Goal: Obtain resource: Download file/media

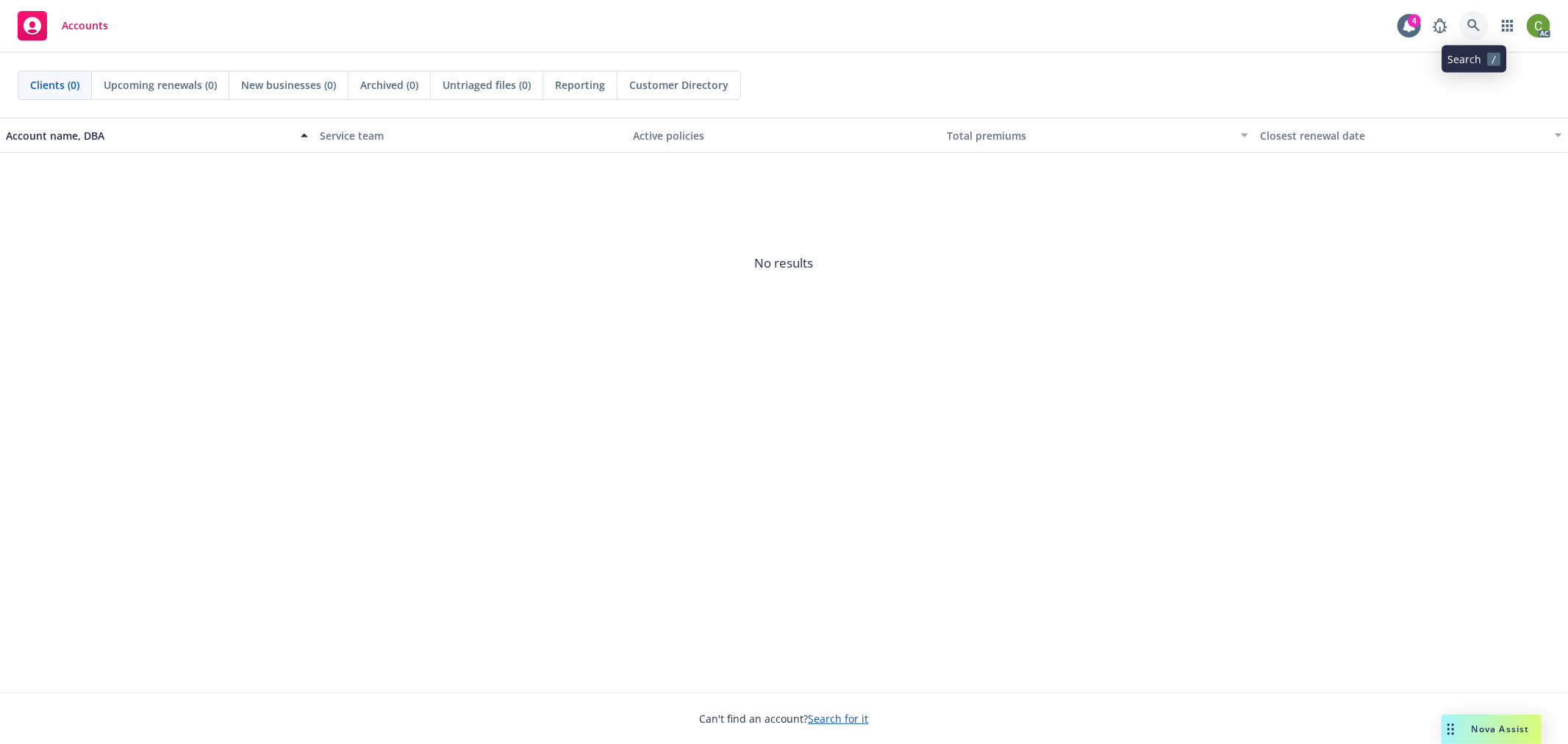
click at [1472, 21] on icon at bounding box center [1474, 25] width 13 height 13
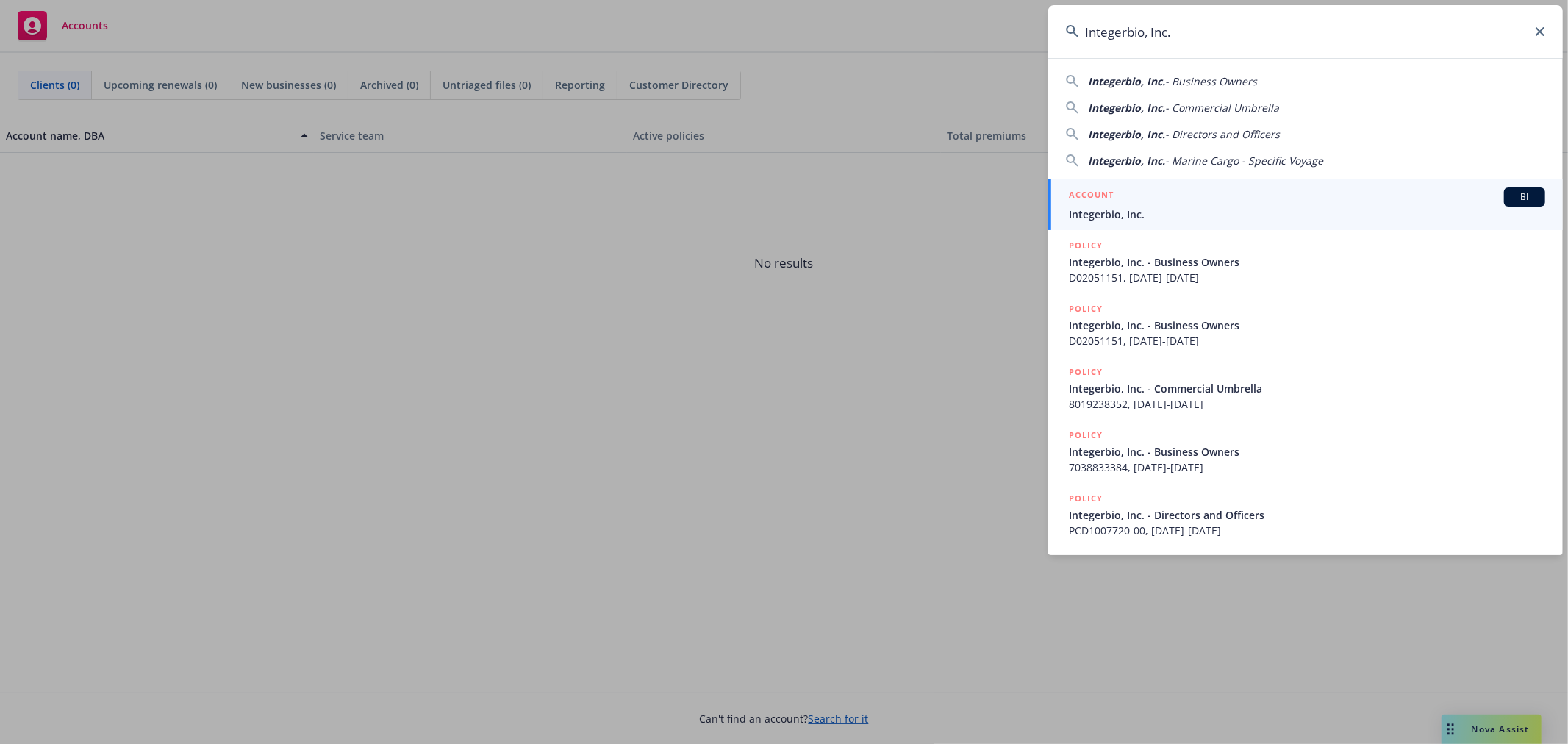
type input "Integerbio, Inc."
drag, startPoint x: 1118, startPoint y: 200, endPoint x: 1510, endPoint y: 606, distance: 564.4
click at [1119, 202] on div "ACCOUNT BI" at bounding box center [1306, 197] width 477 height 19
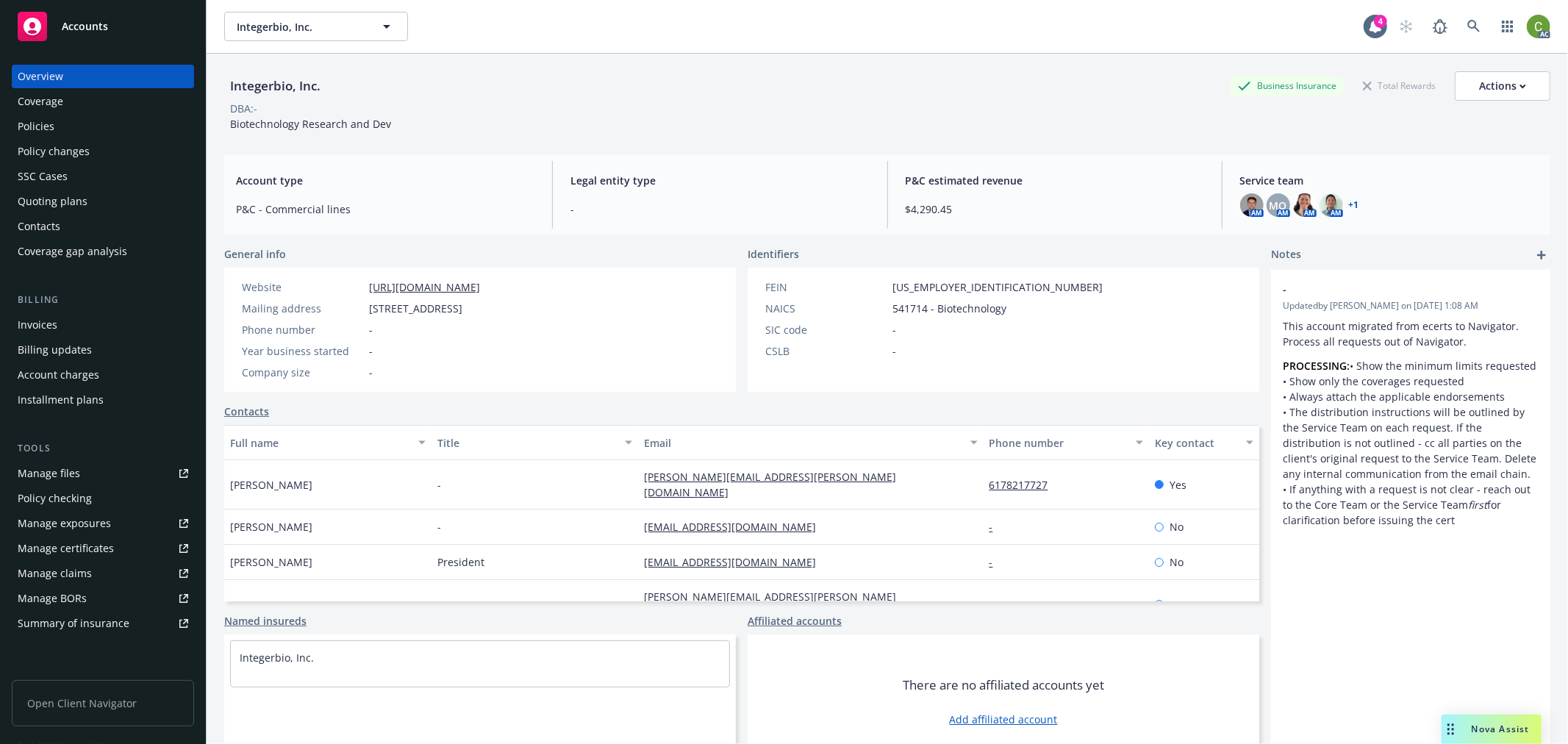
drag, startPoint x: 106, startPoint y: 130, endPoint x: 215, endPoint y: 128, distance: 109.0
click at [106, 130] on div "Policies" at bounding box center [103, 127] width 171 height 24
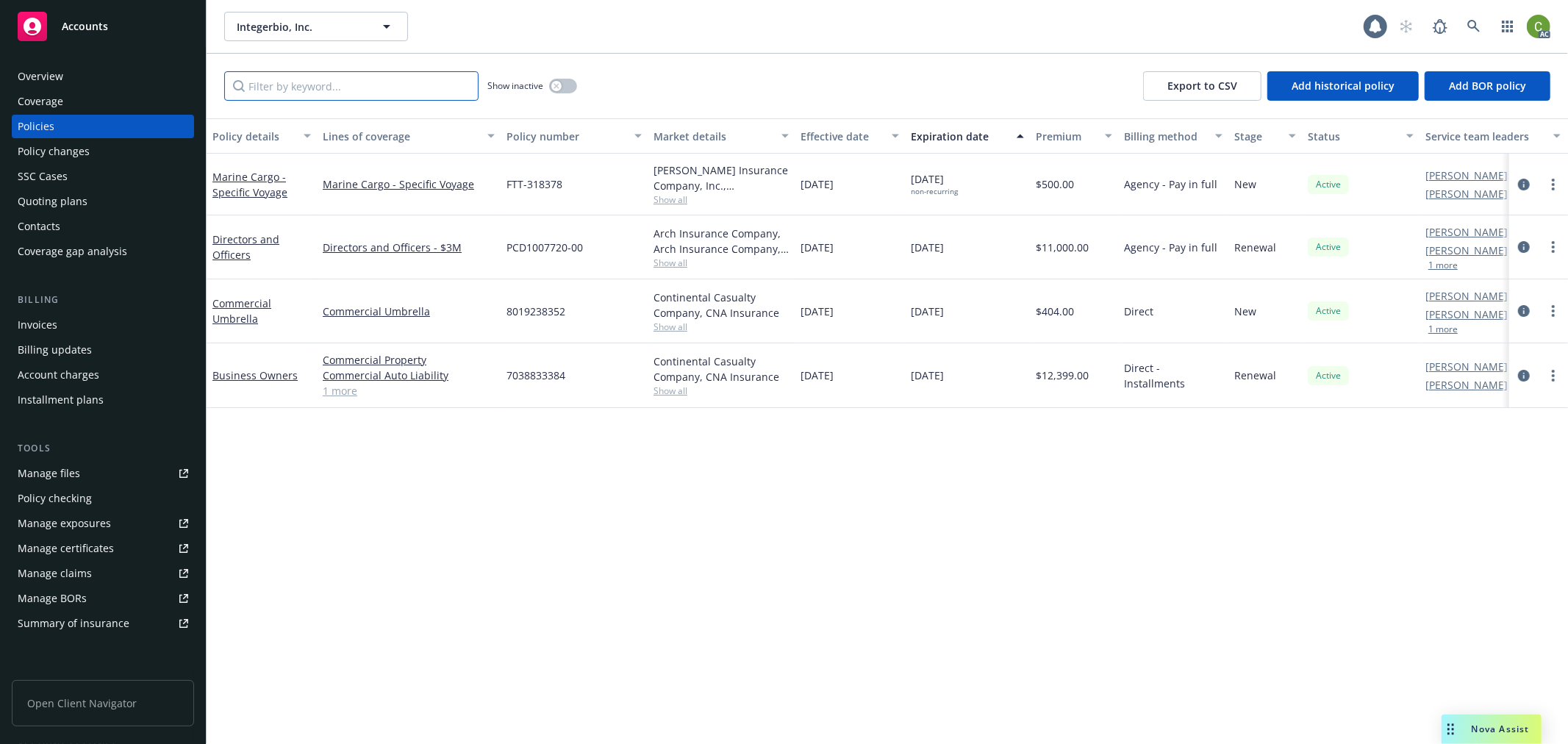
drag, startPoint x: 337, startPoint y: 89, endPoint x: 541, endPoint y: 172, distance: 220.2
click at [341, 89] on input "Filter by keyword..." at bounding box center [352, 85] width 254 height 29
paste input "FTT-318378"
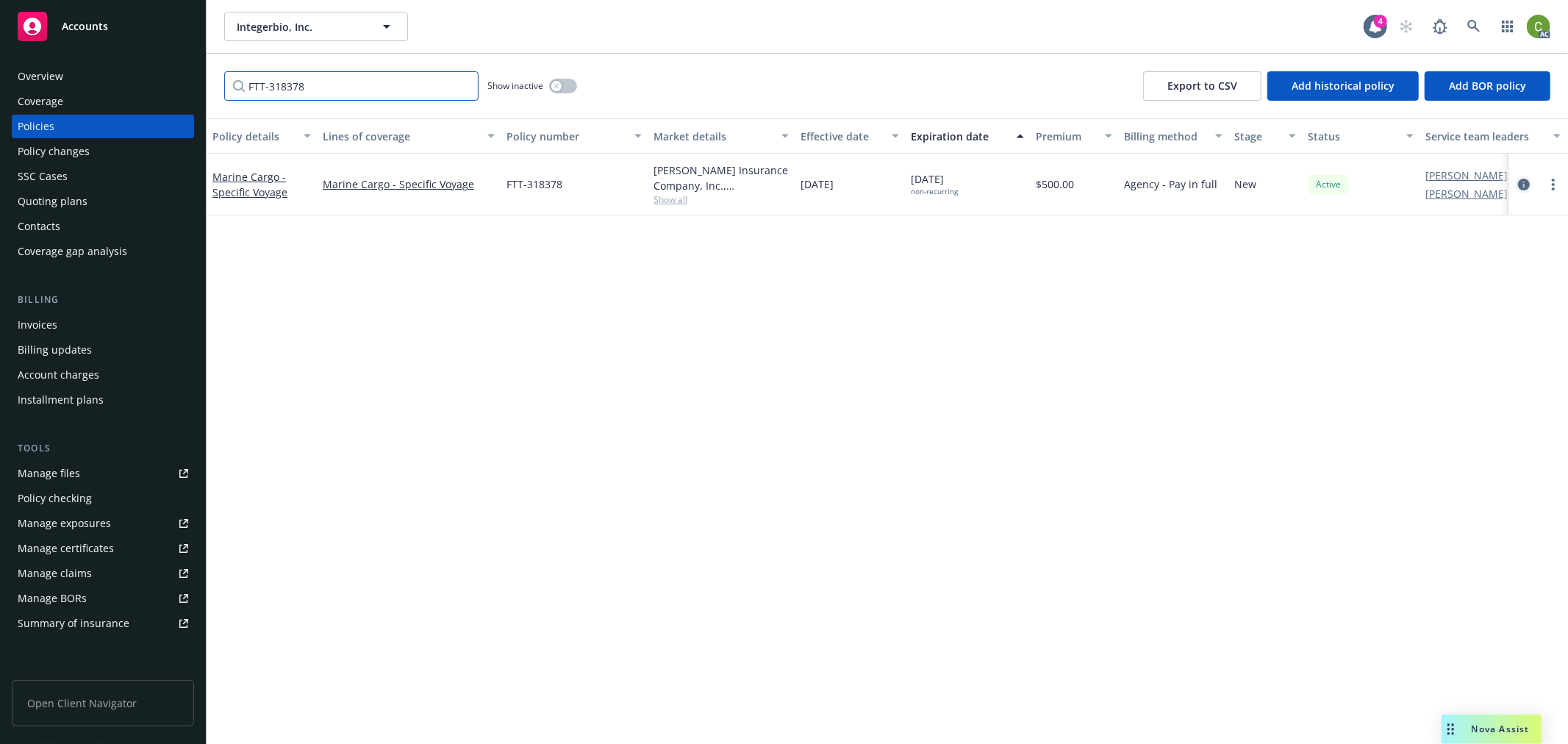
type input "FTT-318378"
click at [1523, 184] on icon "circleInformation" at bounding box center [1524, 184] width 12 height 12
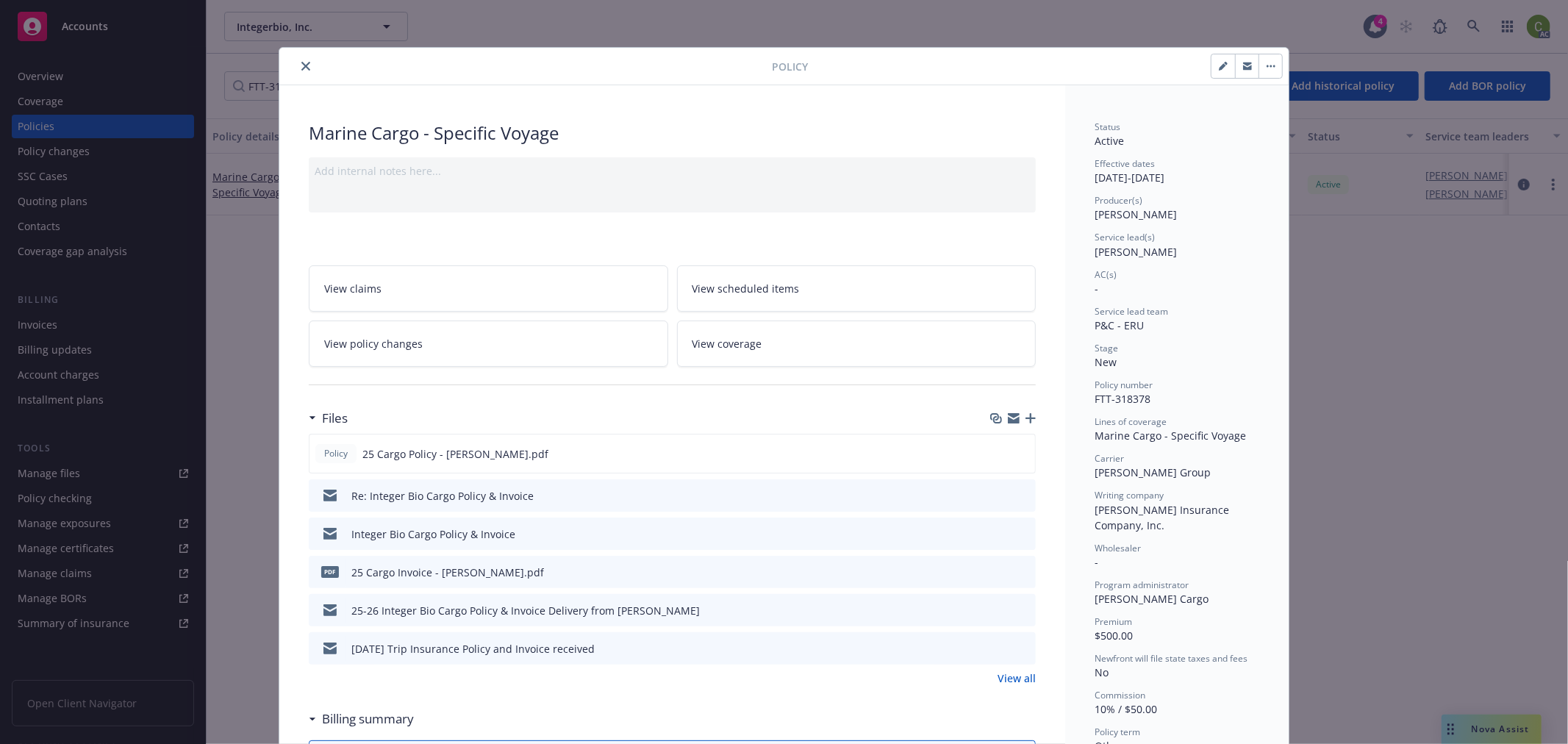
click at [459, 339] on link "View policy changes" at bounding box center [488, 344] width 360 height 47
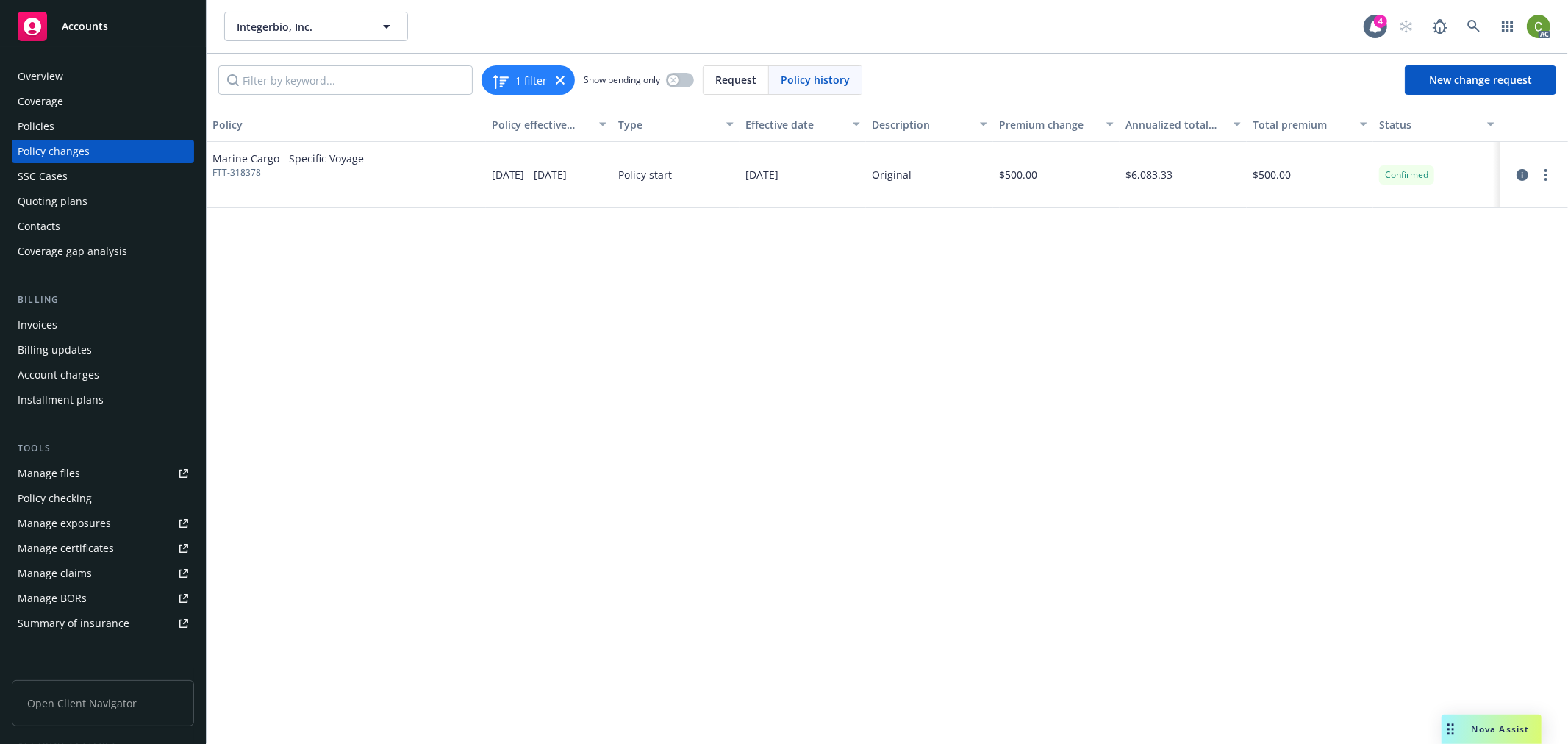
click at [115, 127] on div "Policies" at bounding box center [103, 127] width 171 height 24
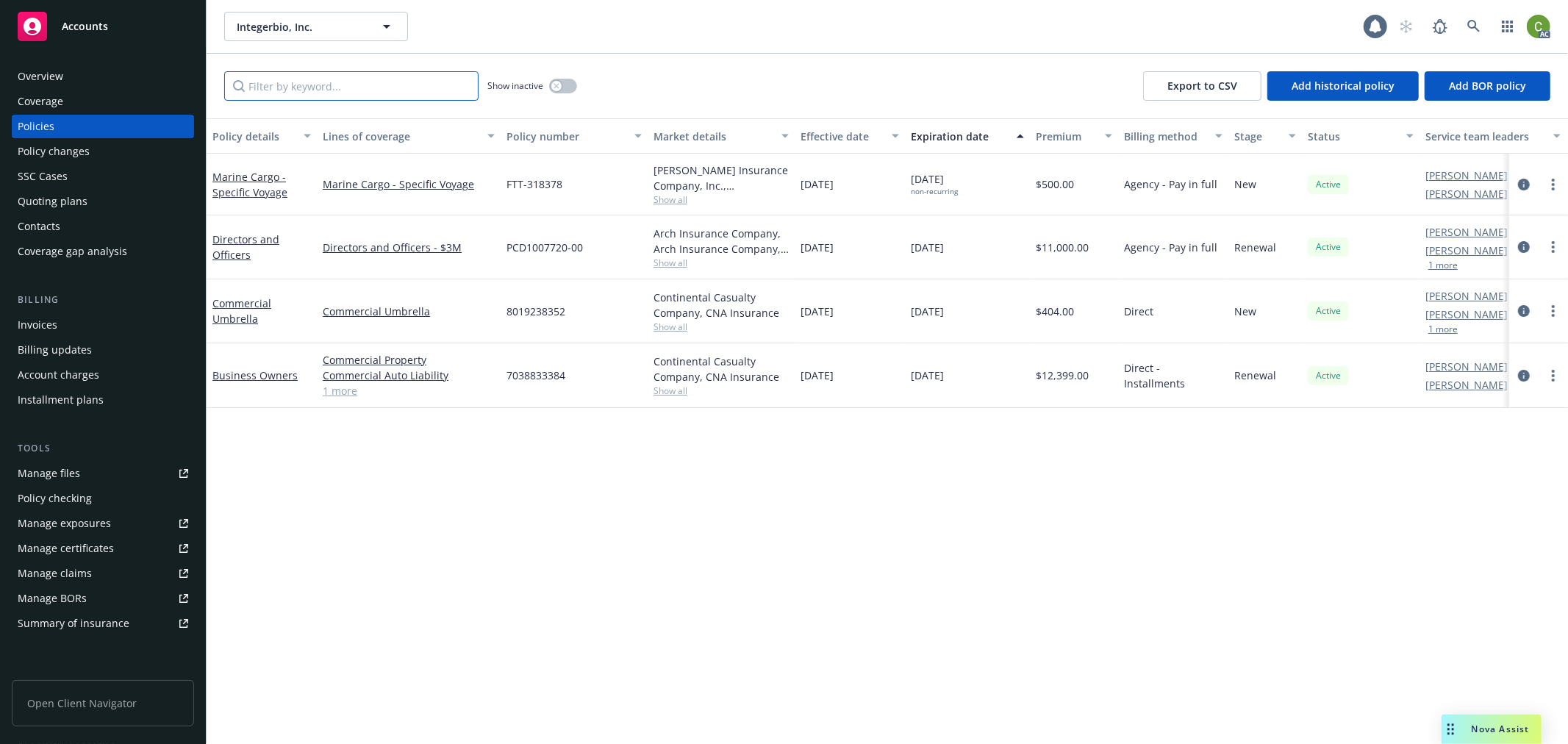
drag, startPoint x: 289, startPoint y: 90, endPoint x: 485, endPoint y: 111, distance: 197.1
click at [296, 90] on input "Filter by keyword..." at bounding box center [352, 85] width 254 height 29
paste input "FTT-318378"
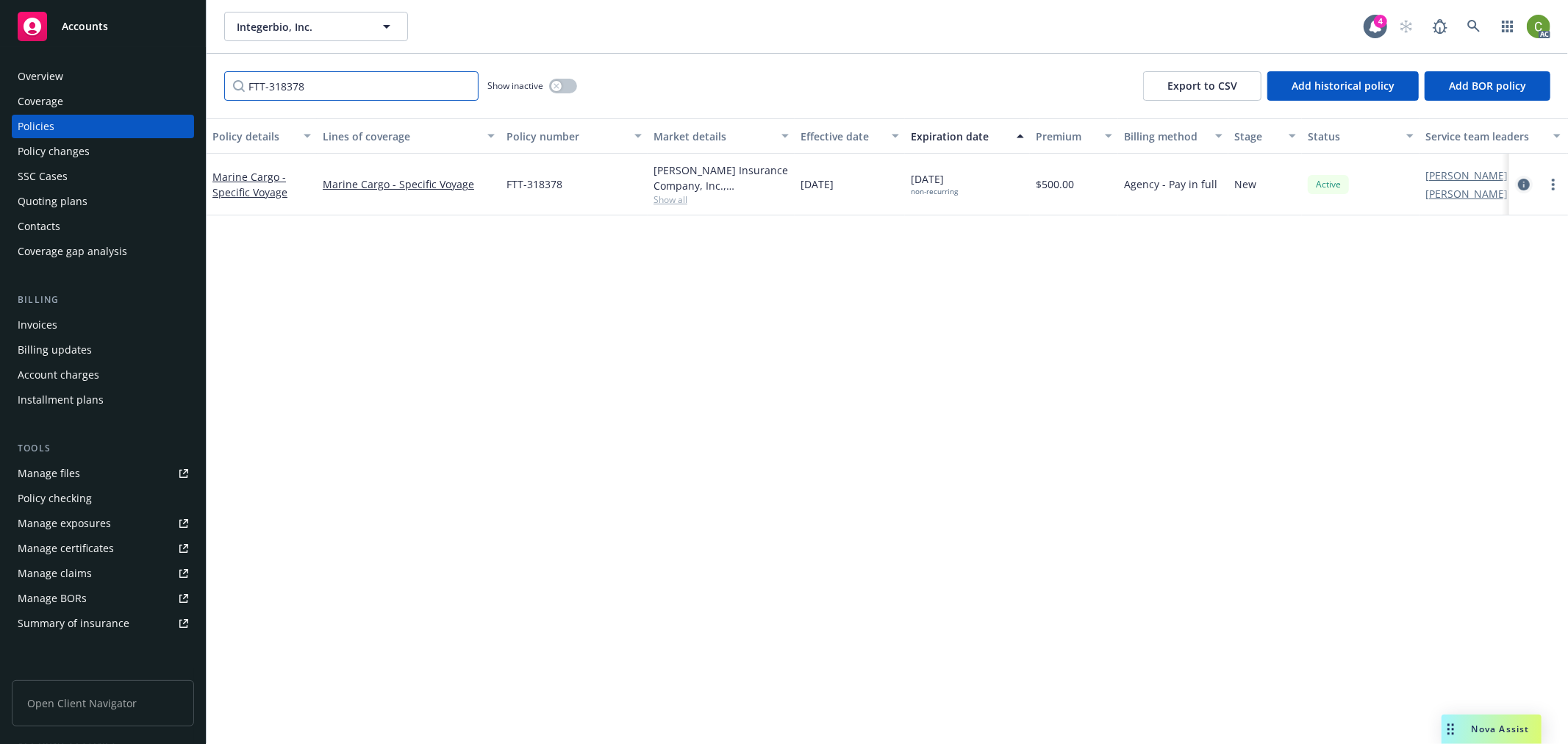
type input "FTT-318378"
click at [1528, 184] on icon "circleInformation" at bounding box center [1524, 184] width 12 height 12
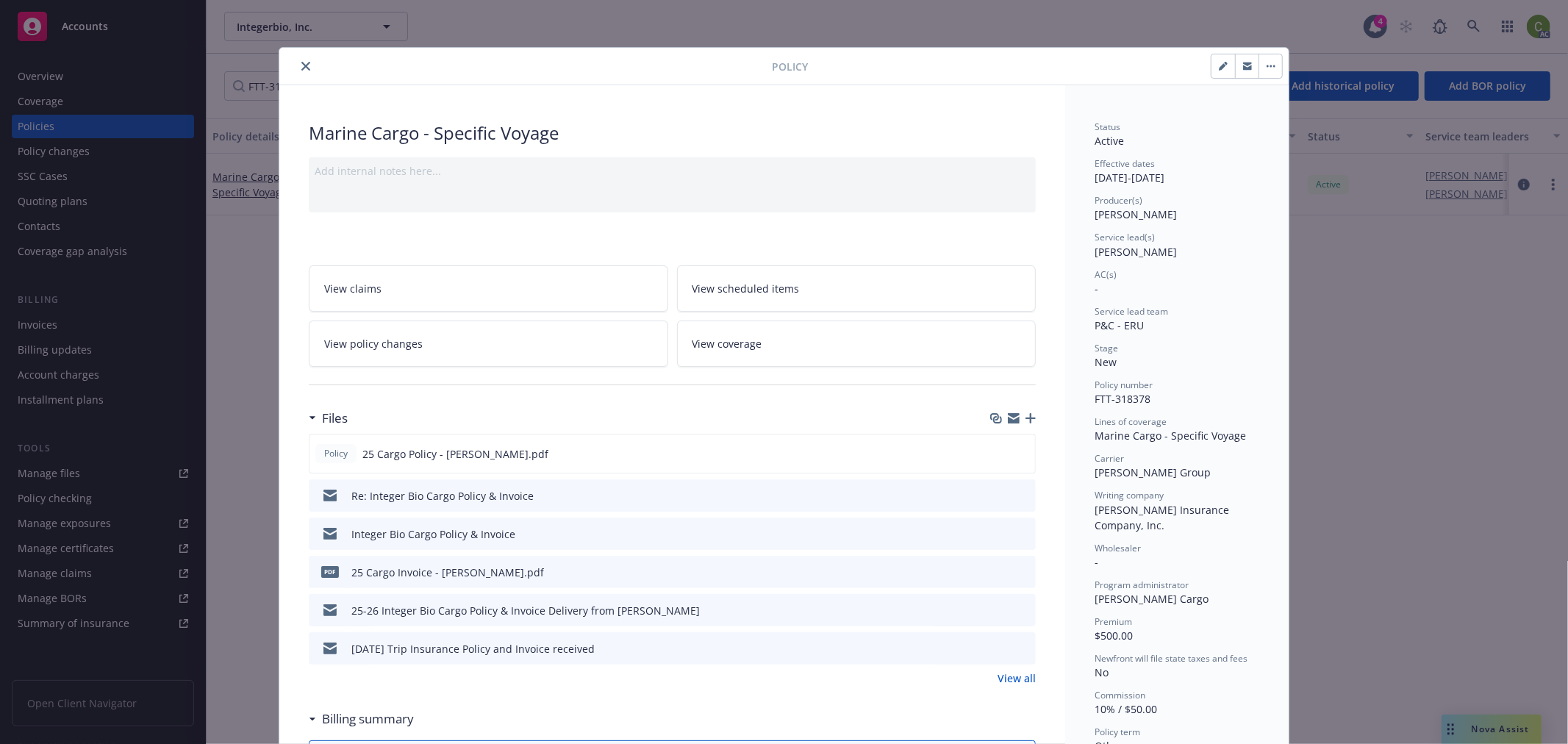
scroll to position [44, 0]
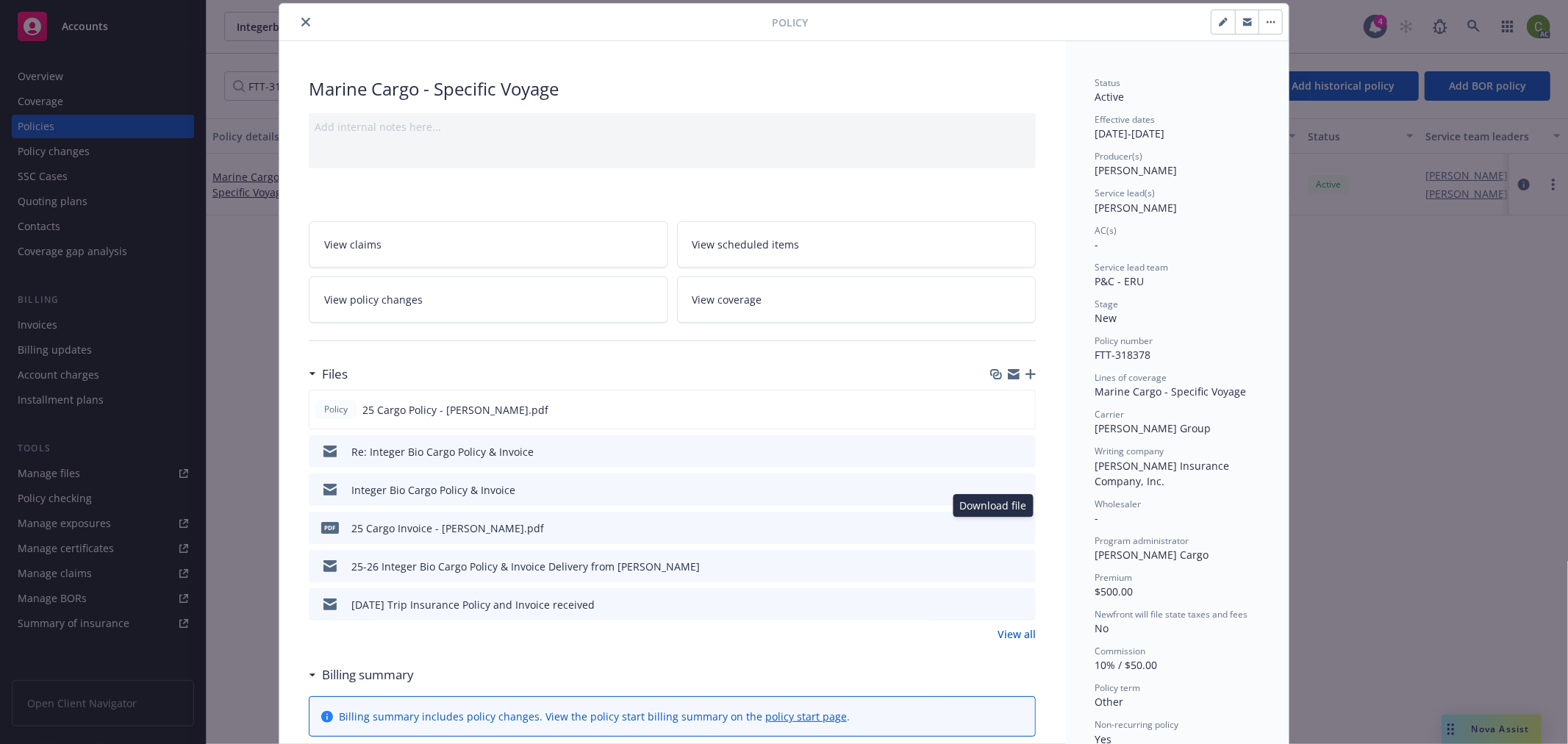
click at [995, 531] on icon "download file" at bounding box center [997, 531] width 12 height 4
drag, startPoint x: 296, startPoint y: 23, endPoint x: 1298, endPoint y: 145, distance: 1009.4
click at [301, 22] on icon "close" at bounding box center [305, 21] width 9 height 9
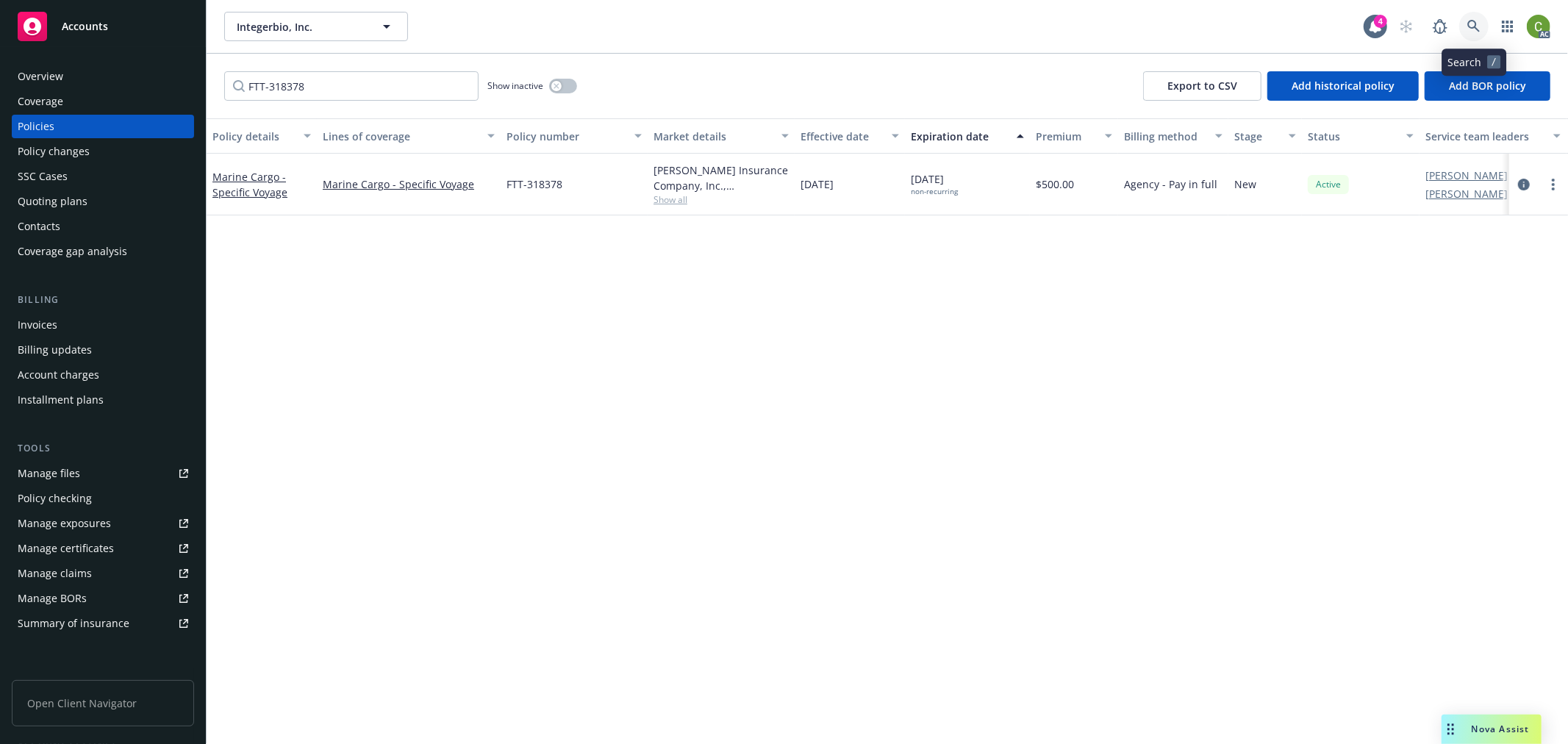
click at [1480, 28] on link at bounding box center [1473, 26] width 29 height 29
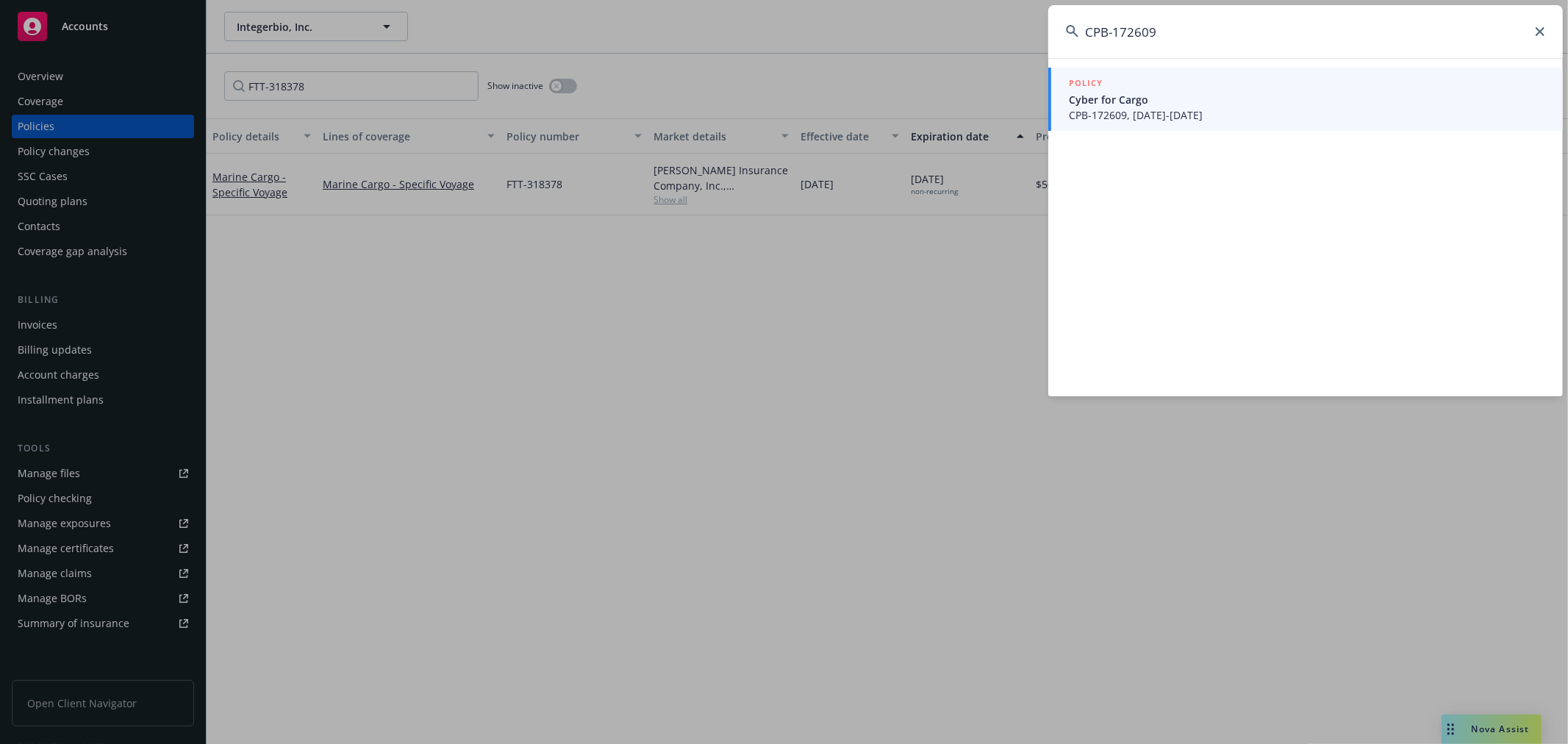
type input "CPB-172609"
click at [1159, 100] on span "Cyber for Cargo" at bounding box center [1306, 100] width 477 height 16
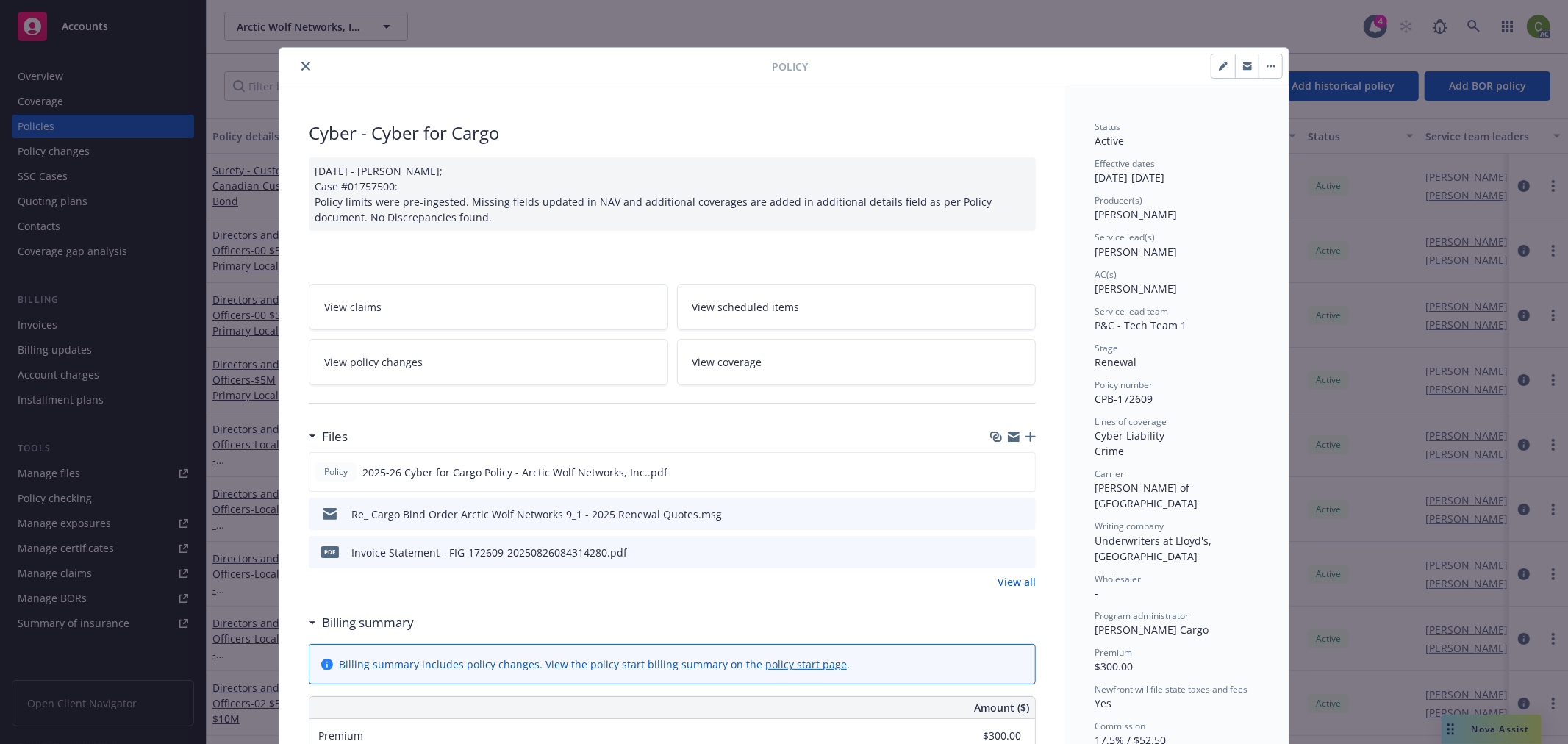
click at [996, 559] on button at bounding box center [999, 553] width 12 height 16
click at [993, 552] on icon "download file" at bounding box center [998, 550] width 9 height 9
drag, startPoint x: 296, startPoint y: 62, endPoint x: 925, endPoint y: 79, distance: 629.2
click at [305, 63] on button "close" at bounding box center [306, 66] width 17 height 17
click at [1475, 28] on icon at bounding box center [1474, 26] width 13 height 13
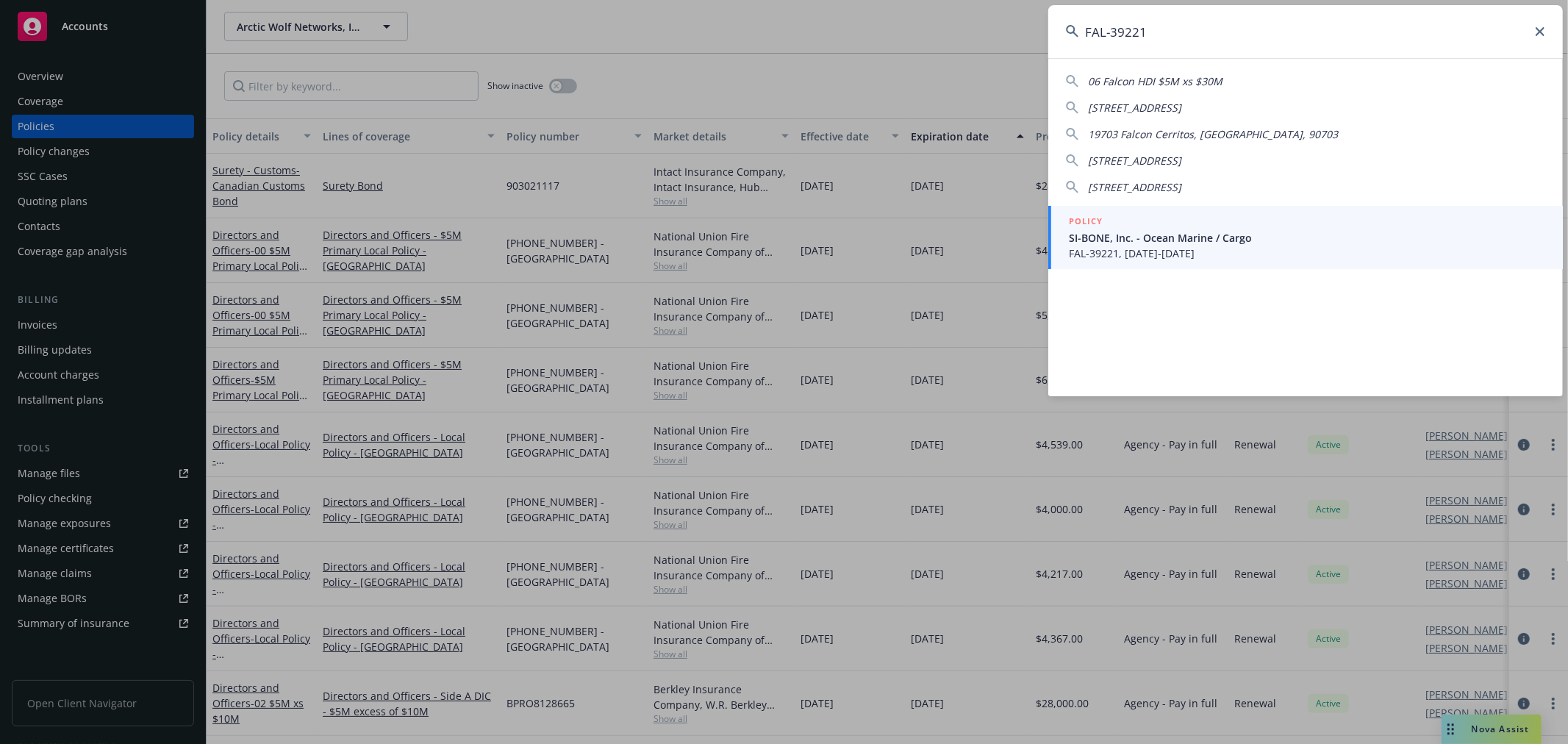
type input "FAL-39221"
click at [1178, 247] on span "FAL-39221, 10/01/2025-10/01/2026" at bounding box center [1306, 254] width 477 height 16
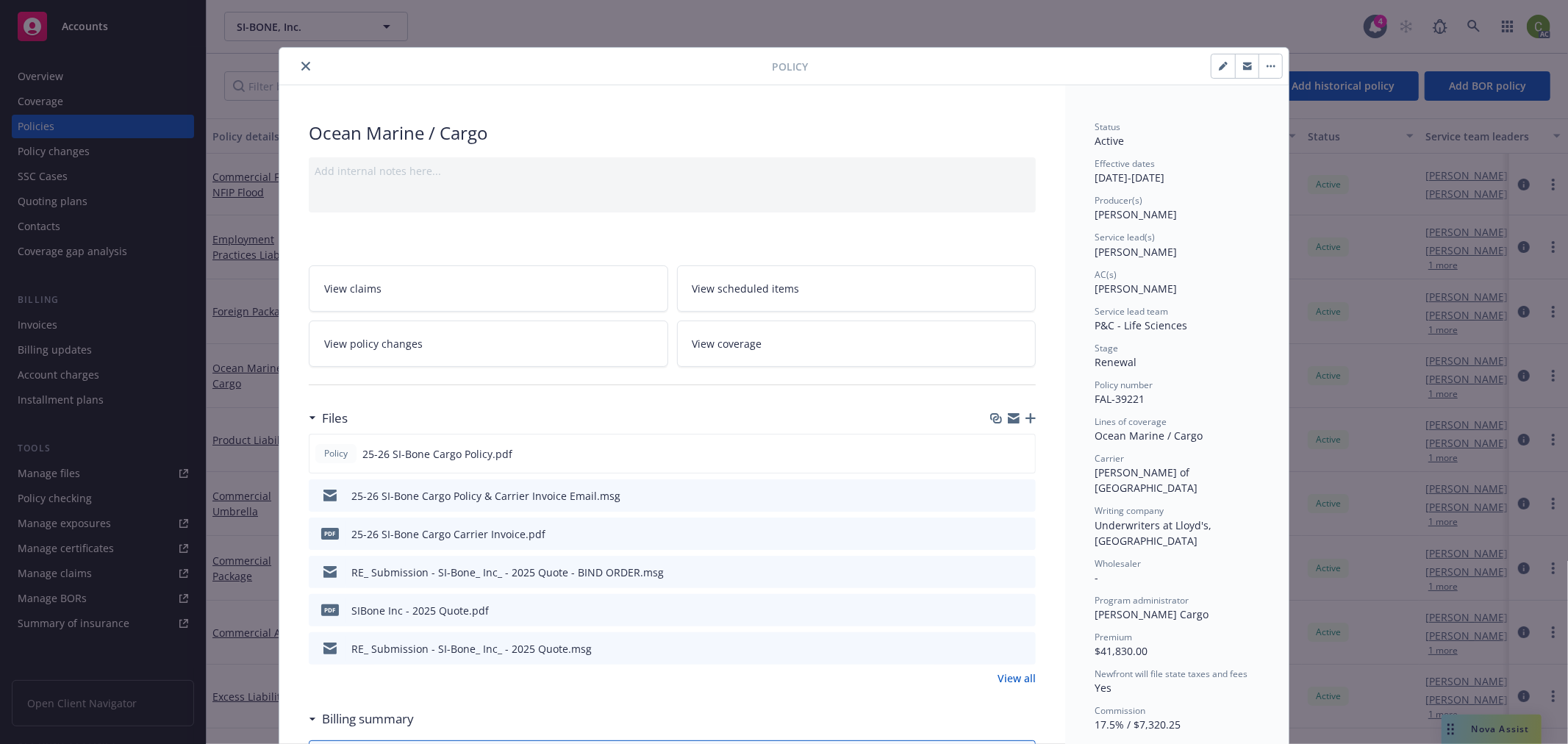
click at [1022, 531] on icon "preview file" at bounding box center [1022, 533] width 13 height 10
click at [301, 65] on icon "close" at bounding box center [305, 66] width 9 height 9
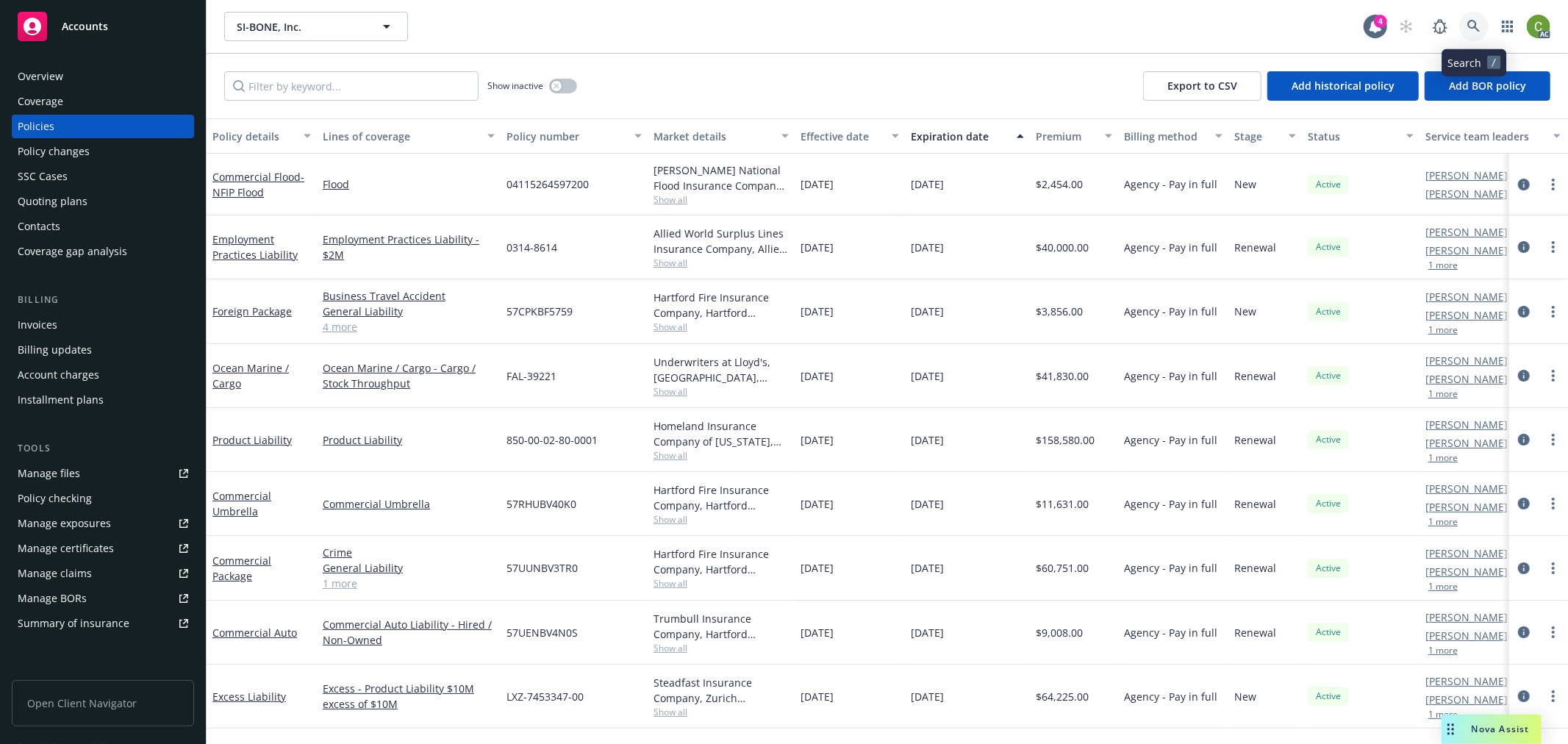
click at [1472, 27] on icon at bounding box center [1474, 26] width 13 height 13
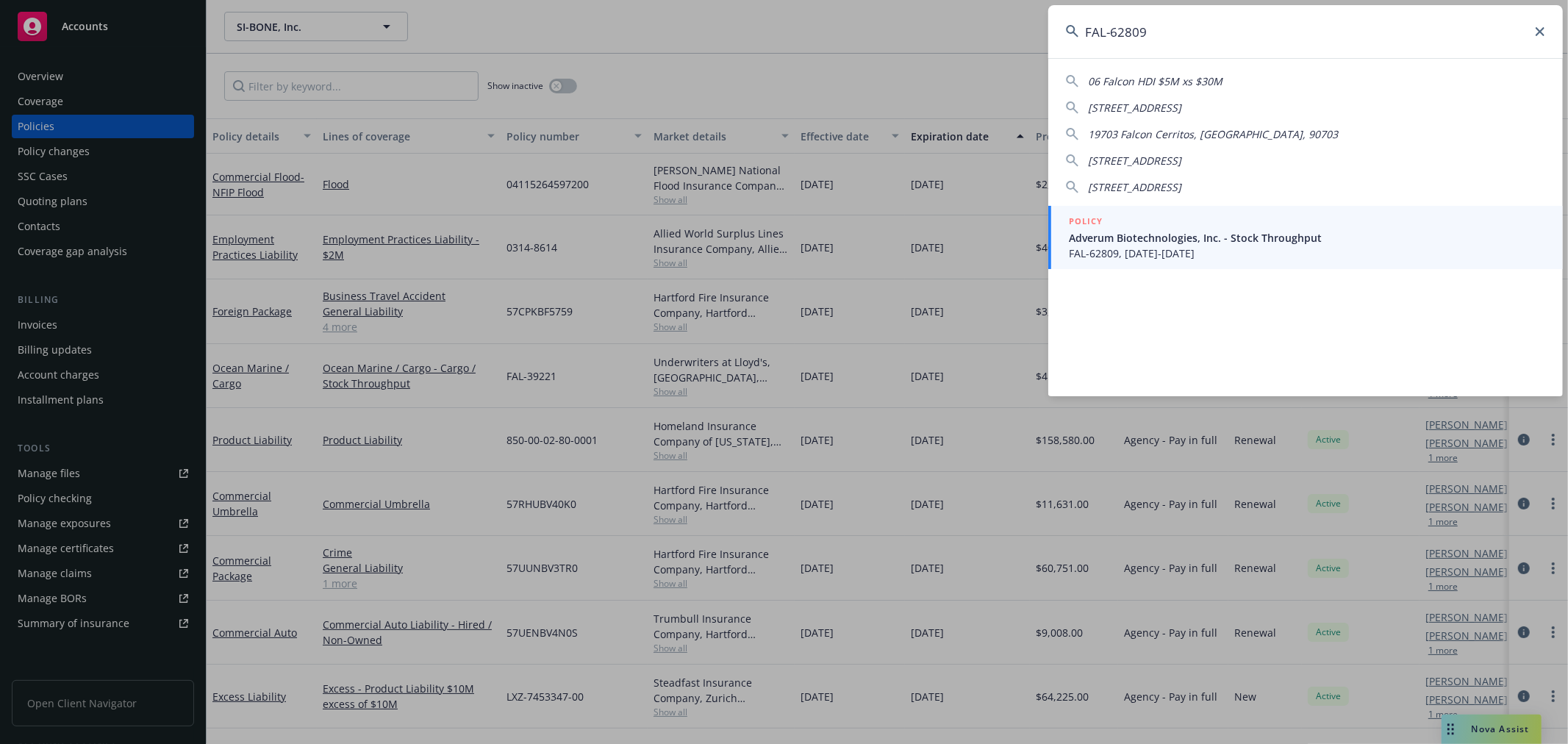
type input "FAL-62809"
click at [1165, 247] on span "FAL-62809, 07/31/2025-07/31/2026" at bounding box center [1306, 254] width 477 height 16
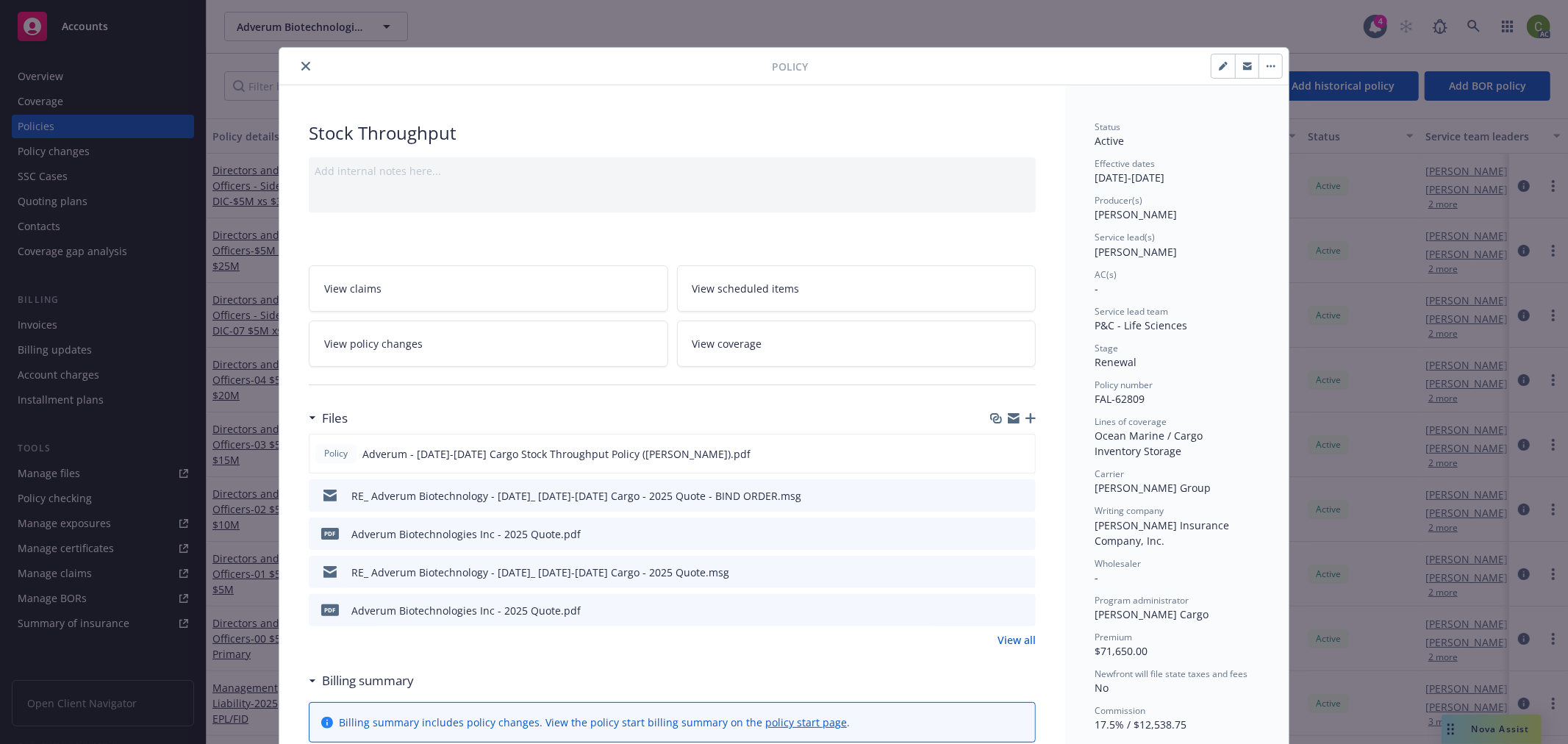
click at [301, 69] on icon "close" at bounding box center [305, 66] width 9 height 9
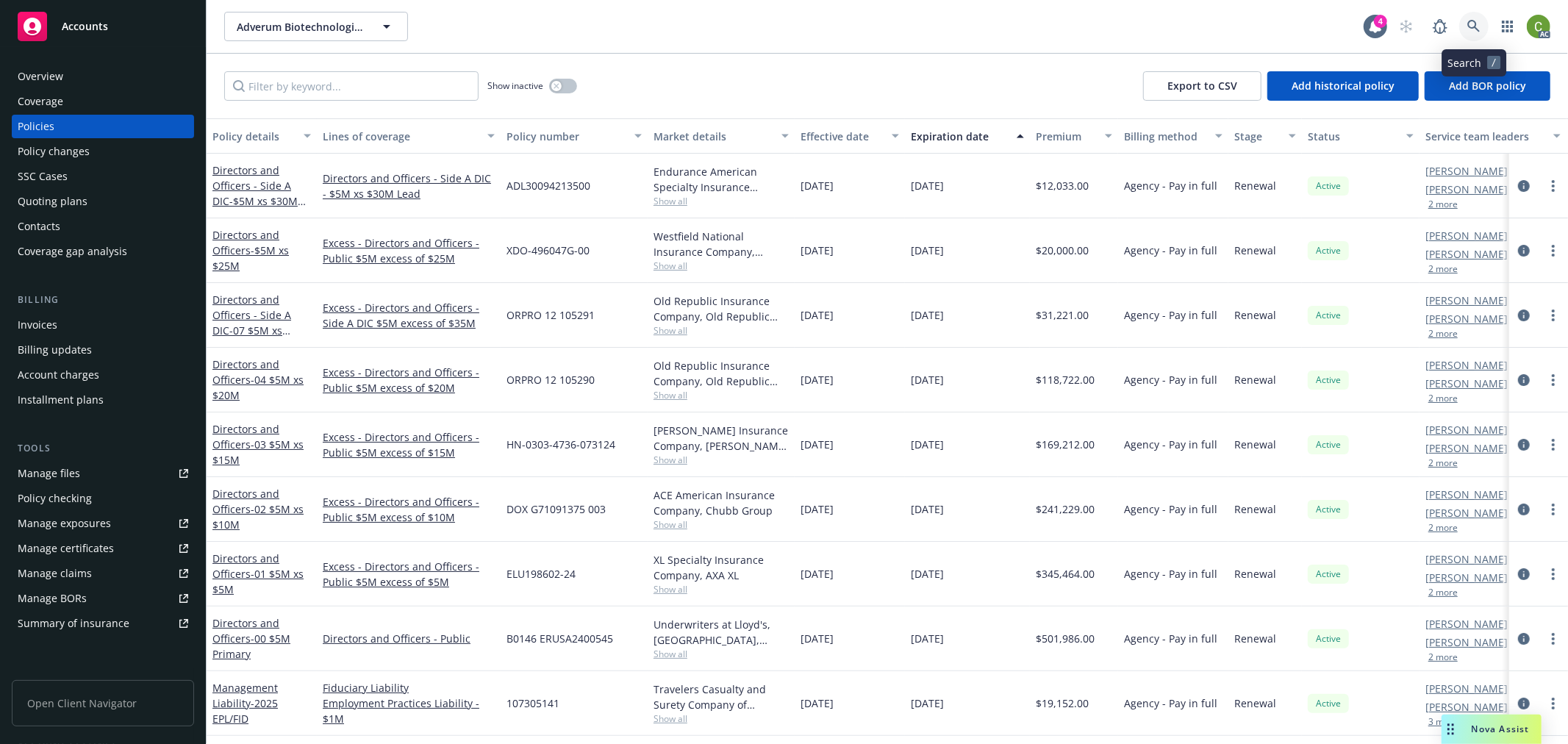
click at [1465, 21] on link at bounding box center [1473, 26] width 29 height 29
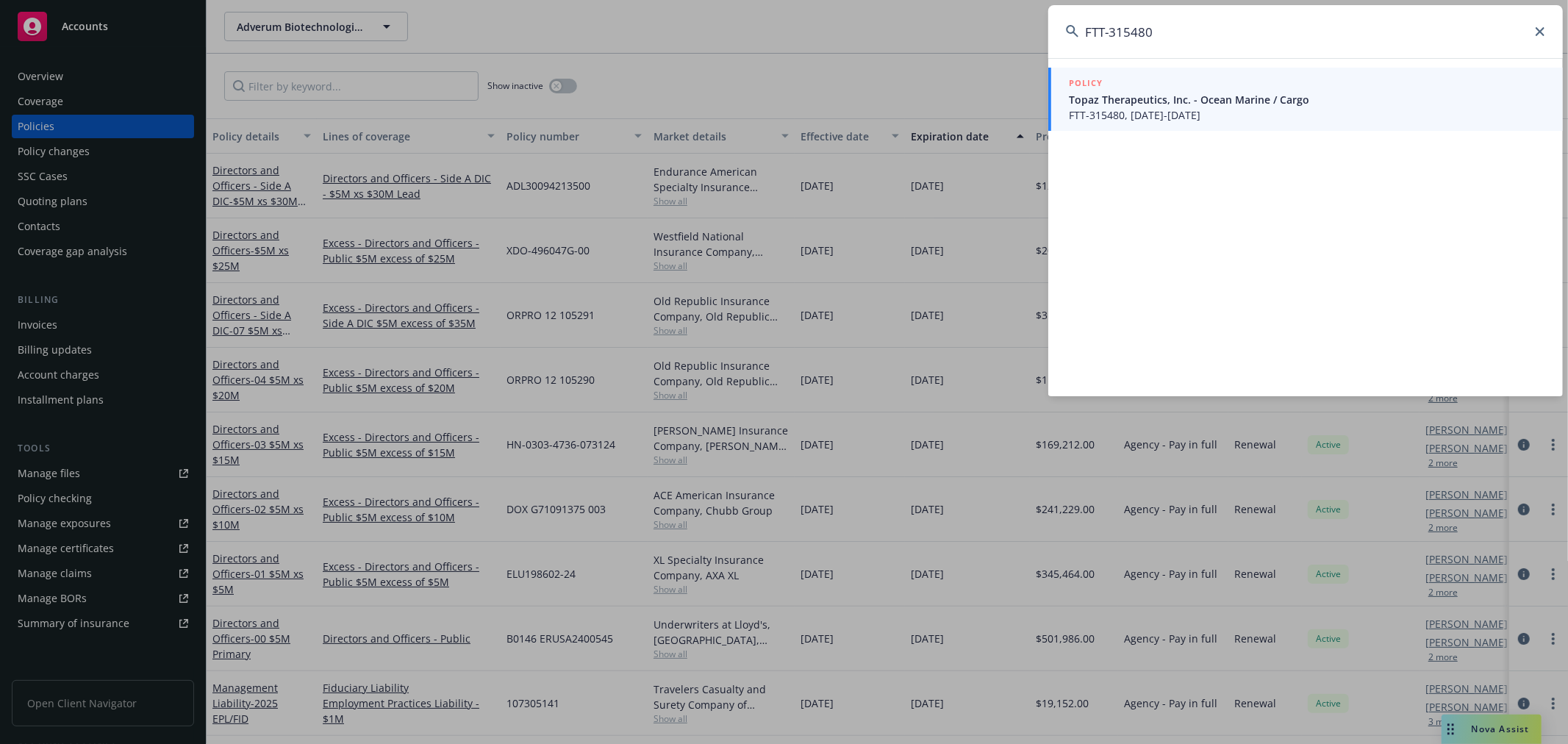
type input "FTT-315480"
click at [1199, 104] on span "Topaz Therapeutics, Inc. - Ocean Marine / Cargo" at bounding box center [1306, 100] width 477 height 16
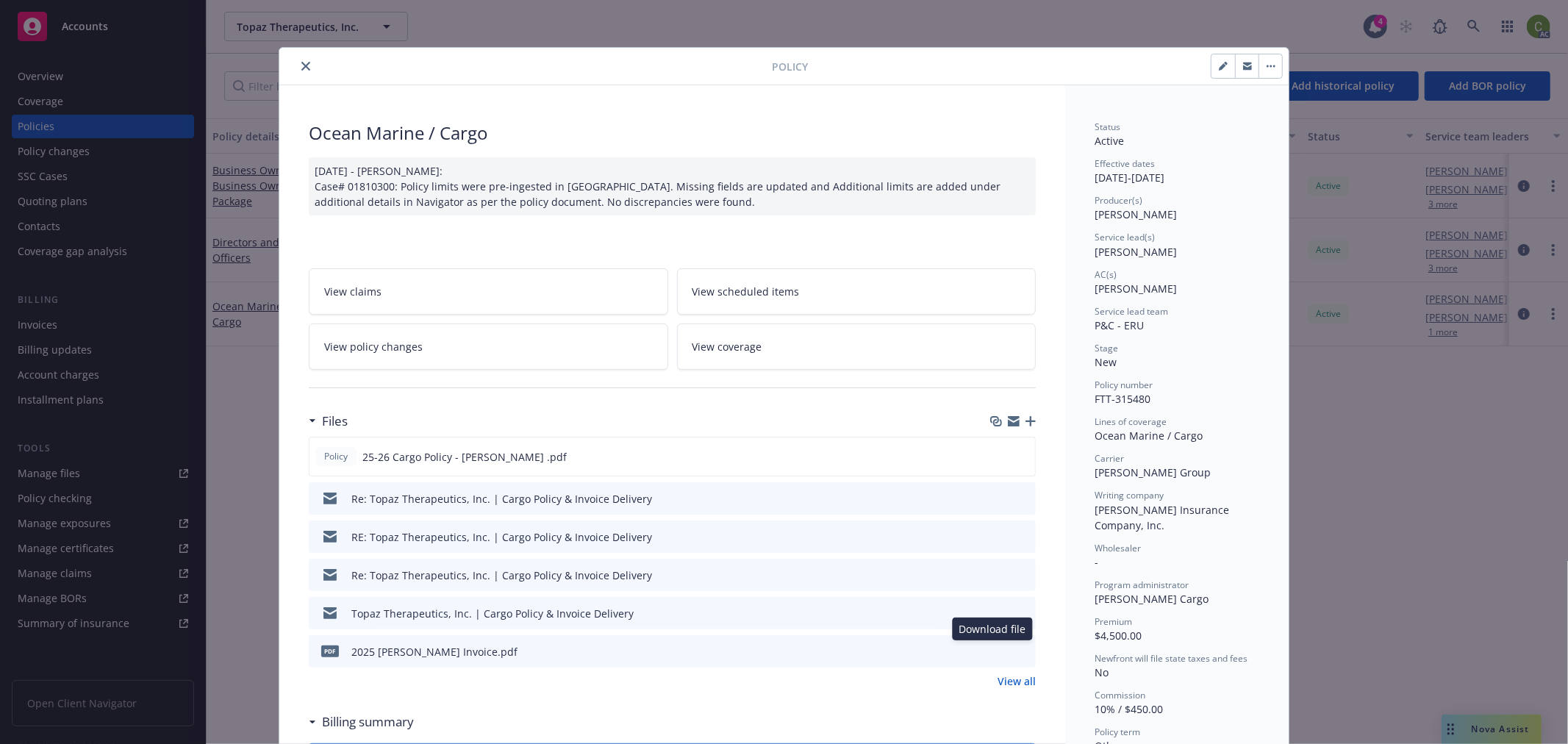
click at [993, 651] on icon "download file" at bounding box center [998, 649] width 9 height 9
drag, startPoint x: 296, startPoint y: 65, endPoint x: 296, endPoint y: 15, distance: 50.0
click at [301, 63] on icon "close" at bounding box center [305, 66] width 9 height 9
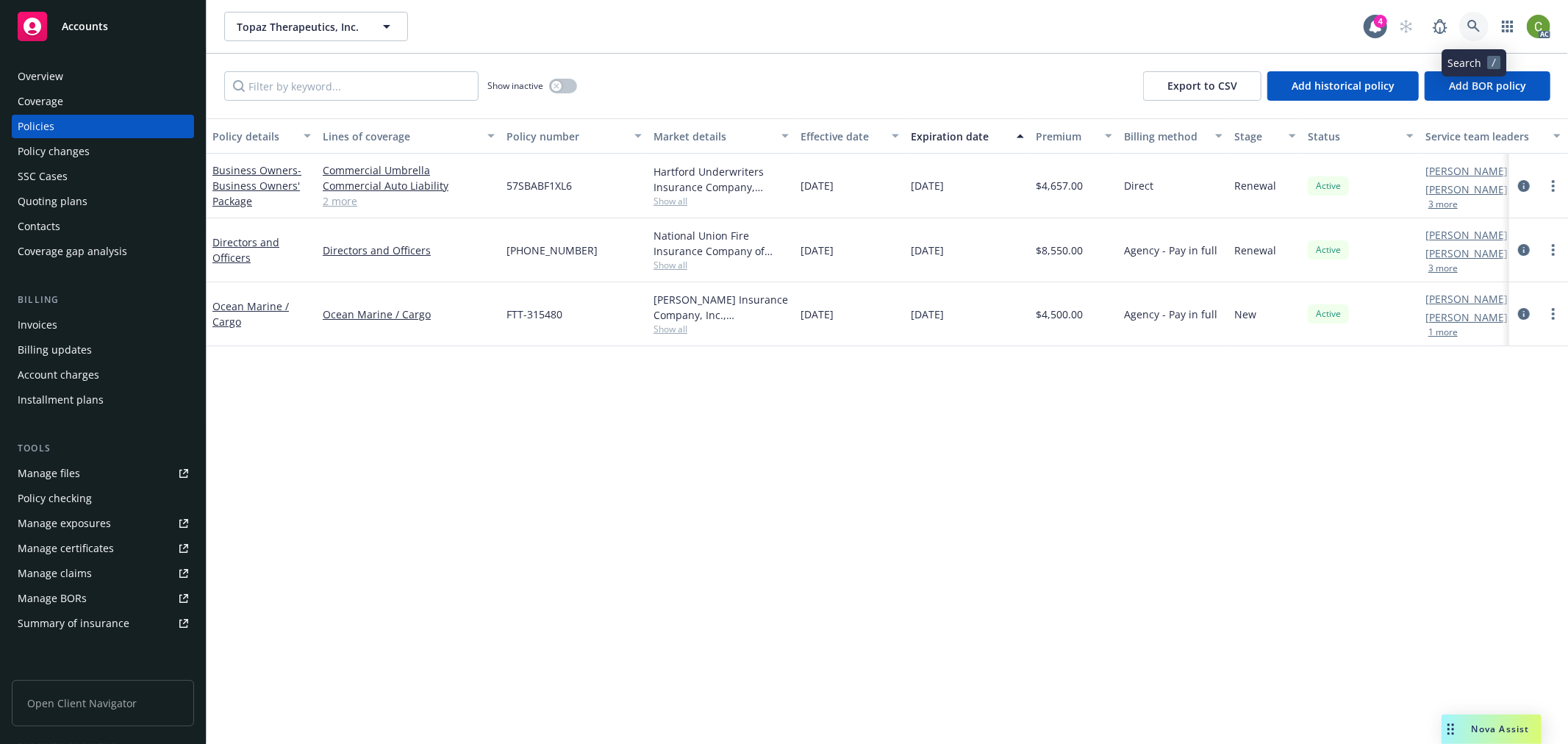
click at [1474, 29] on icon at bounding box center [1474, 26] width 13 height 13
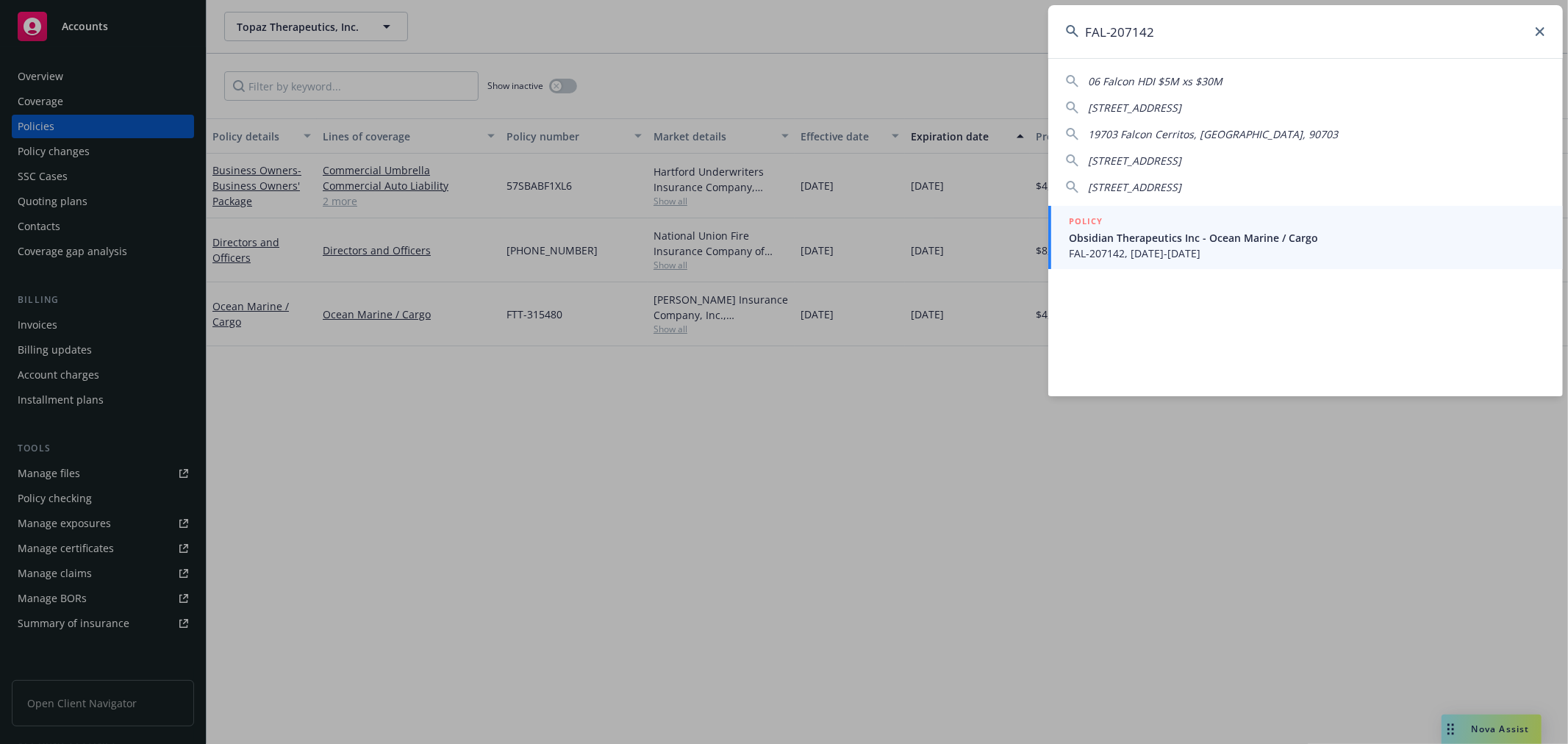
type input "FAL-207142"
click at [1141, 247] on span "FAL-207142, 09/07/2025-09/07/2026" at bounding box center [1306, 254] width 477 height 16
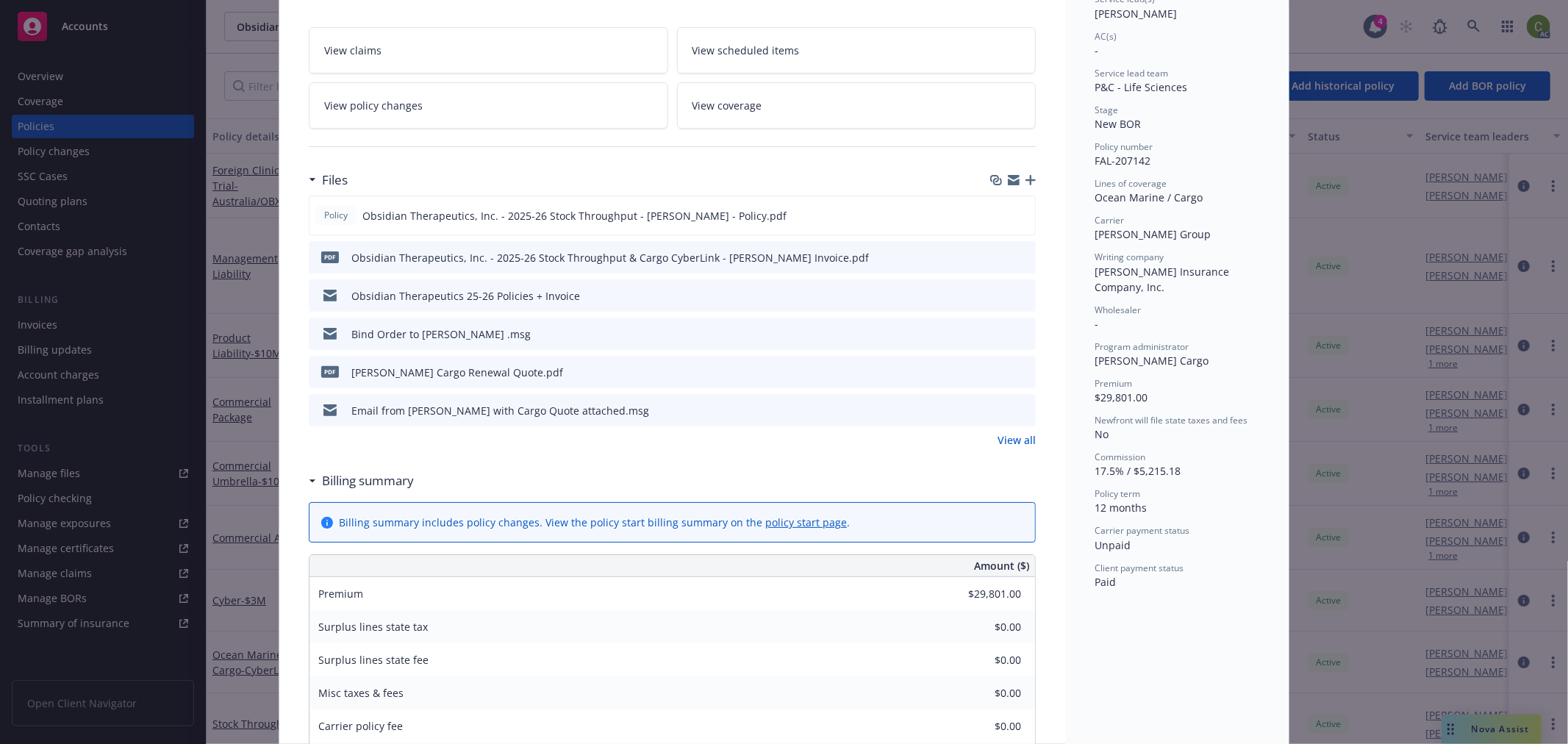
scroll to position [245, 0]
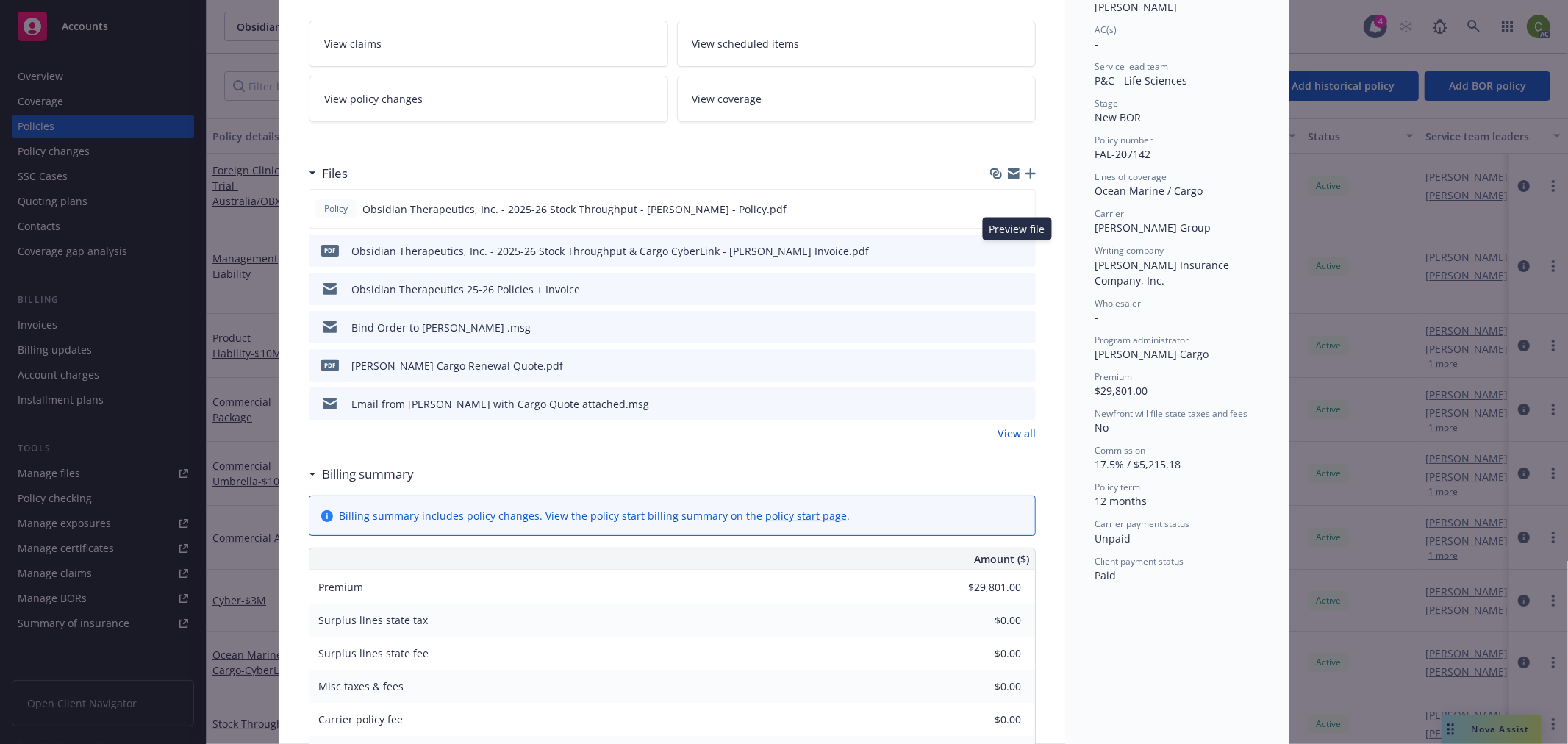
click at [1017, 250] on icon "preview file" at bounding box center [1022, 250] width 13 height 10
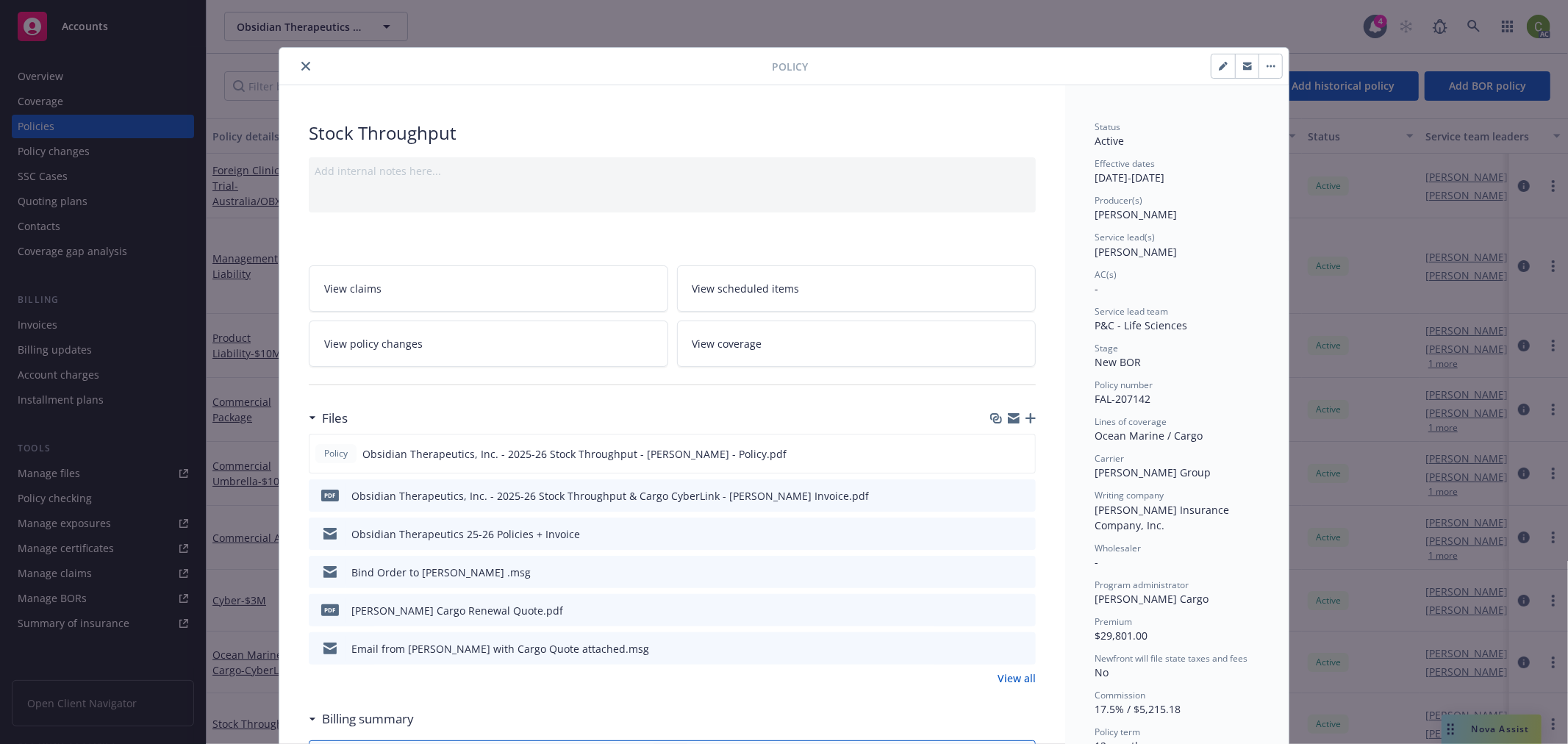
click at [301, 62] on icon "close" at bounding box center [305, 66] width 9 height 9
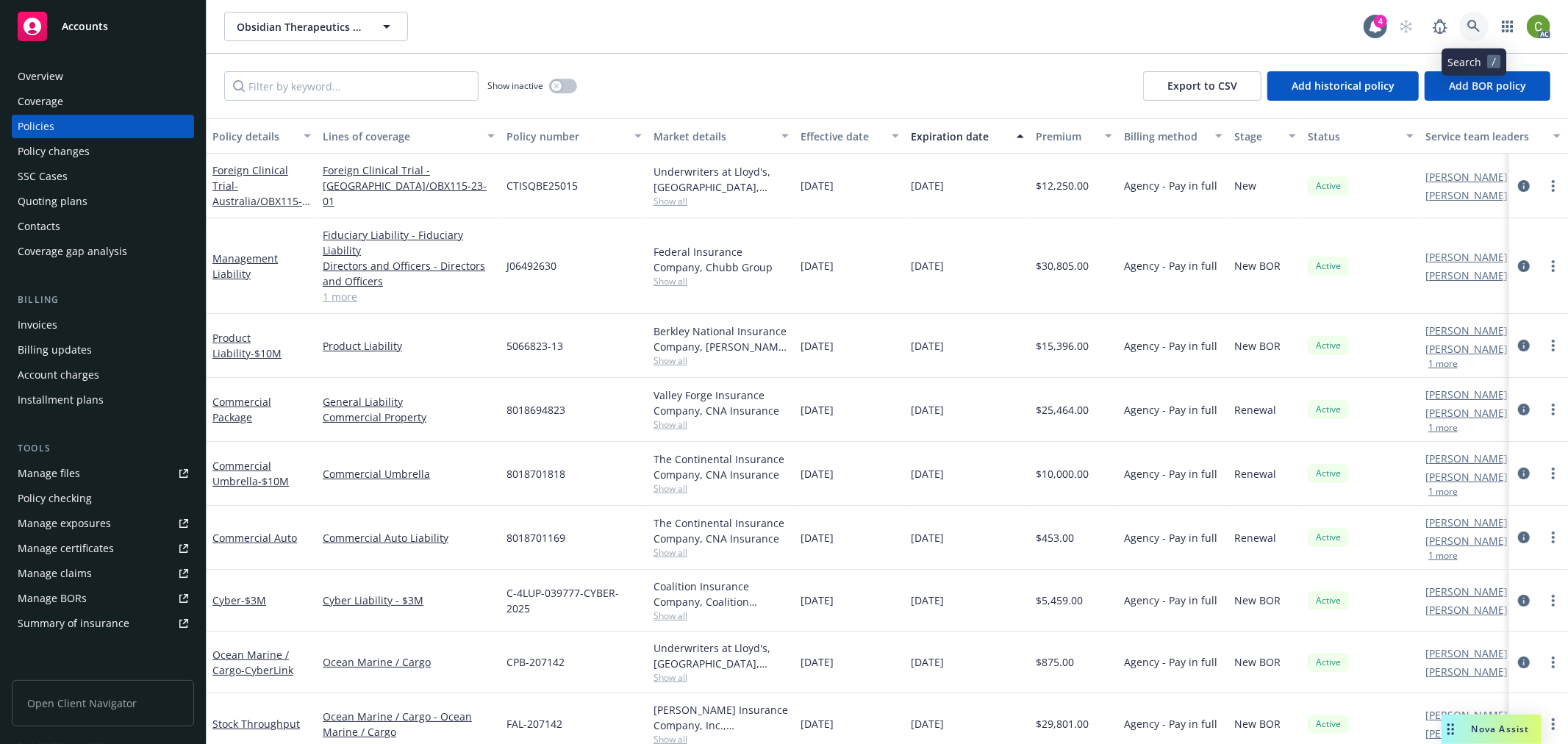
click at [1470, 33] on link at bounding box center [1473, 26] width 29 height 29
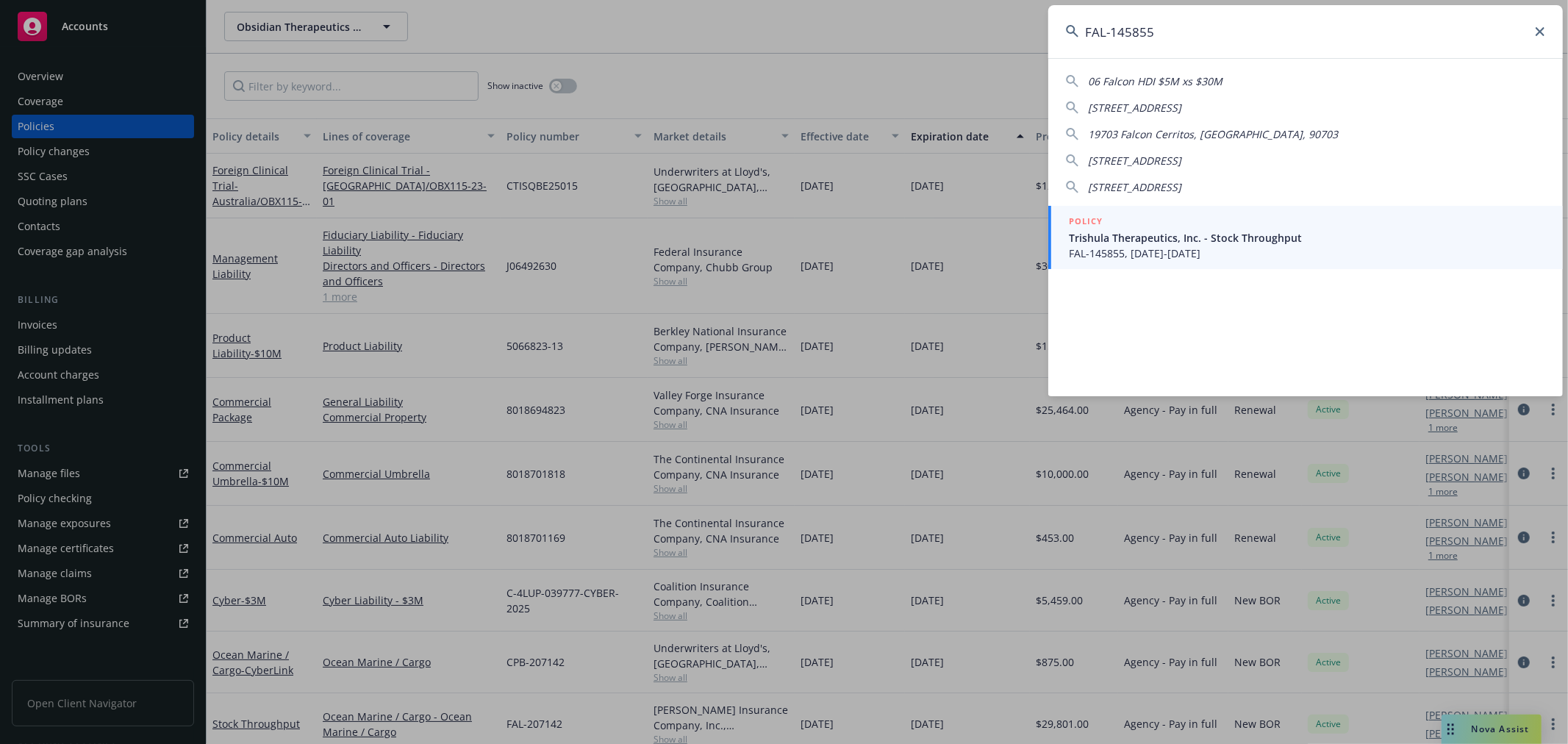
type input "FAL-145855"
click at [1185, 239] on span "Trishula Therapeutics, Inc. - Stock Throughput" at bounding box center [1306, 238] width 477 height 16
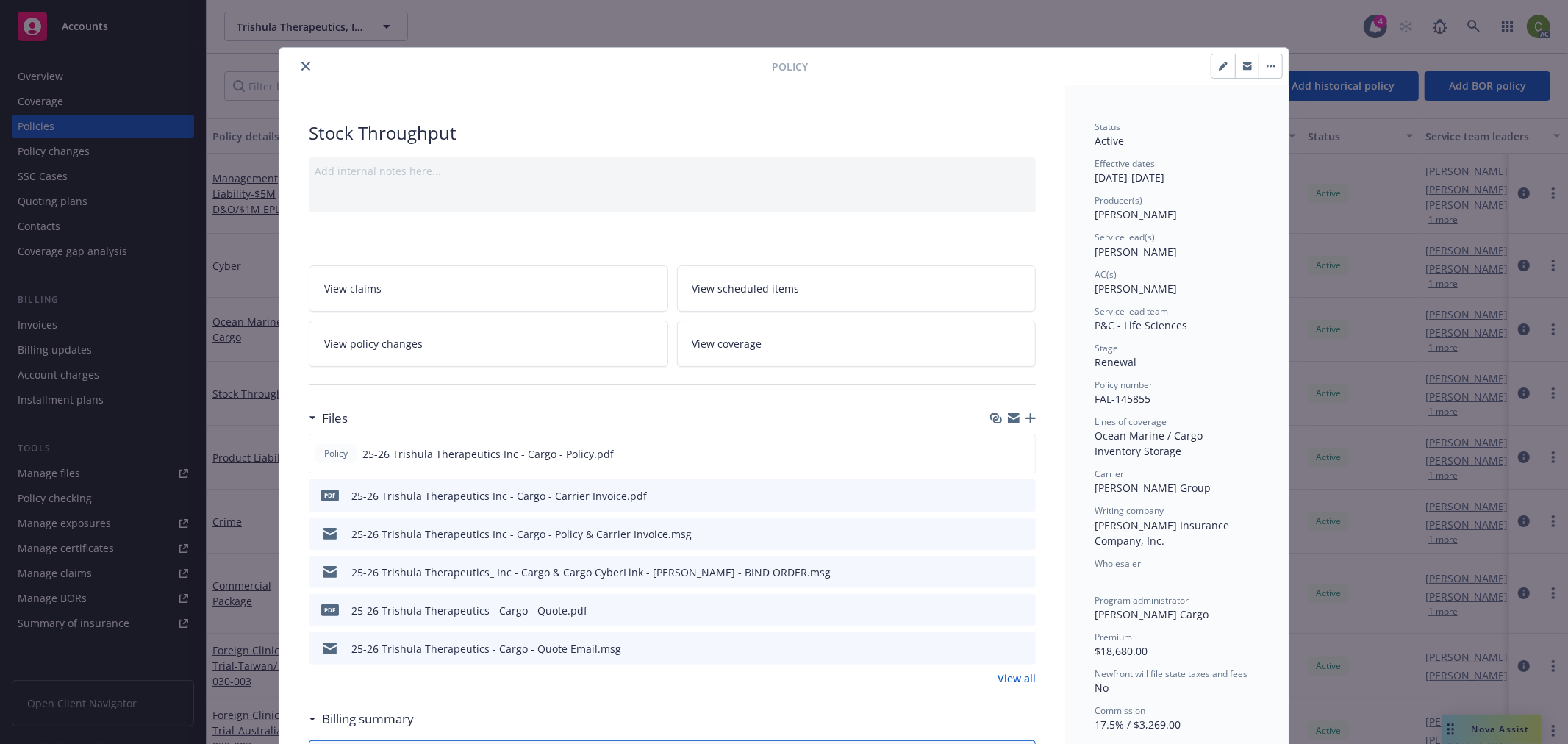
click at [1016, 497] on icon "preview file" at bounding box center [1022, 494] width 13 height 10
click at [301, 62] on icon "close" at bounding box center [305, 66] width 9 height 9
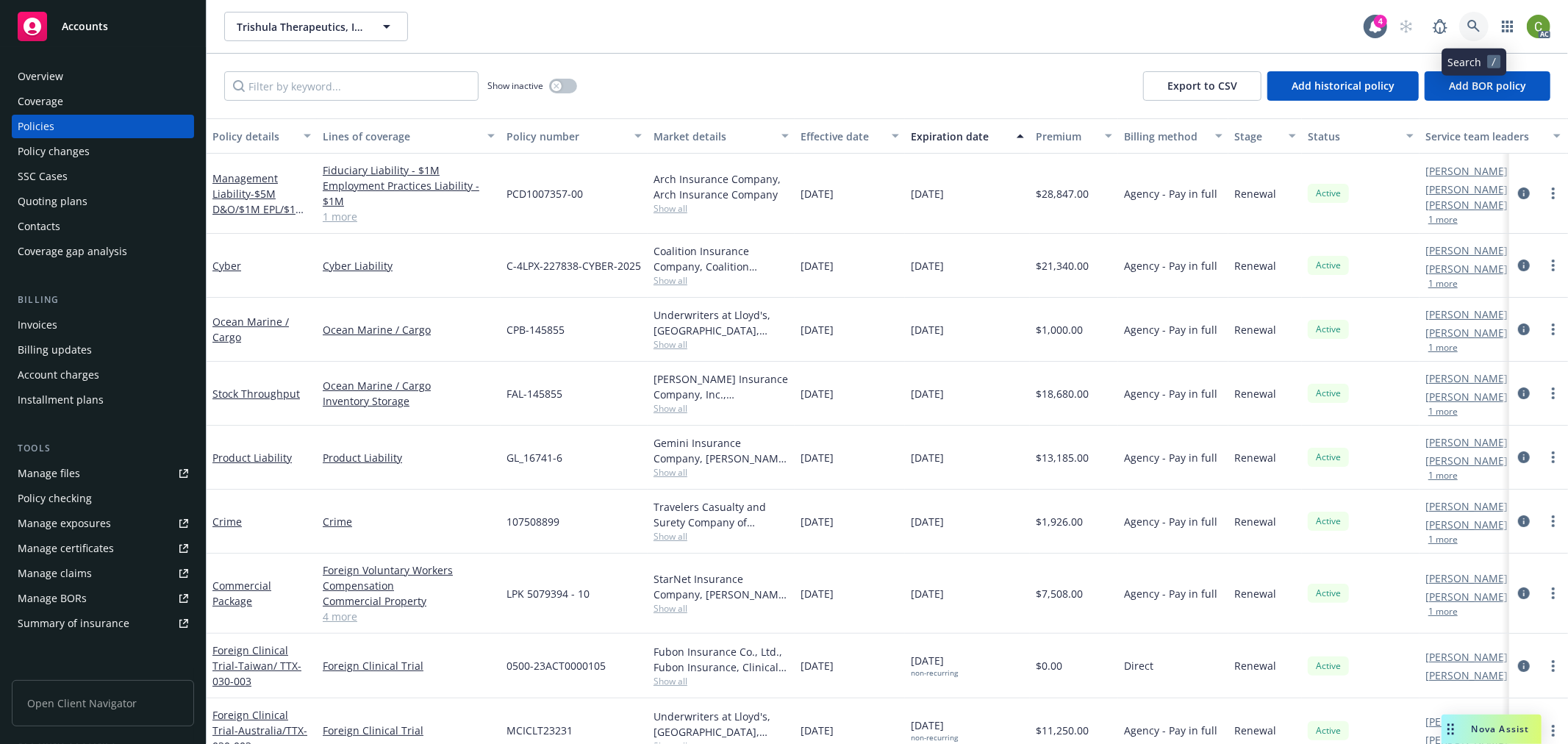
click at [1468, 26] on icon at bounding box center [1474, 26] width 13 height 13
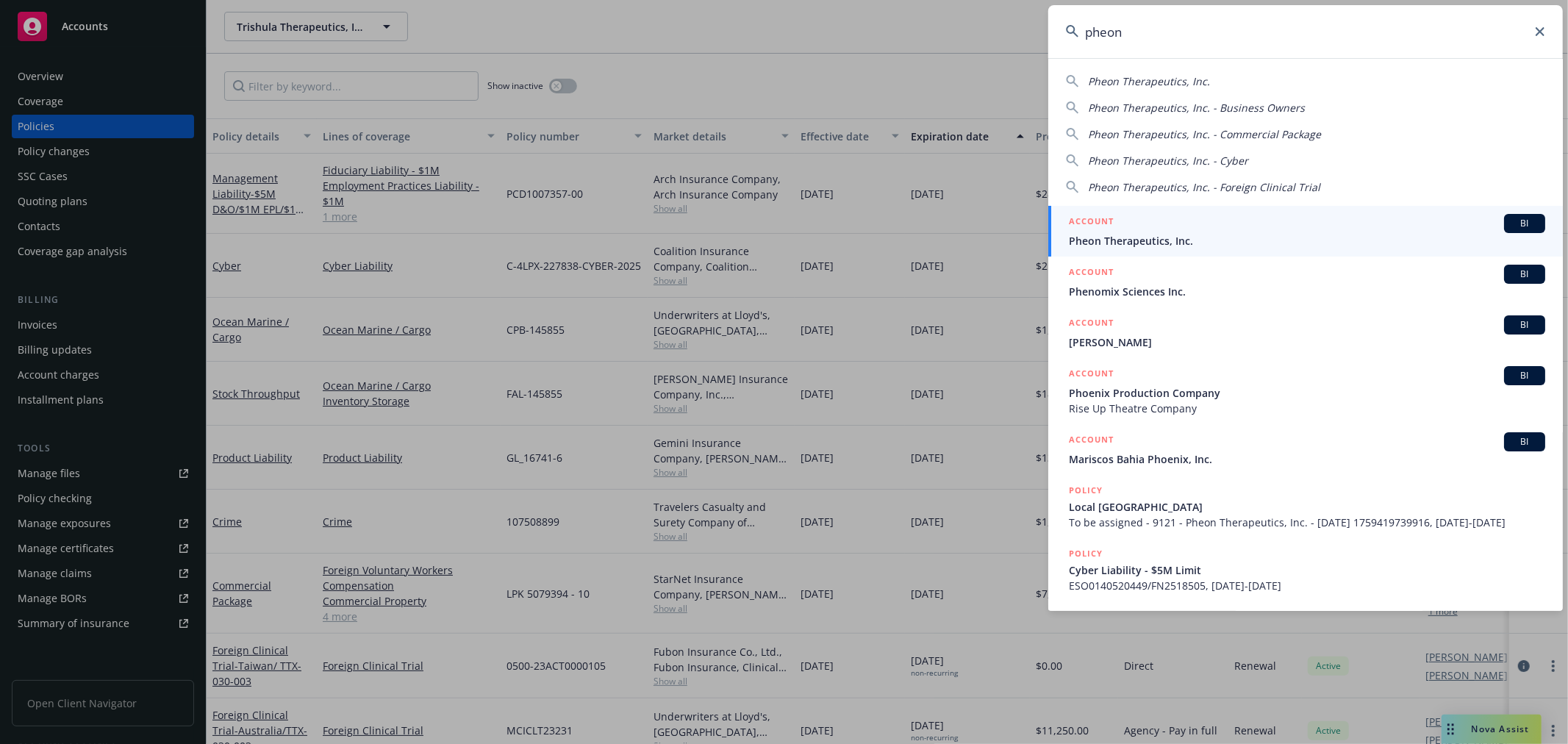
type input "pheon"
click at [1076, 225] on li "ACCOUNT BI Pheon Therapeutics, Inc." at bounding box center [1305, 231] width 514 height 51
click at [1172, 244] on span "Pheon Therapeutics, Inc." at bounding box center [1306, 241] width 477 height 16
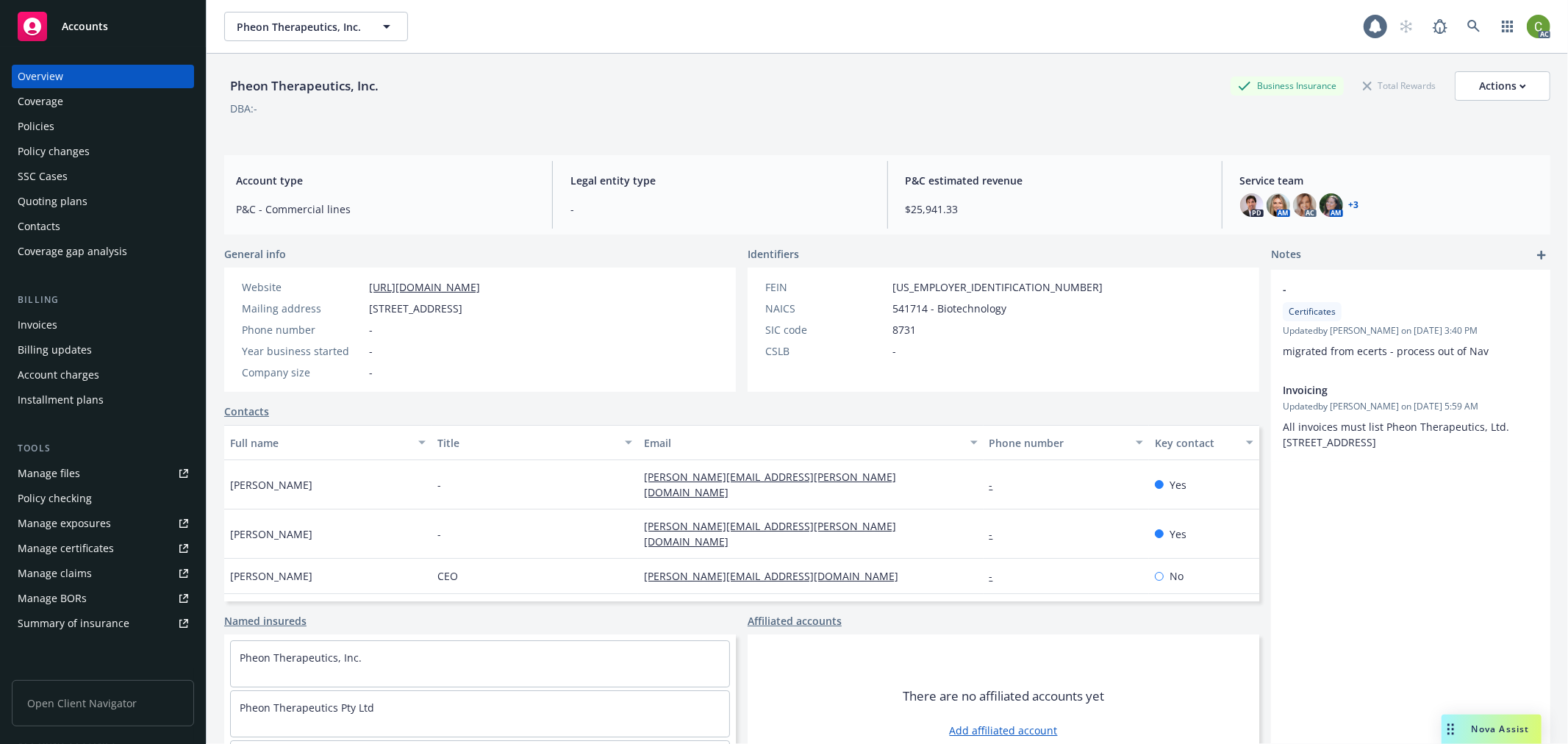
click at [66, 319] on div "Invoices" at bounding box center [103, 325] width 171 height 24
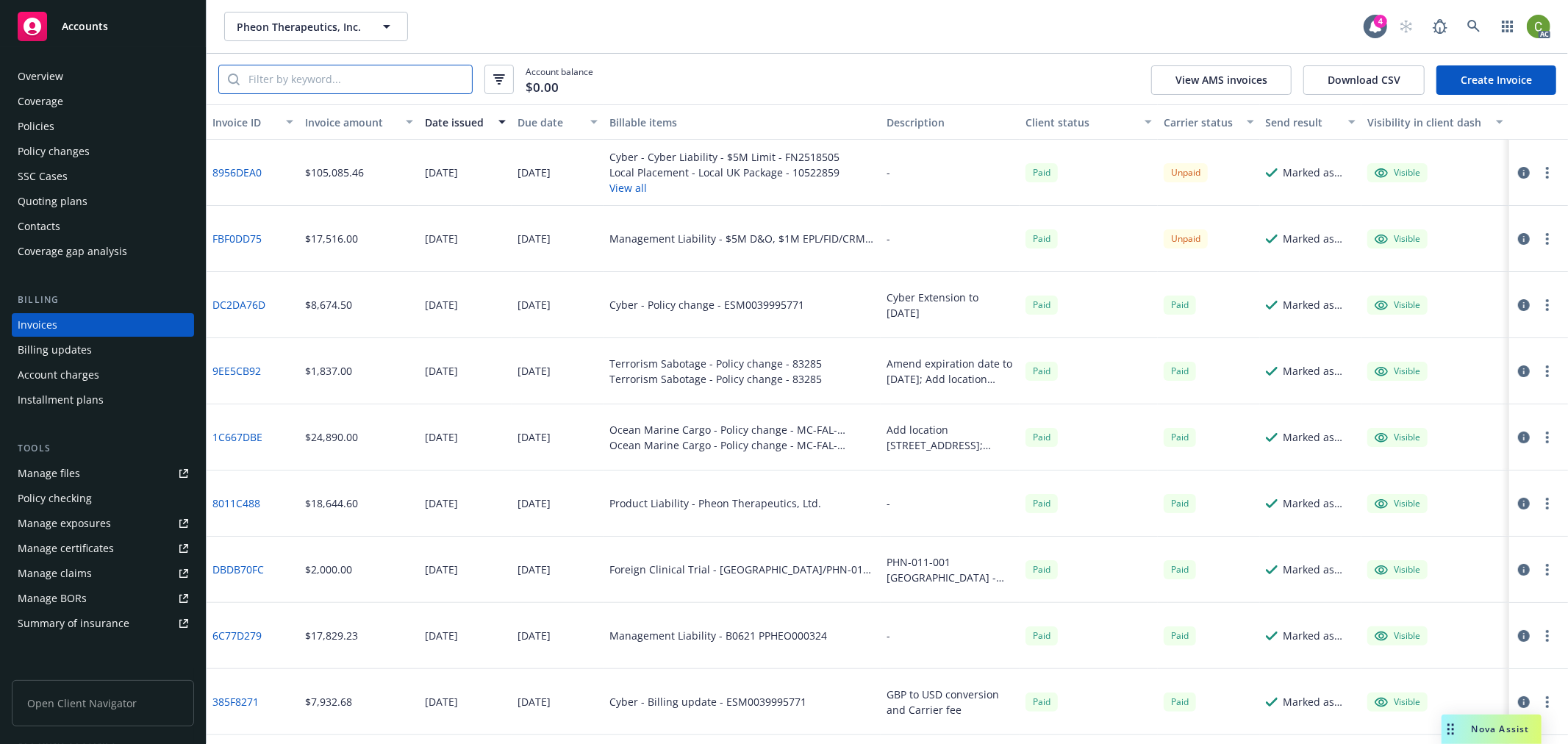
click at [428, 89] on input "search" at bounding box center [356, 79] width 232 height 28
paste input "8956DEA0"
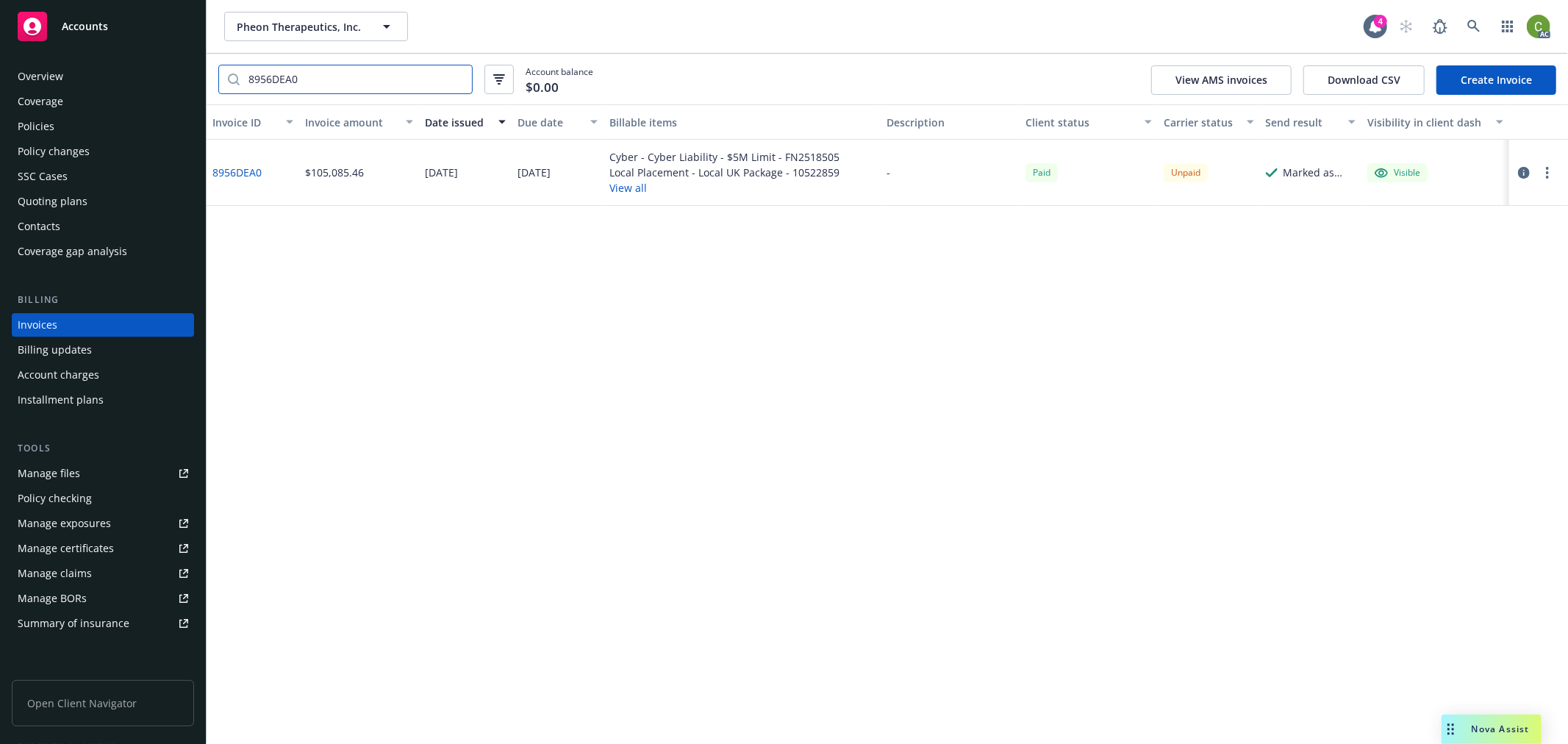
type input "8956DEA0"
click at [236, 174] on link "8956DEA0" at bounding box center [237, 172] width 49 height 16
drag, startPoint x: 70, startPoint y: 118, endPoint x: 79, endPoint y: 118, distance: 9.0
click at [70, 118] on div "Policies" at bounding box center [103, 127] width 171 height 24
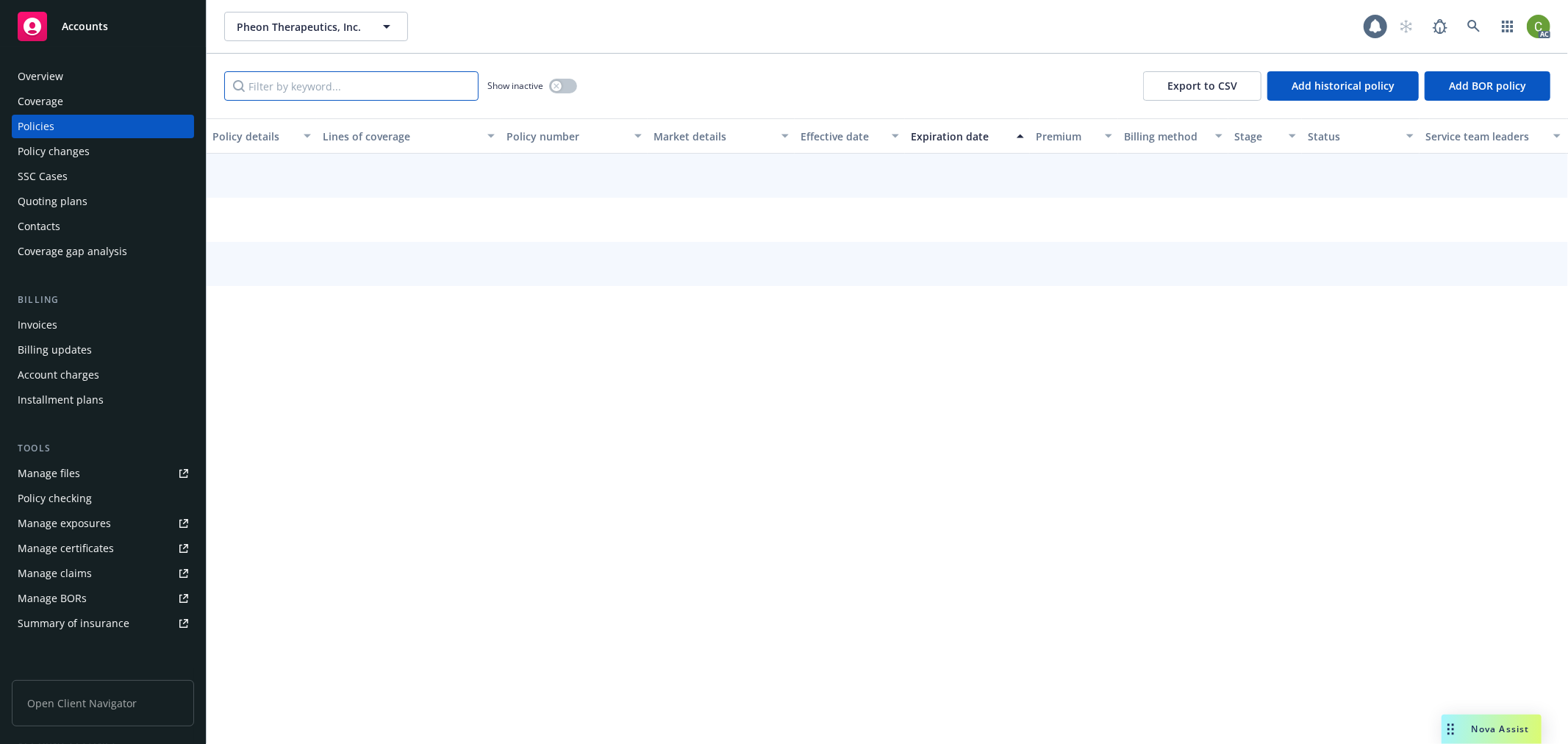
click at [283, 90] on input "Filter by keyword..." at bounding box center [352, 85] width 254 height 29
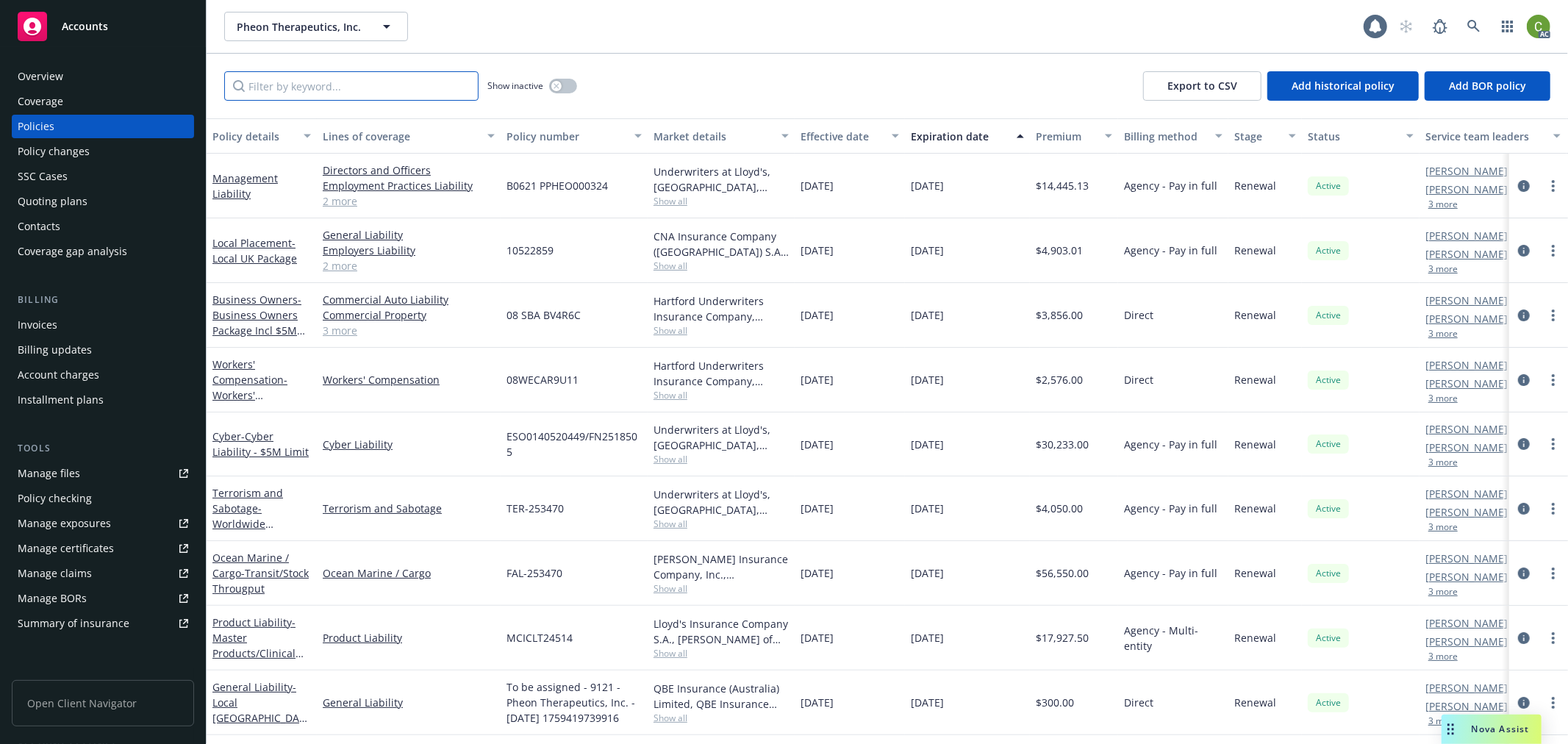
paste input "TER-253470"
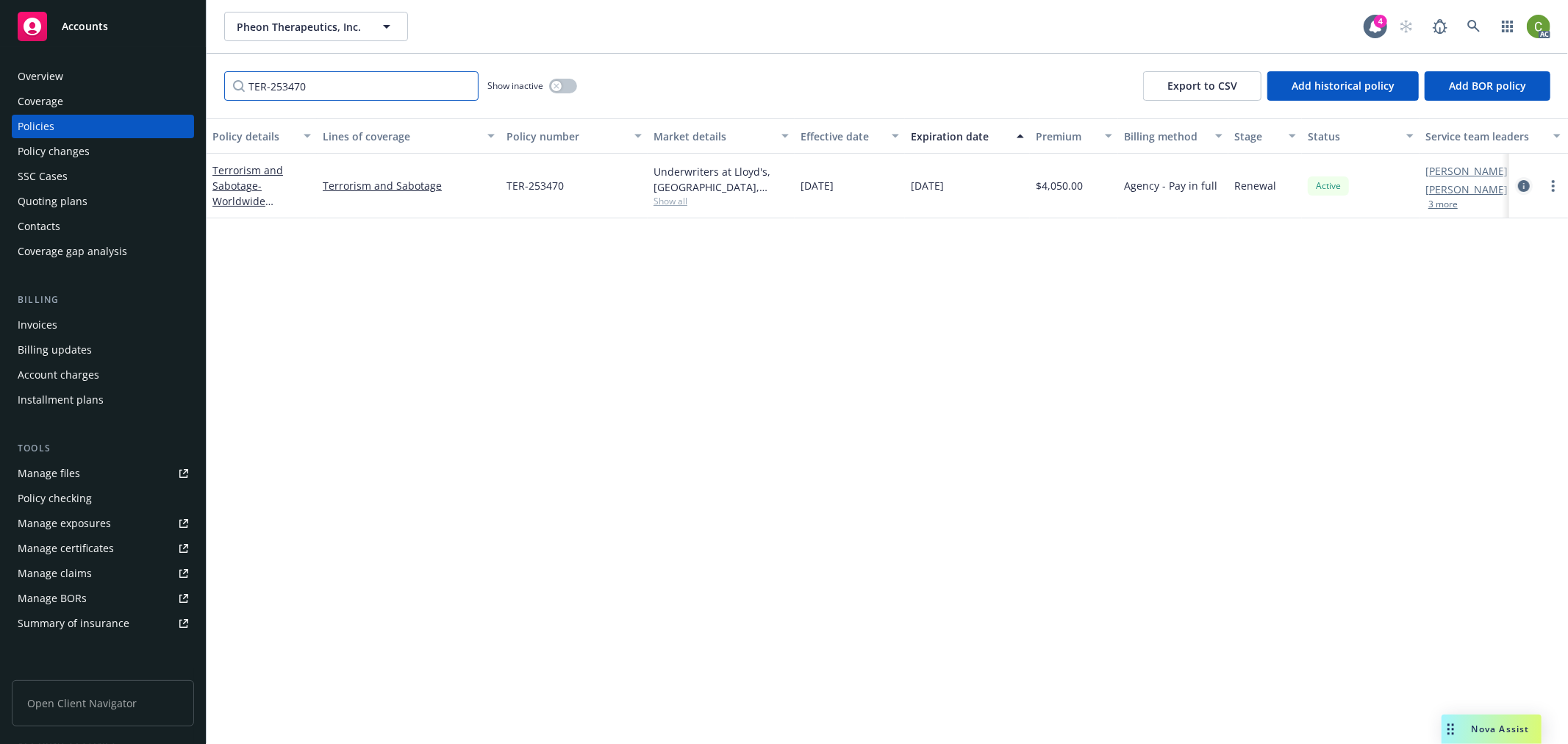
type input "TER-253470"
click at [1521, 187] on icon "circleInformation" at bounding box center [1524, 186] width 12 height 12
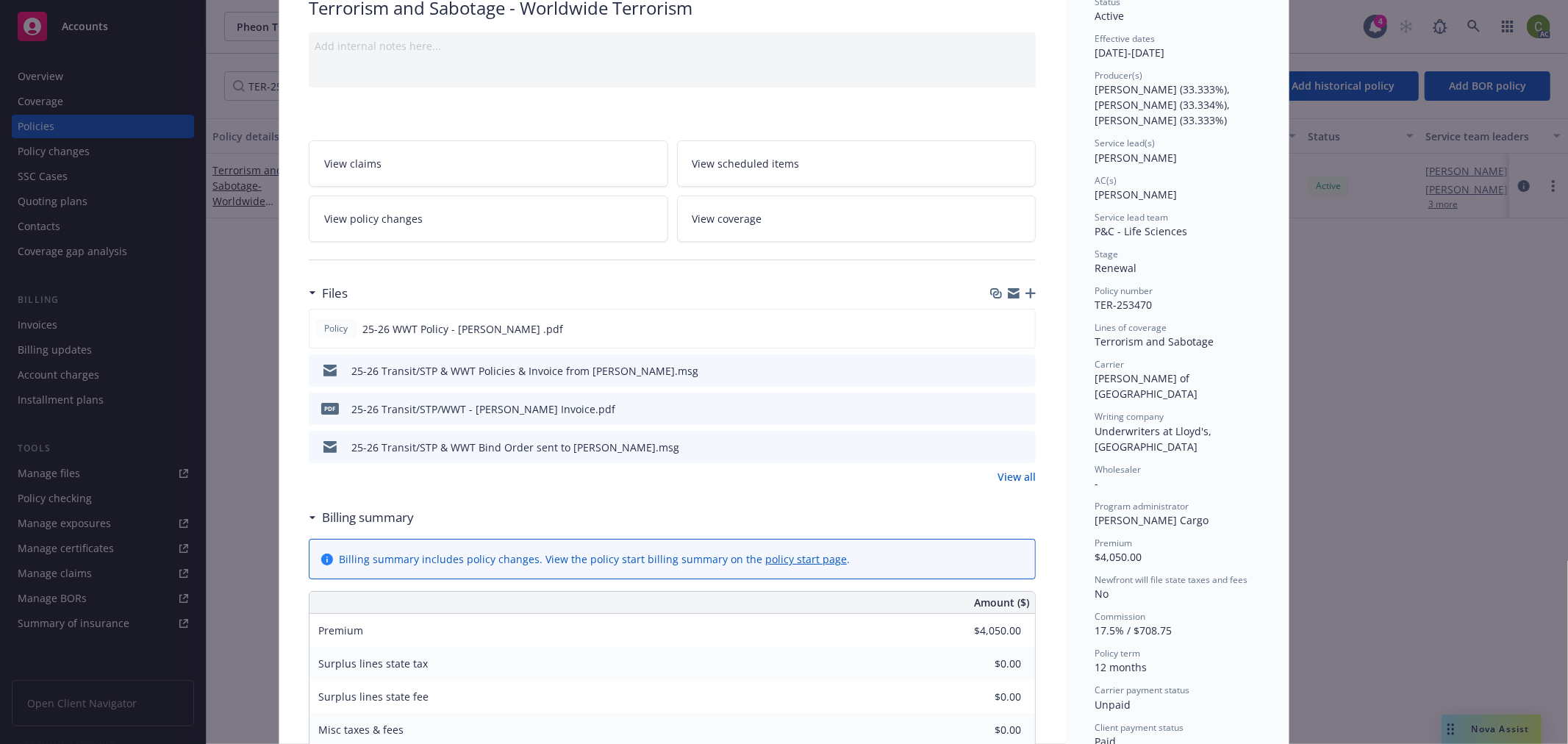
scroll to position [327, 0]
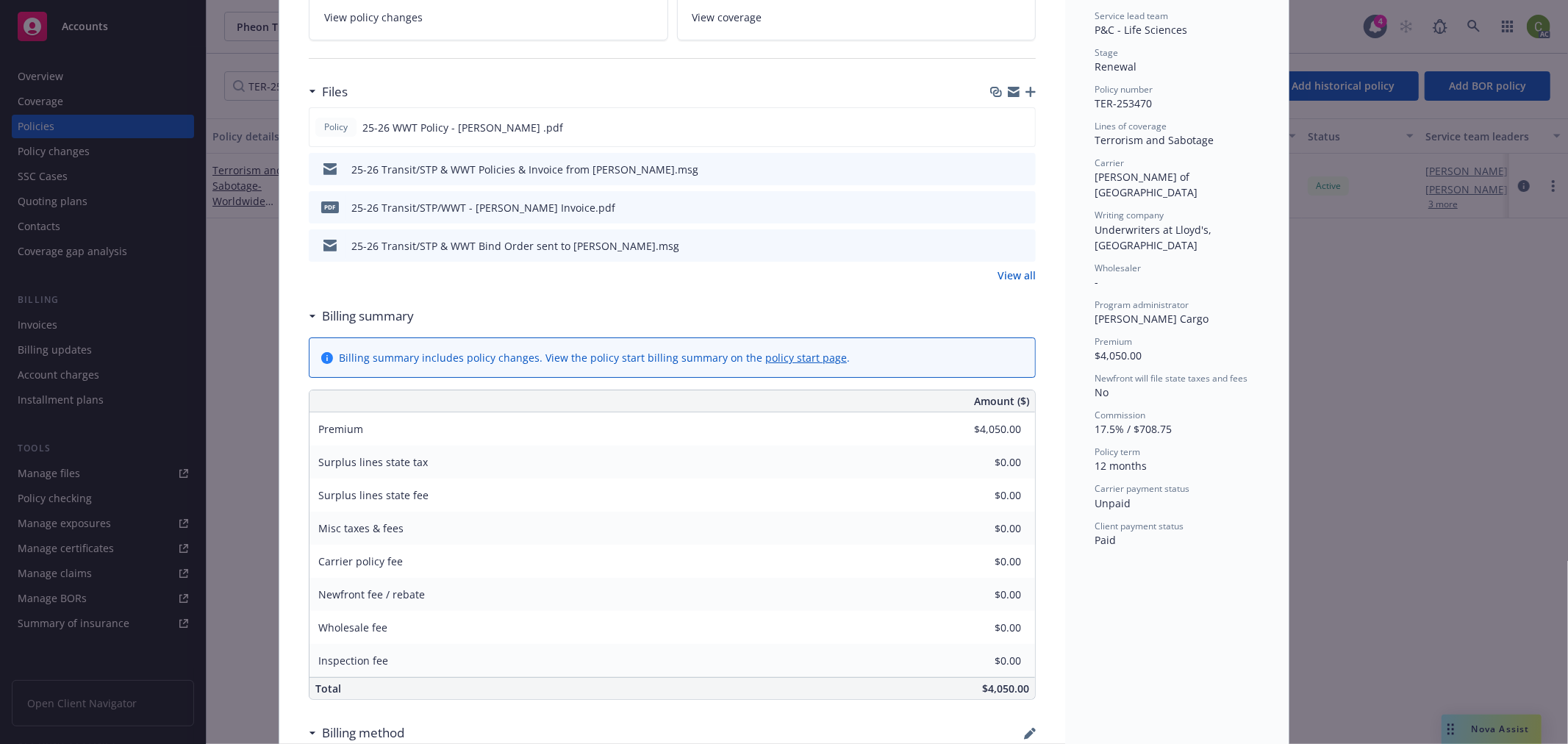
click at [1016, 209] on icon "preview file" at bounding box center [1022, 206] width 13 height 10
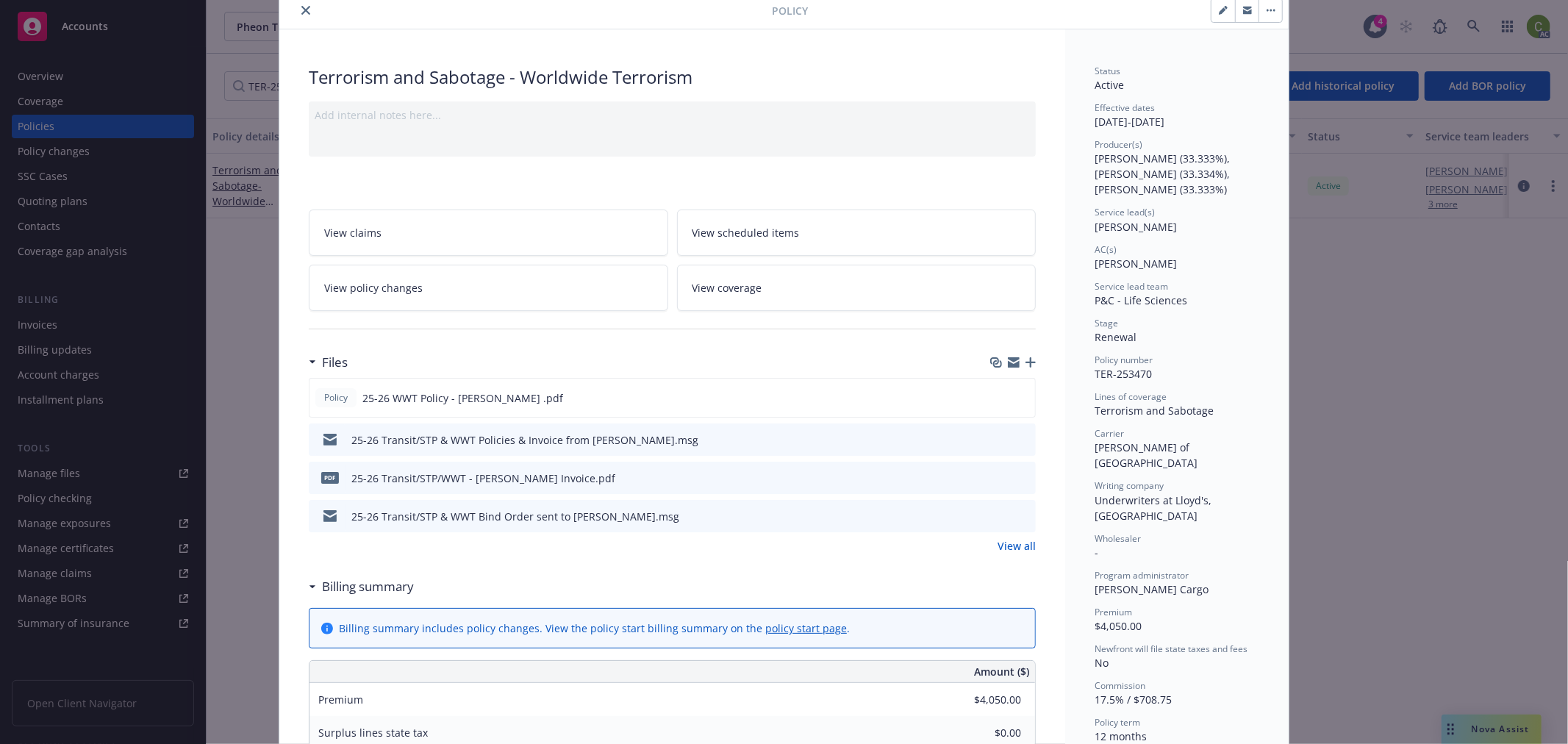
scroll to position [0, 0]
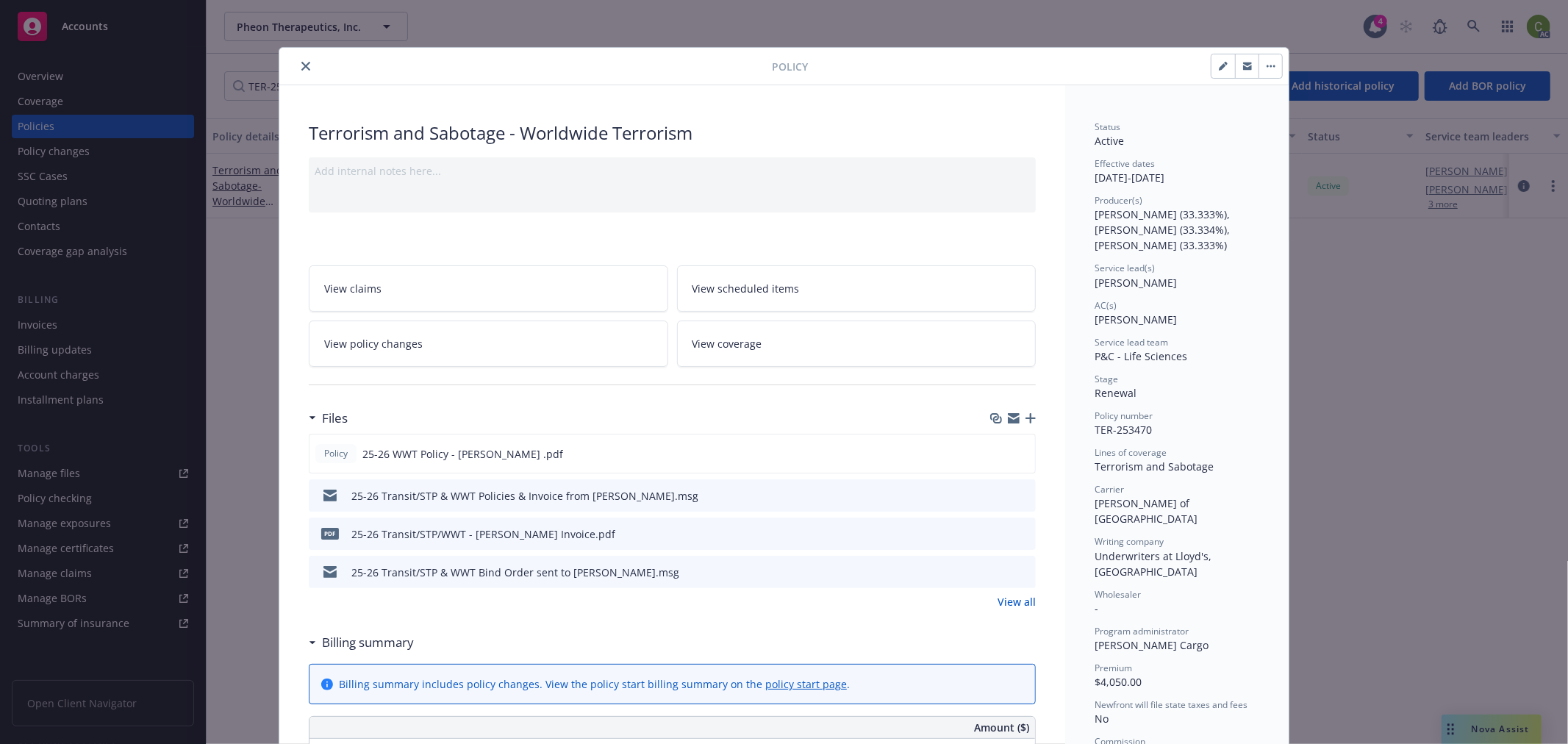
drag, startPoint x: 299, startPoint y: 66, endPoint x: 533, endPoint y: 69, distance: 234.0
click at [301, 66] on icon "close" at bounding box center [305, 66] width 9 height 9
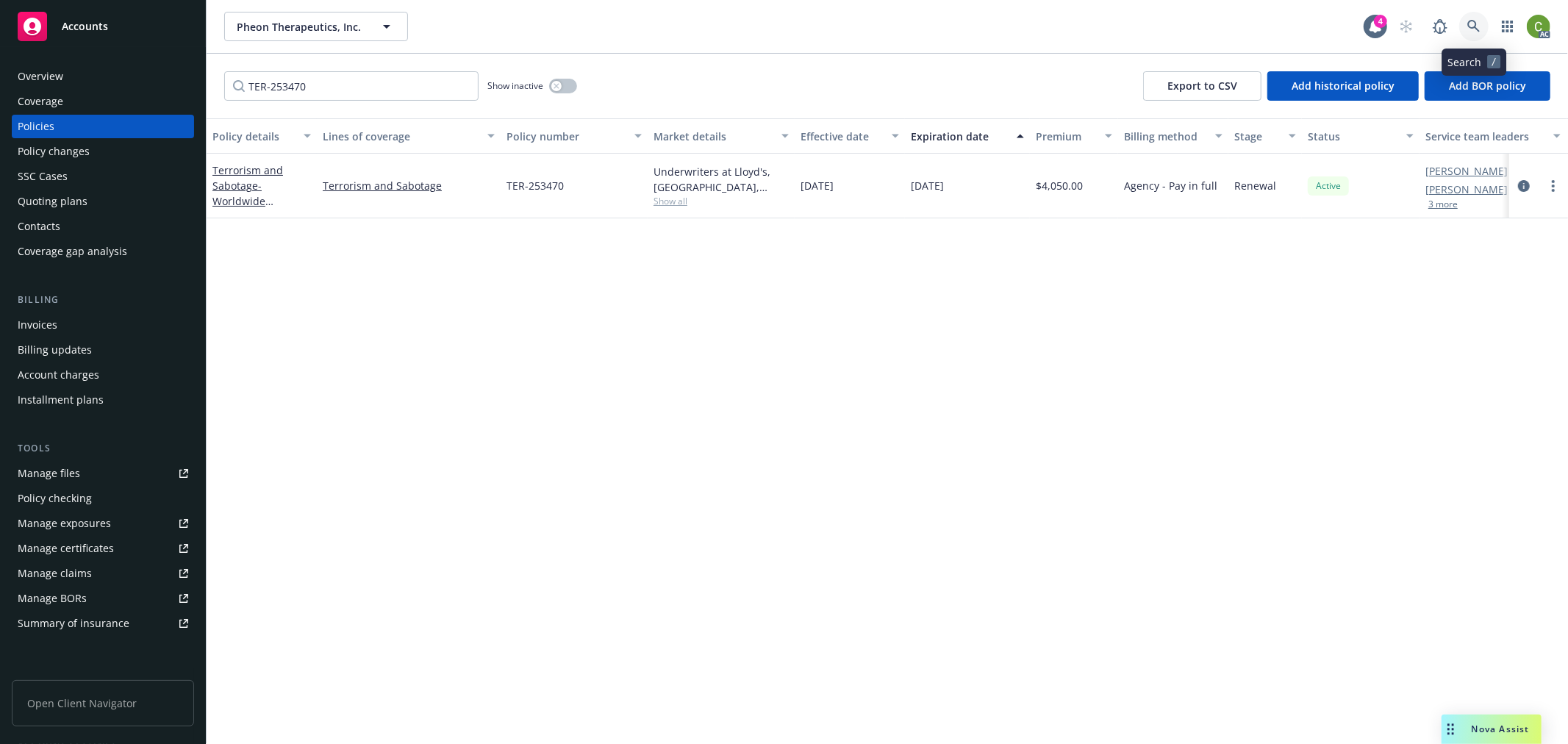
drag, startPoint x: 1471, startPoint y: 29, endPoint x: 1489, endPoint y: 67, distance: 42.0
click at [1473, 31] on icon at bounding box center [1474, 26] width 13 height 13
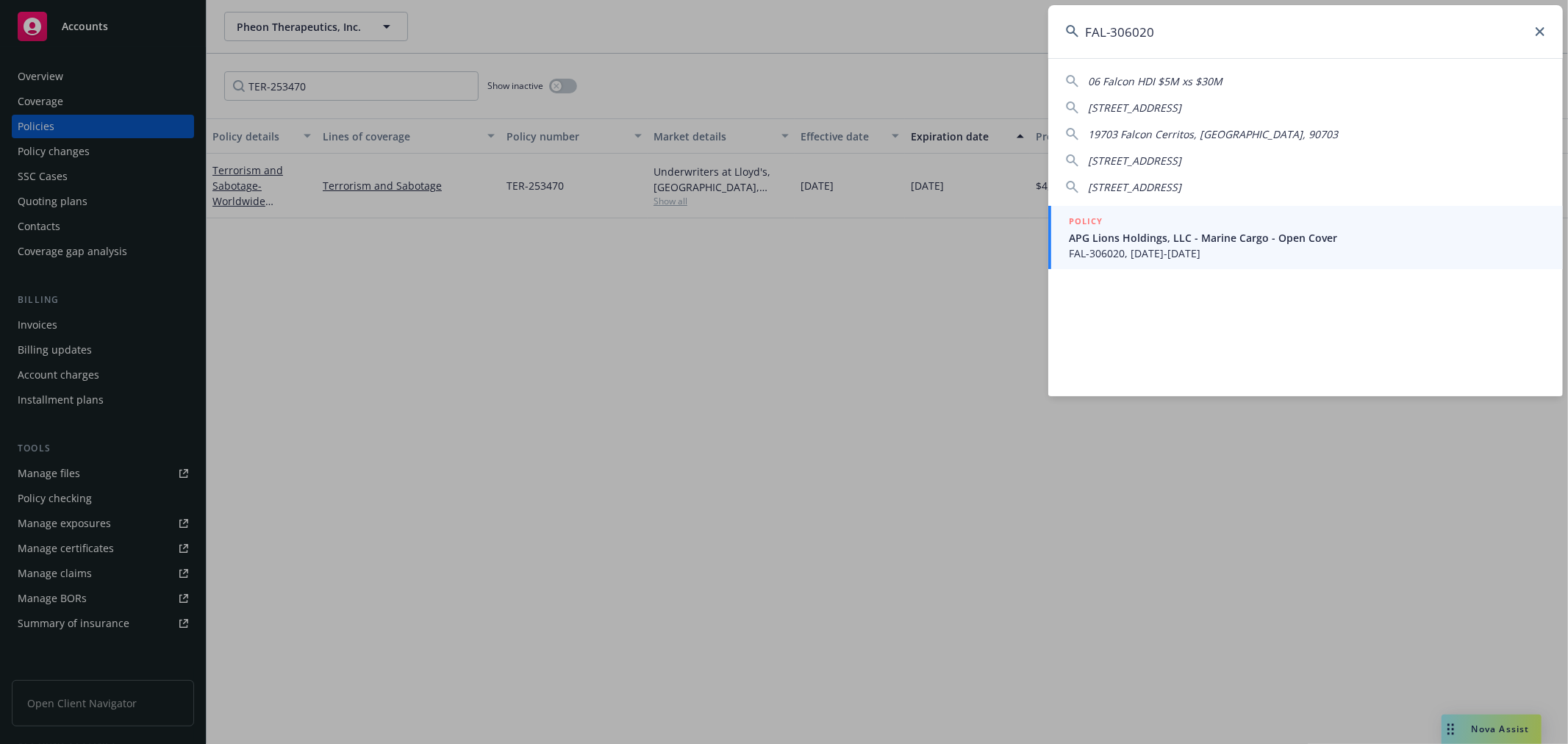
type input "FAL-306020"
click at [1258, 222] on div "POLICY" at bounding box center [1306, 222] width 477 height 16
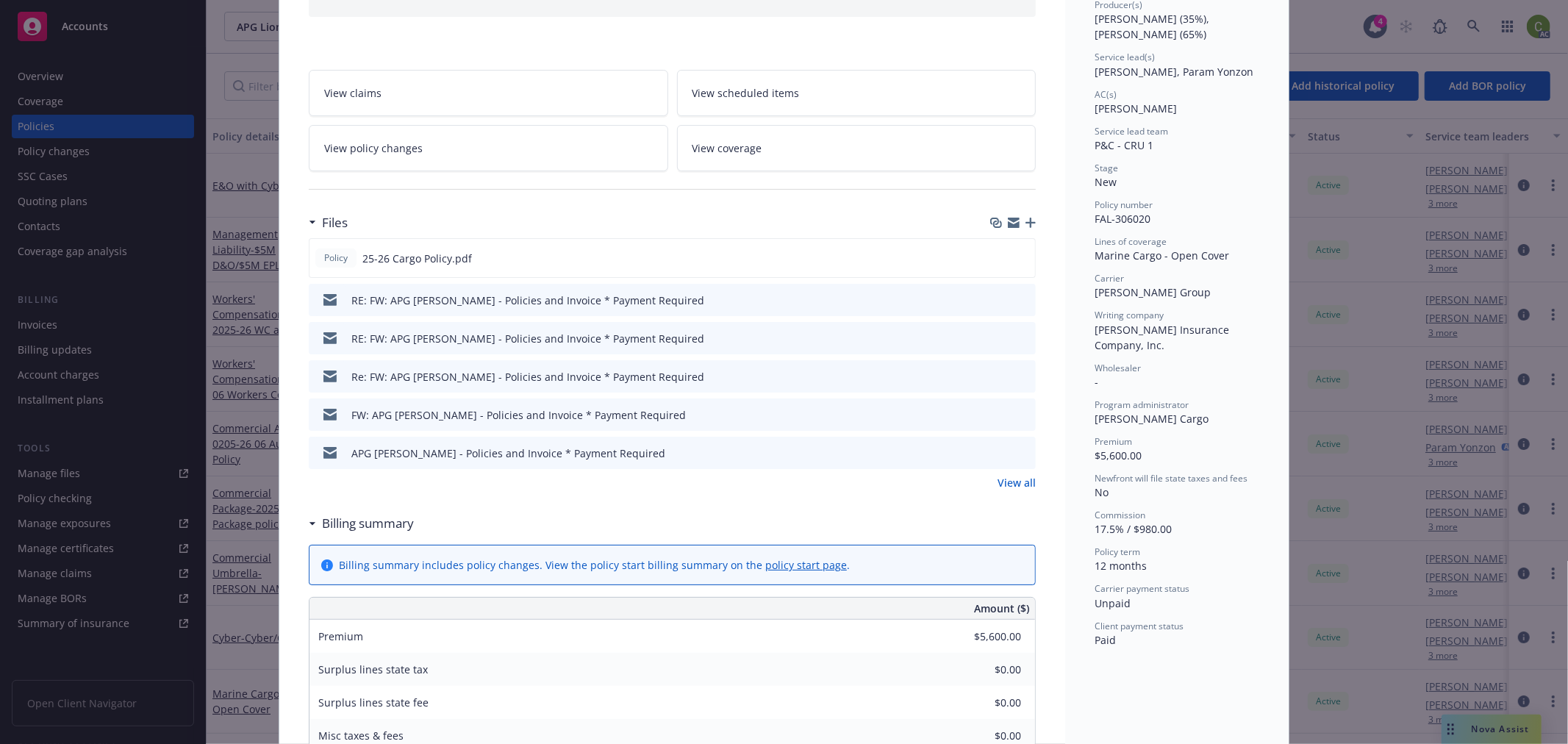
scroll to position [81, 0]
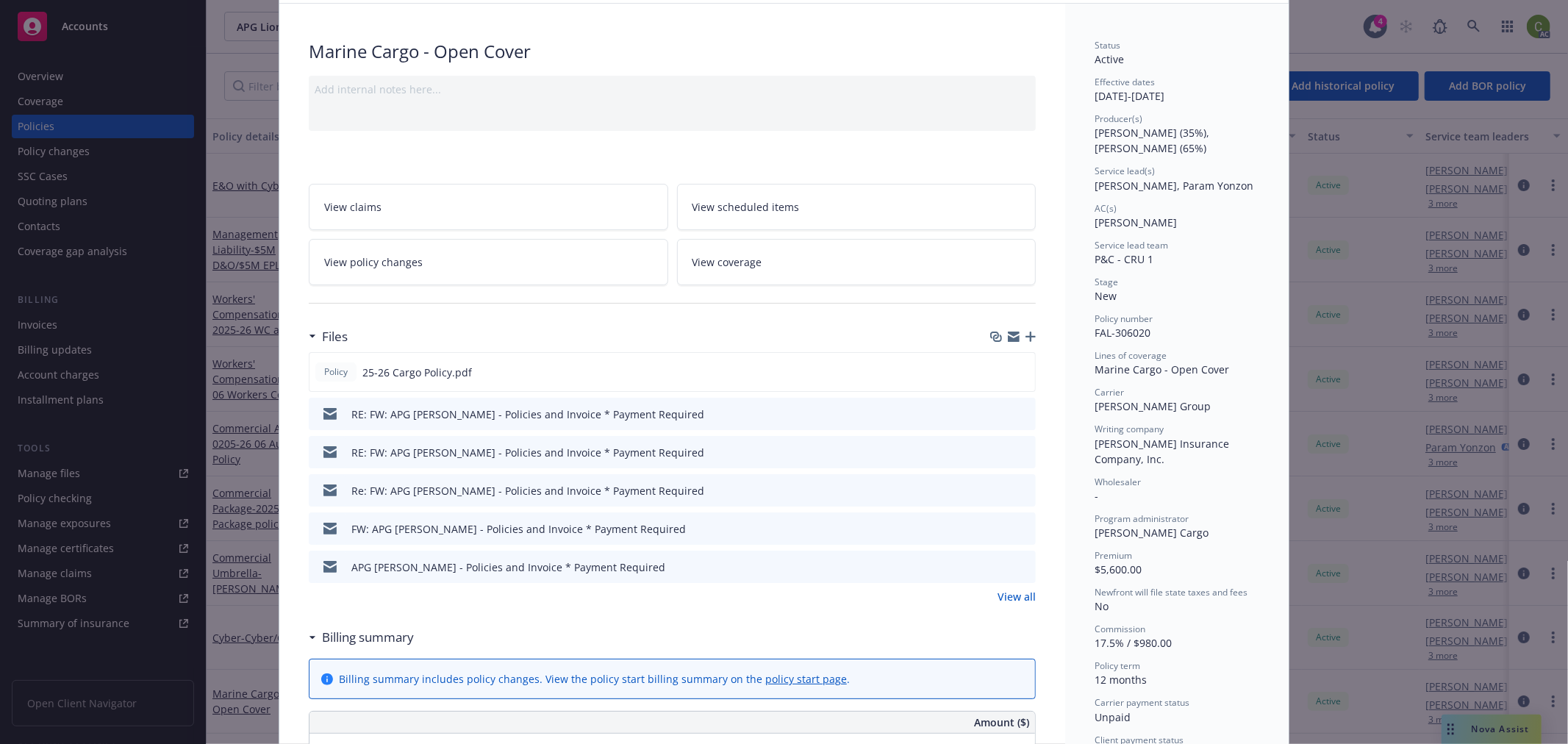
click at [997, 589] on link "View all" at bounding box center [1016, 597] width 38 height 16
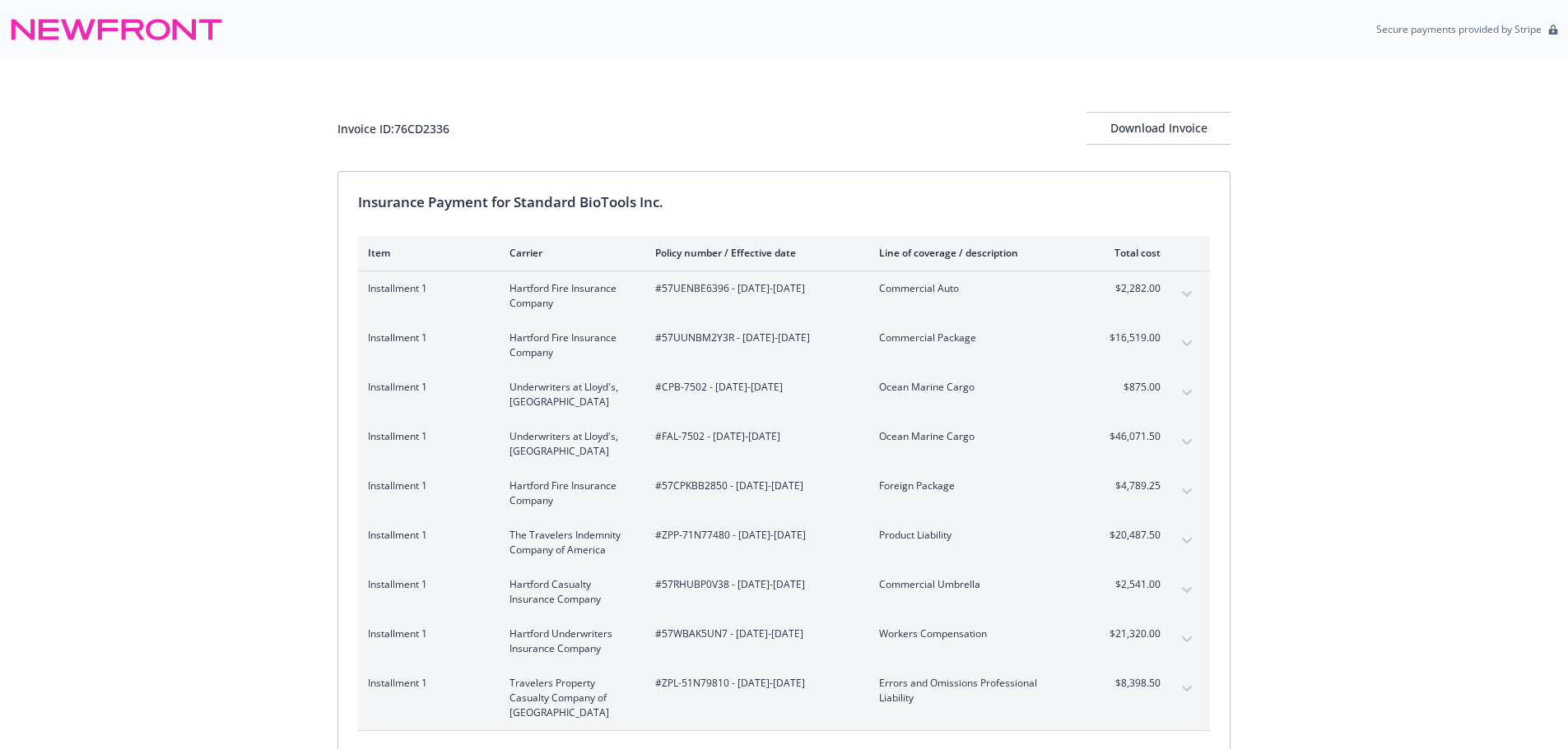
click at [1368, 659] on div "Invoice ID: 76CD2336 Download Invoice Insurance Payment for Standard BioTools I…" at bounding box center [784, 491] width 1568 height 863
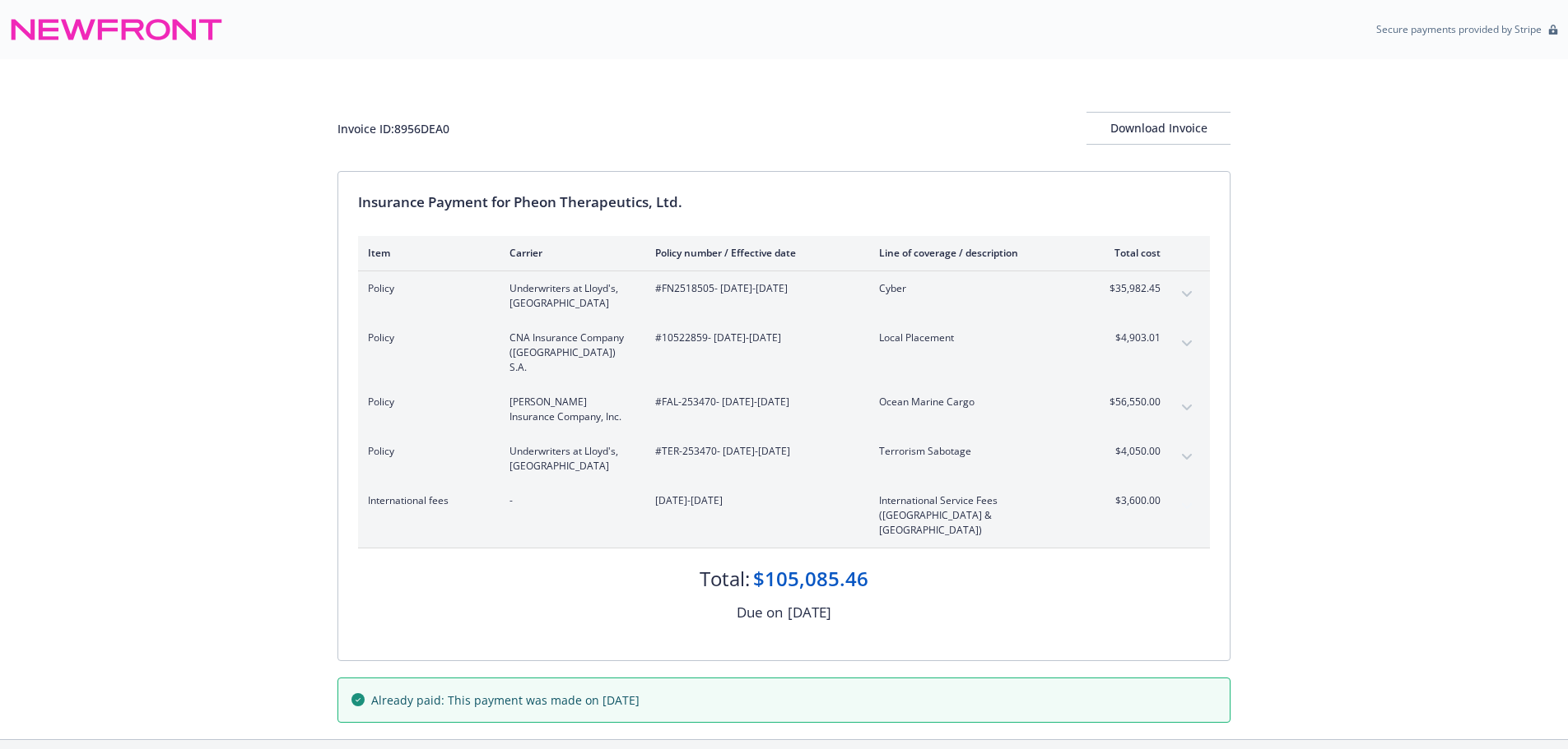
click at [1188, 405] on icon "expand content" at bounding box center [1187, 408] width 10 height 6
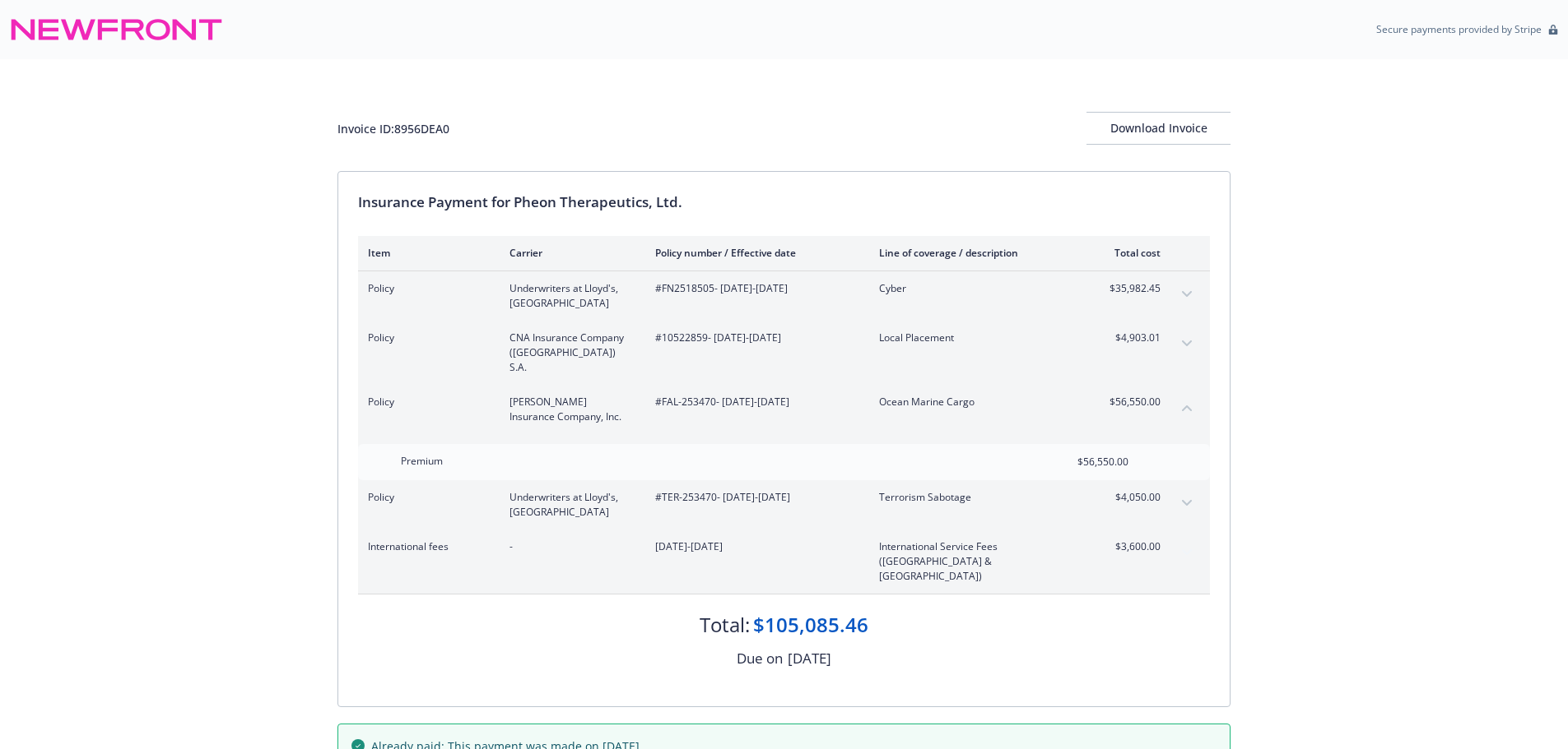
click at [1186, 501] on icon "expand content" at bounding box center [1187, 503] width 10 height 6
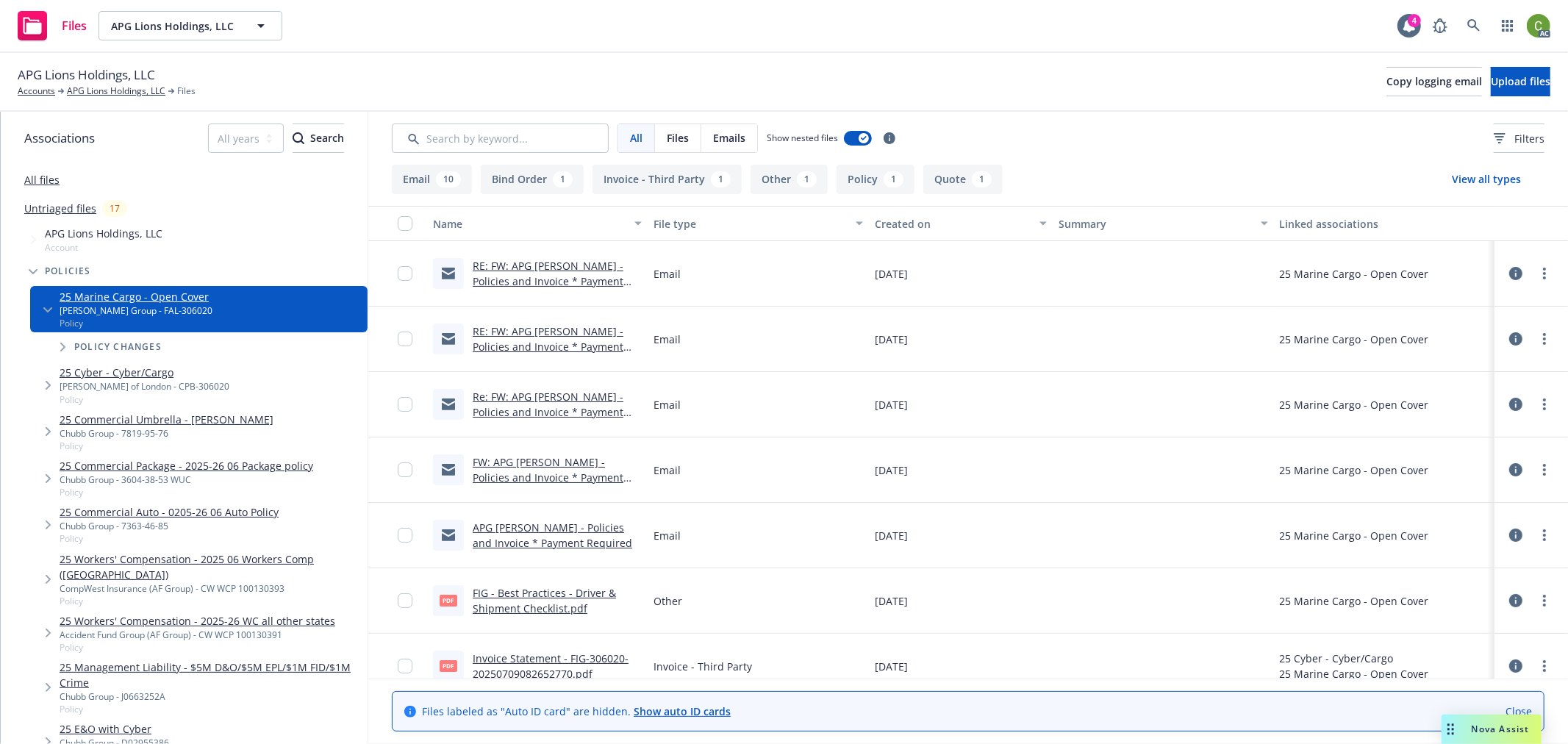
click at [531, 659] on link "Invoice Statement - FIG-306020-20250709082652770.pdf" at bounding box center [550, 666] width 156 height 29
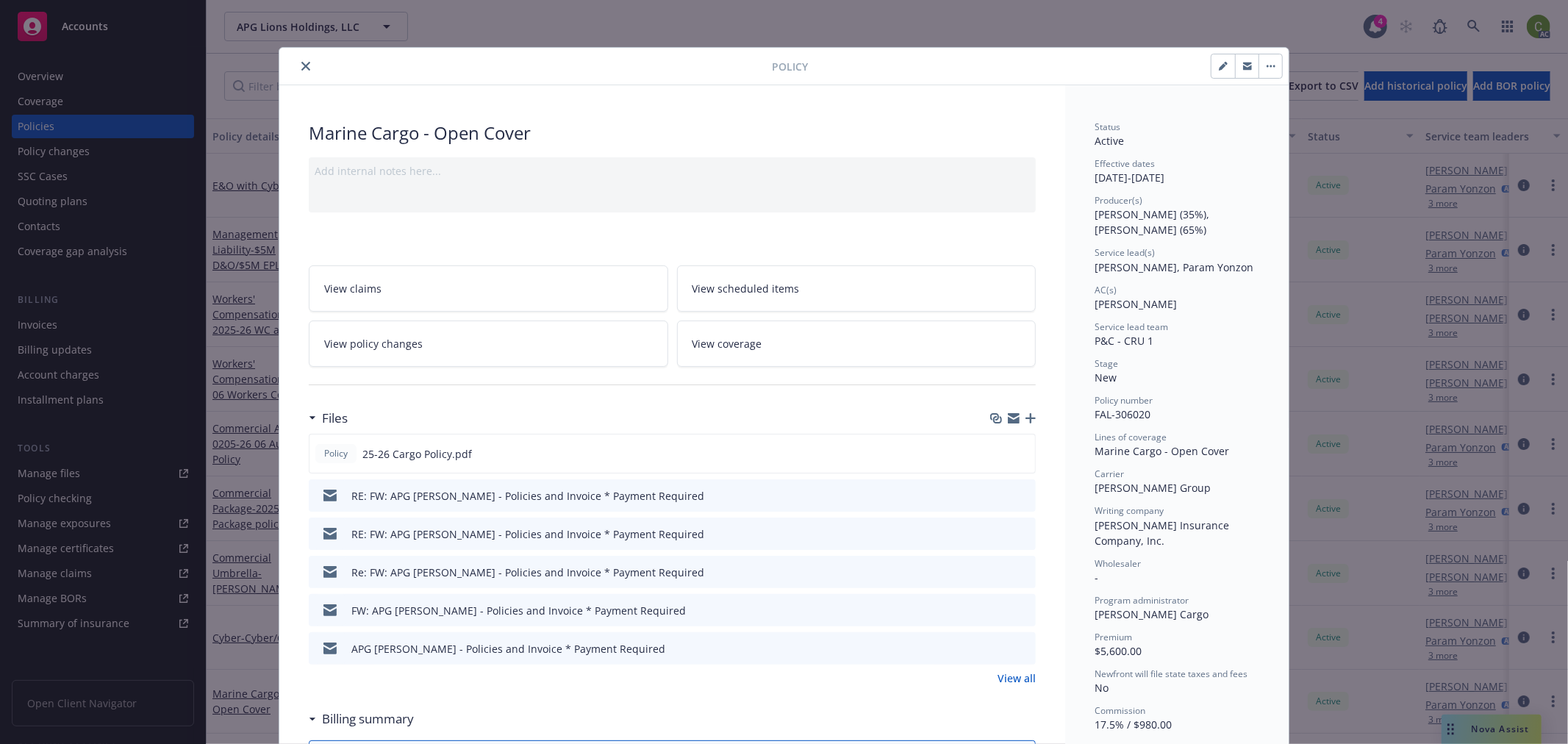
click at [301, 63] on icon "close" at bounding box center [305, 66] width 9 height 9
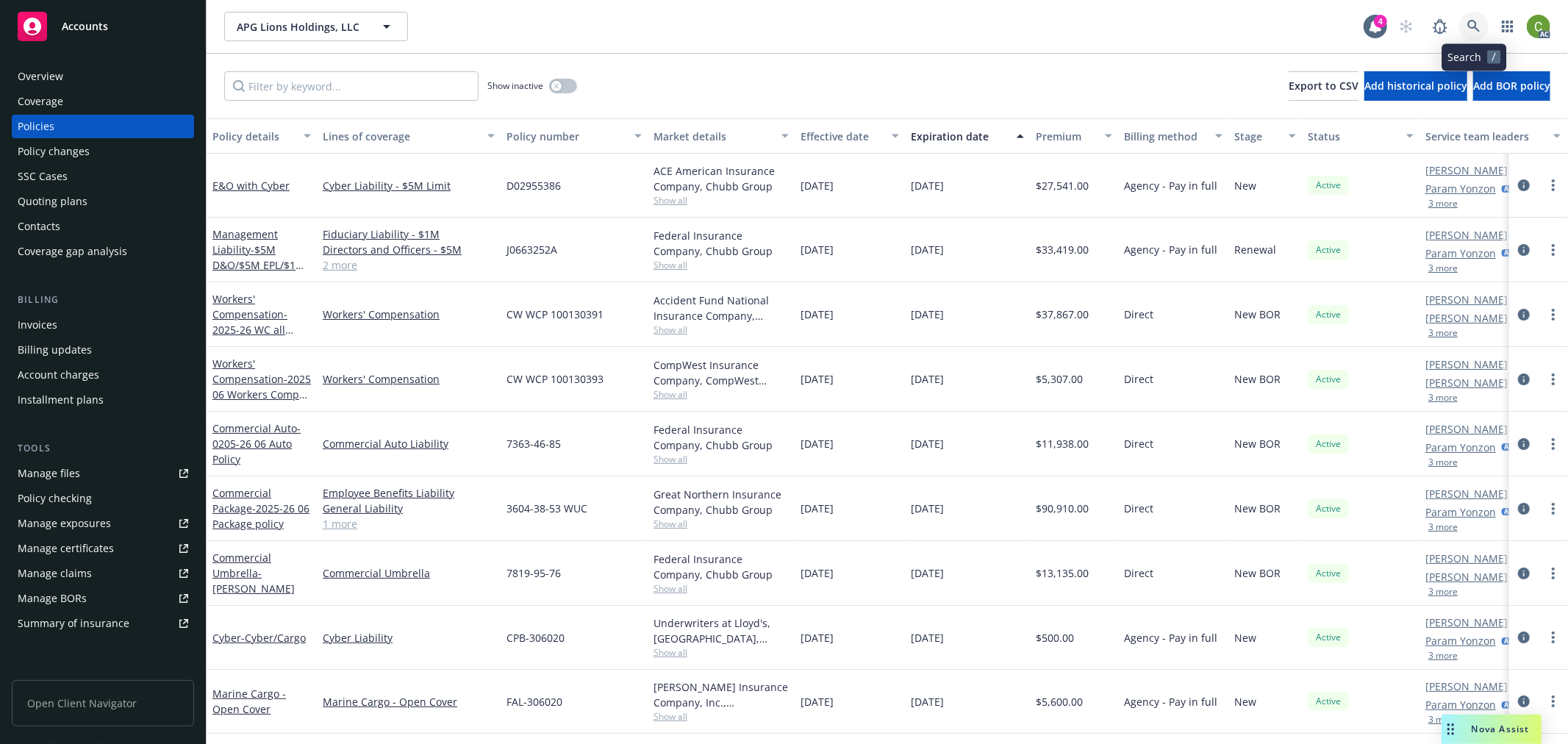
click at [1474, 32] on icon at bounding box center [1474, 26] width 13 height 13
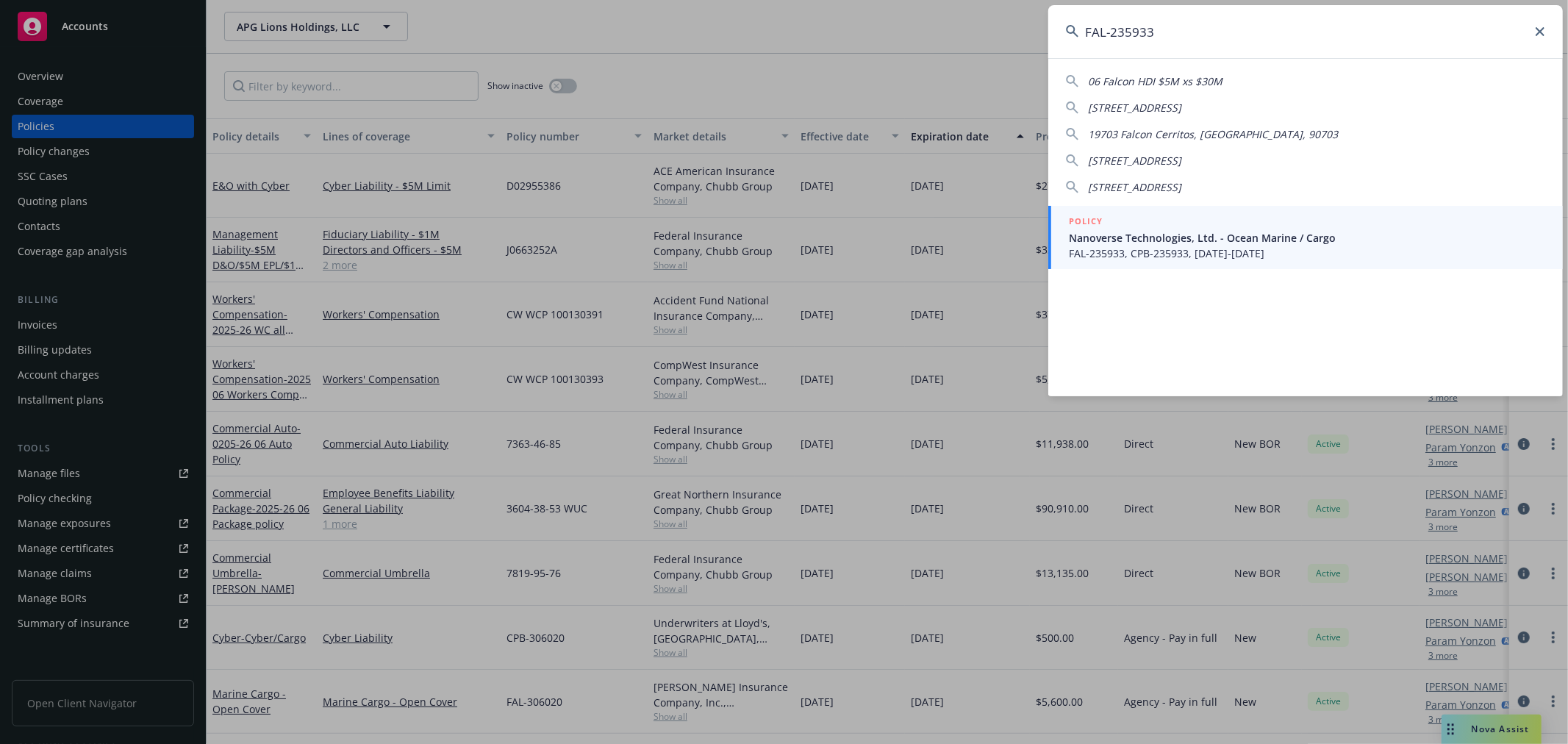
type input "FAL-235933"
click at [1203, 258] on span "FAL-235933, CPB-235933, 10/05/2025-09/30/2026" at bounding box center [1306, 254] width 477 height 16
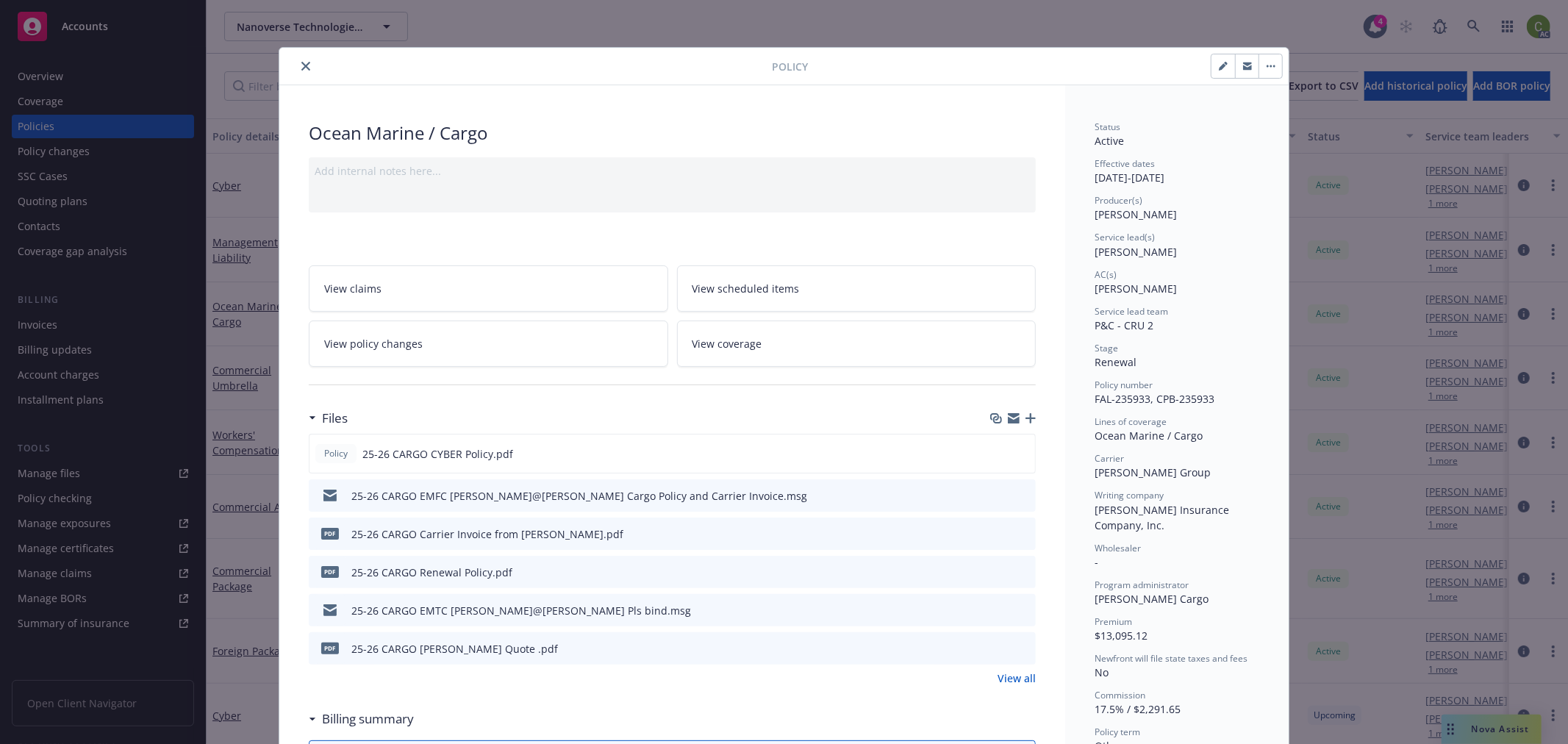
click at [301, 63] on icon "close" at bounding box center [305, 66] width 9 height 9
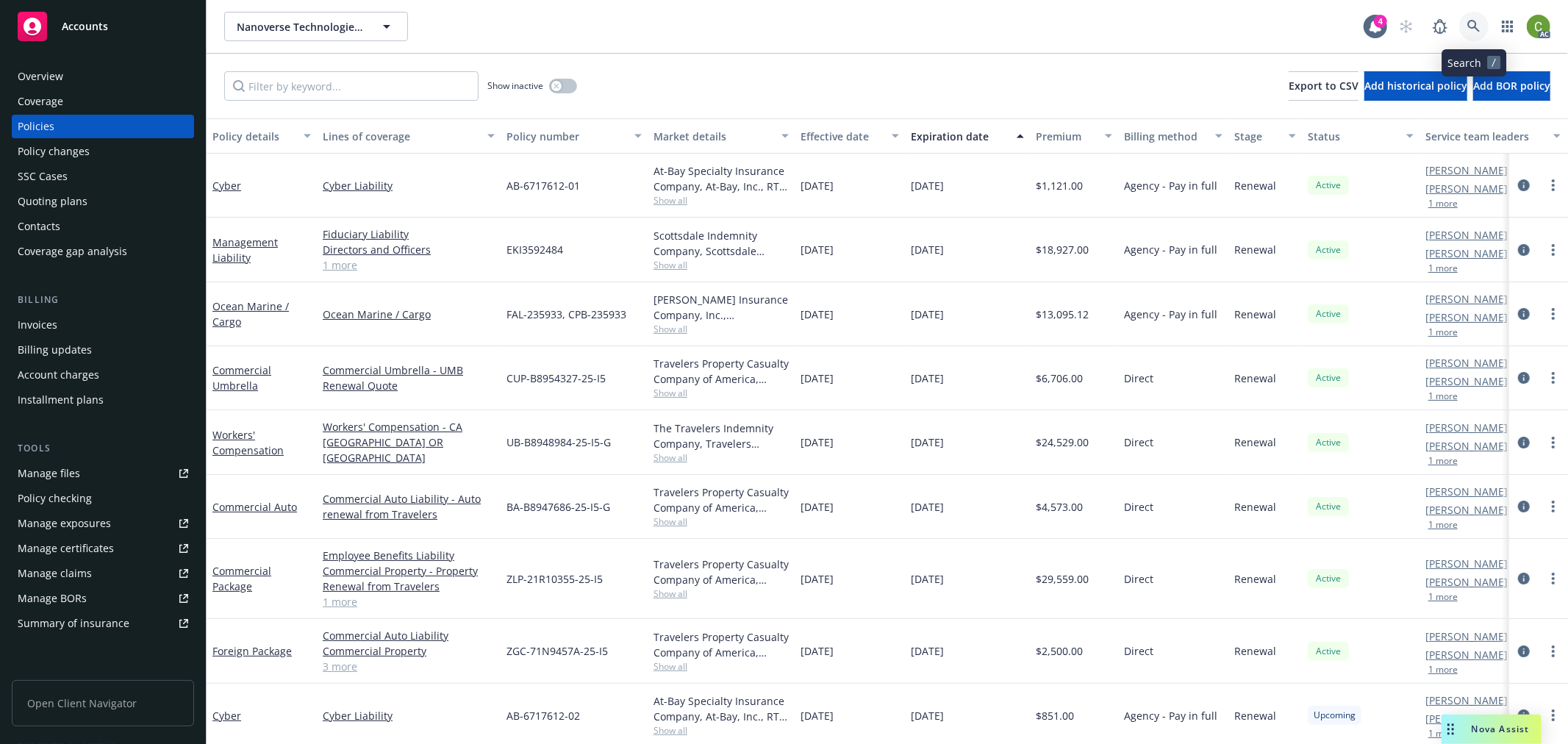
click at [1472, 26] on icon at bounding box center [1474, 26] width 13 height 13
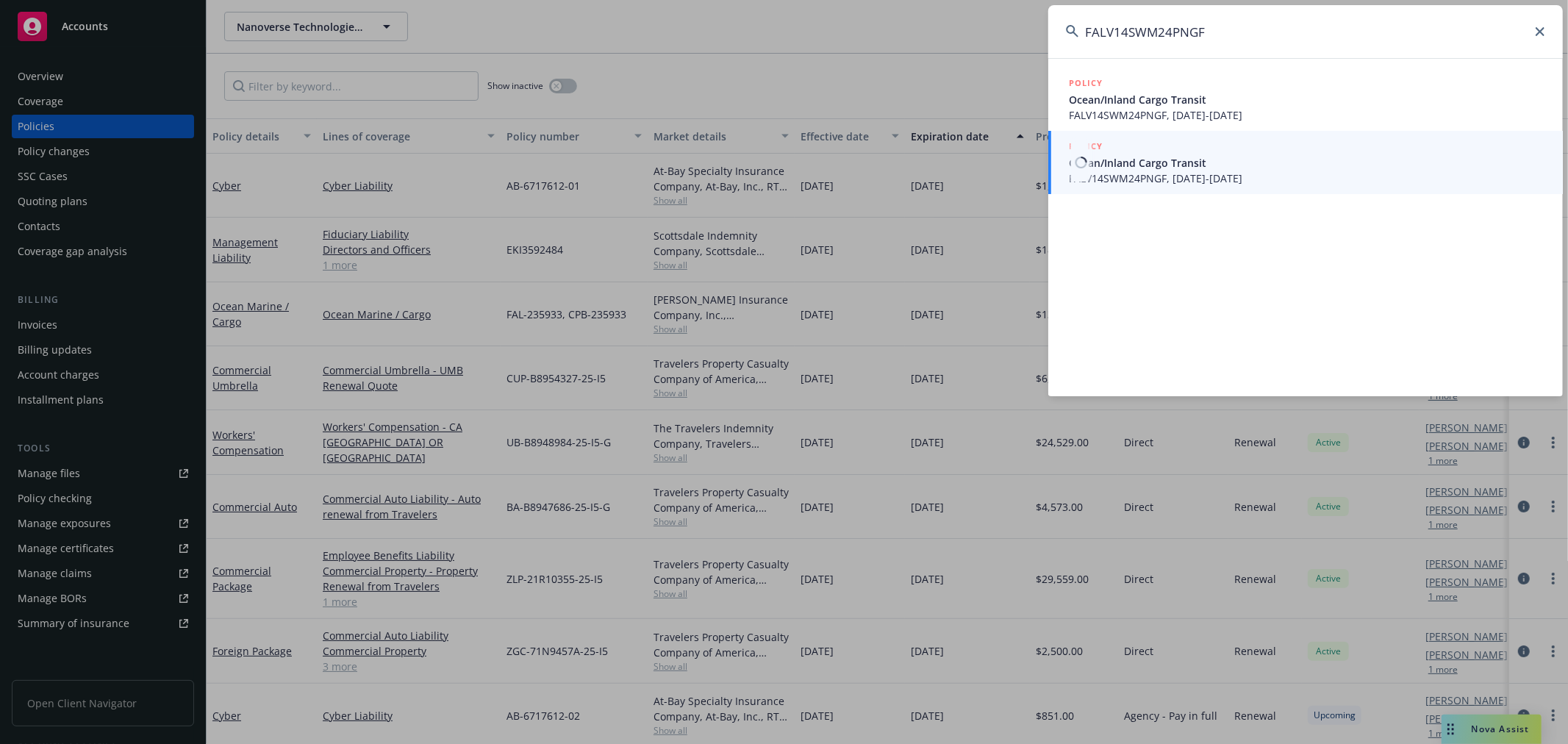
type input "FALV14SWM24PNGF"
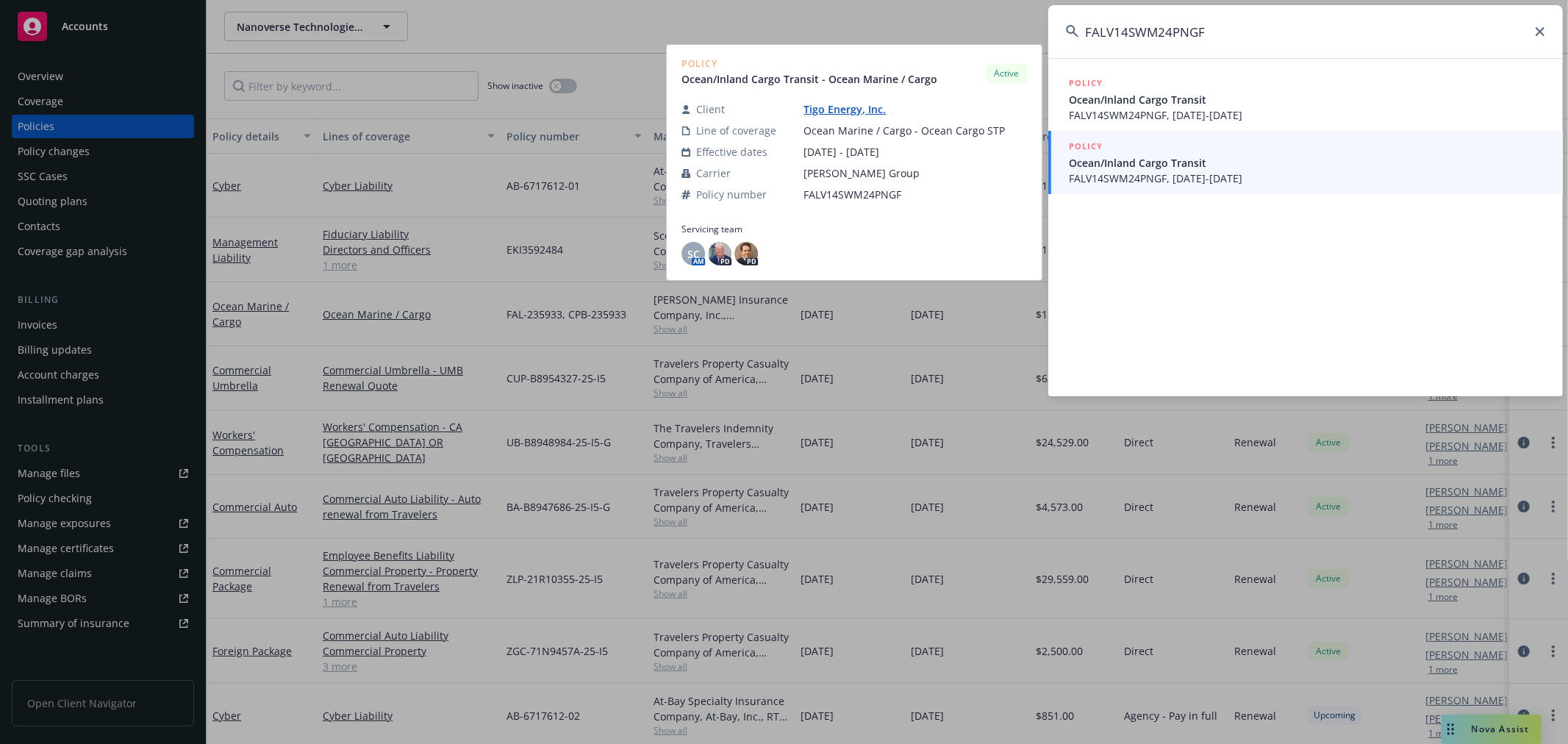
click at [1219, 176] on span "FALV14SWM24PNGF, 10/29/2024-10/29/2025" at bounding box center [1306, 179] width 477 height 16
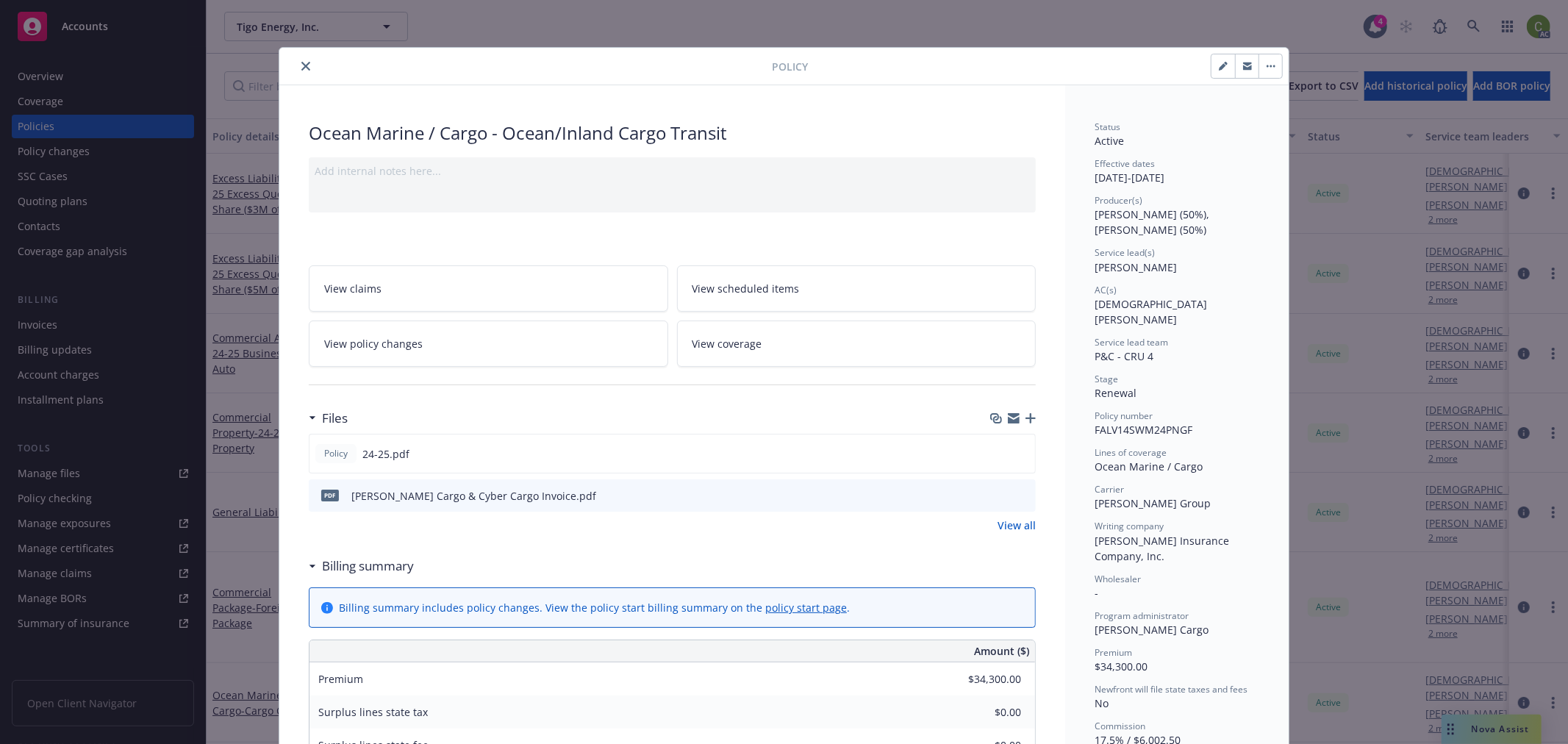
drag, startPoint x: 296, startPoint y: 66, endPoint x: 116, endPoint y: 293, distance: 289.7
click at [301, 66] on icon "close" at bounding box center [305, 66] width 9 height 9
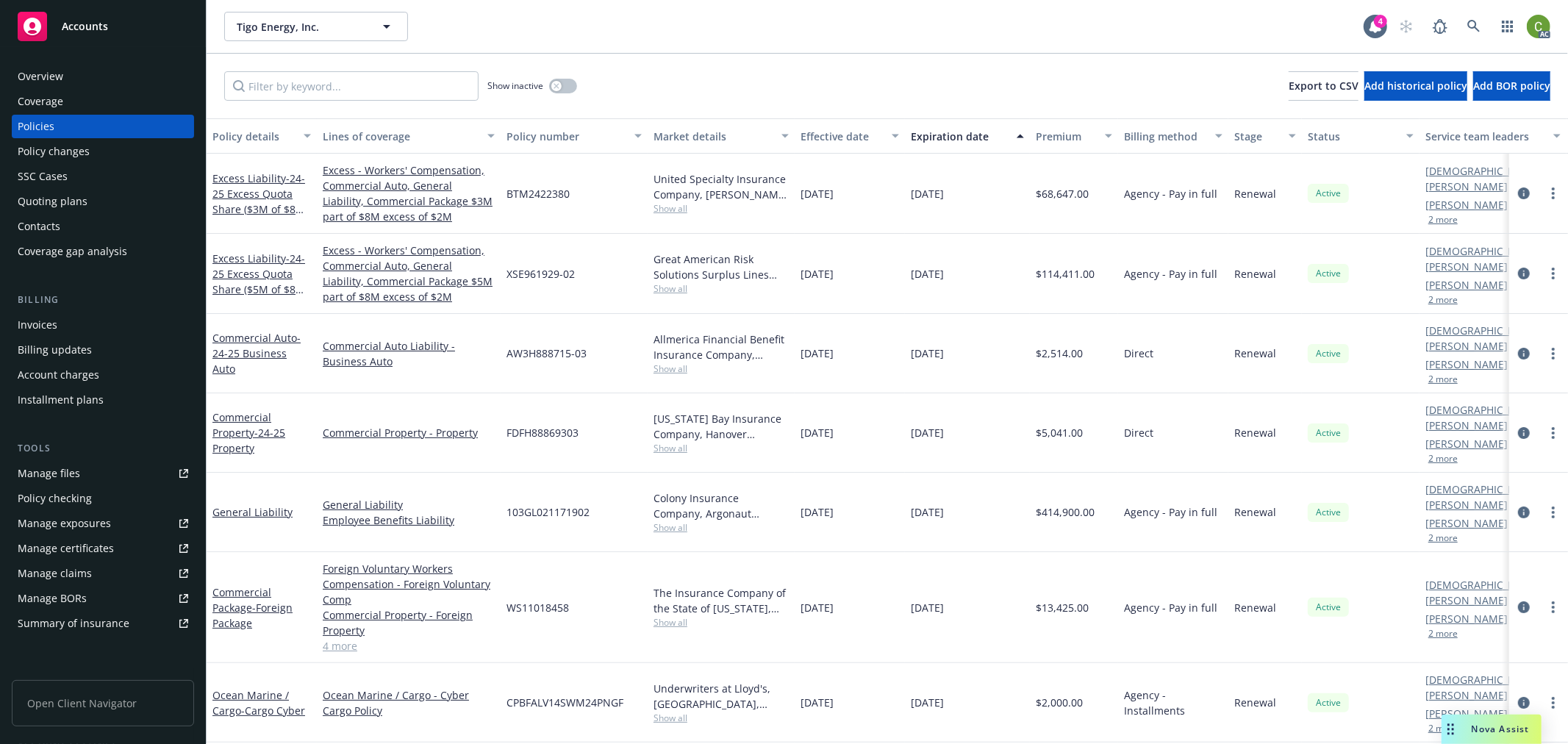
click at [85, 325] on div "Invoices" at bounding box center [103, 325] width 171 height 24
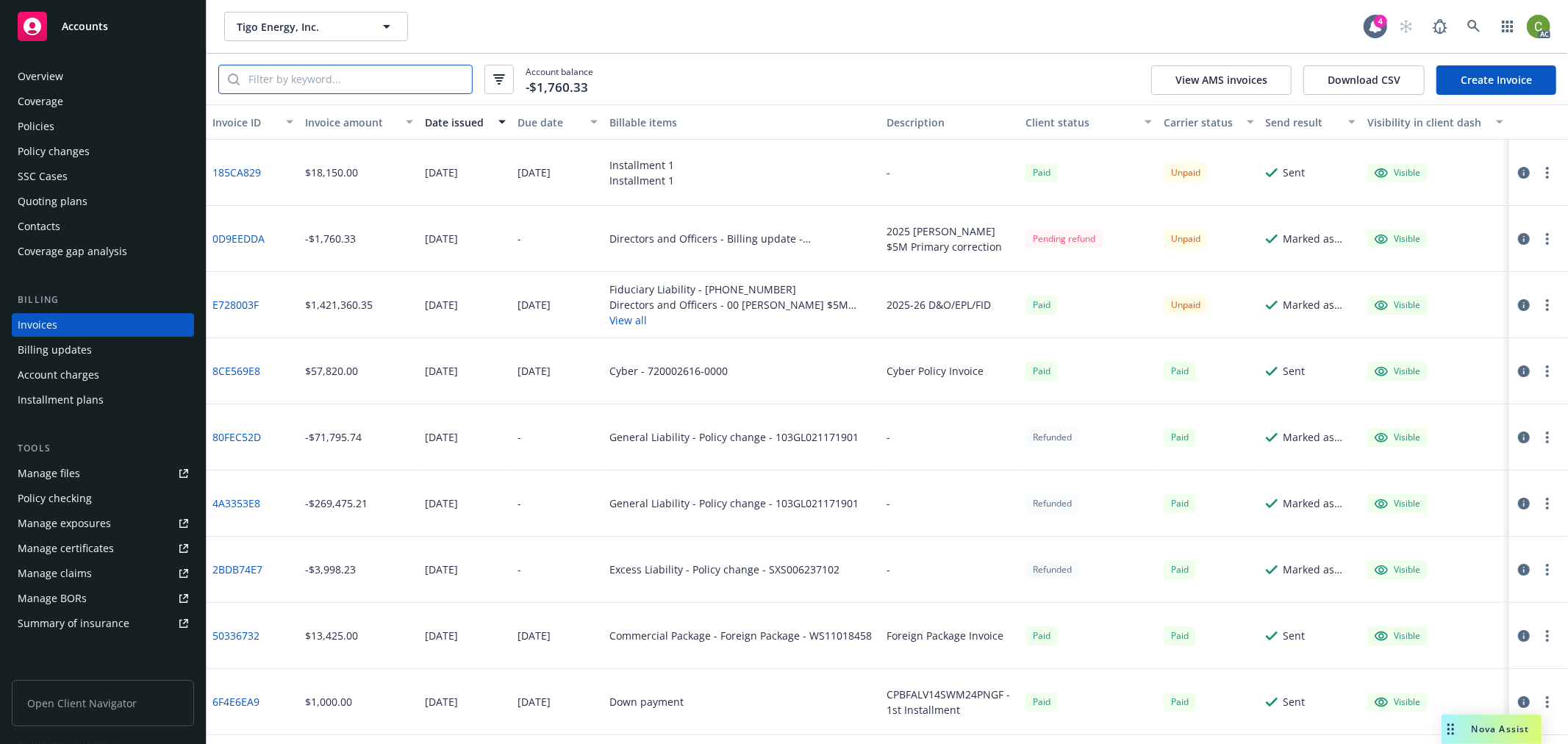
drag, startPoint x: 386, startPoint y: 81, endPoint x: 376, endPoint y: 81, distance: 10.0
click at [386, 81] on input "search" at bounding box center [356, 79] width 232 height 28
paste input "185CA829"
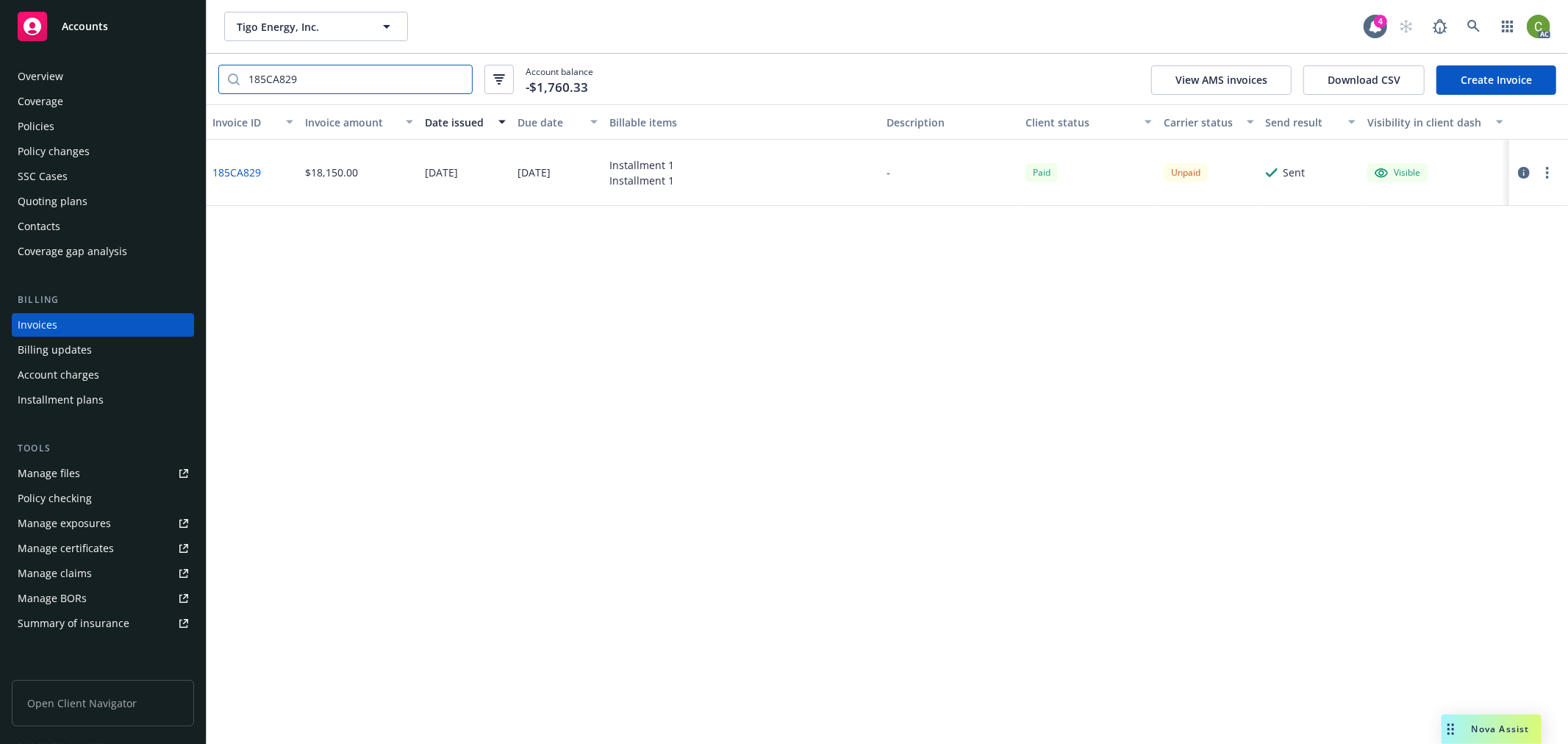
type input "185CA829"
click at [226, 171] on link "185CA829" at bounding box center [236, 172] width 48 height 16
click at [42, 133] on div "Policies" at bounding box center [36, 127] width 37 height 24
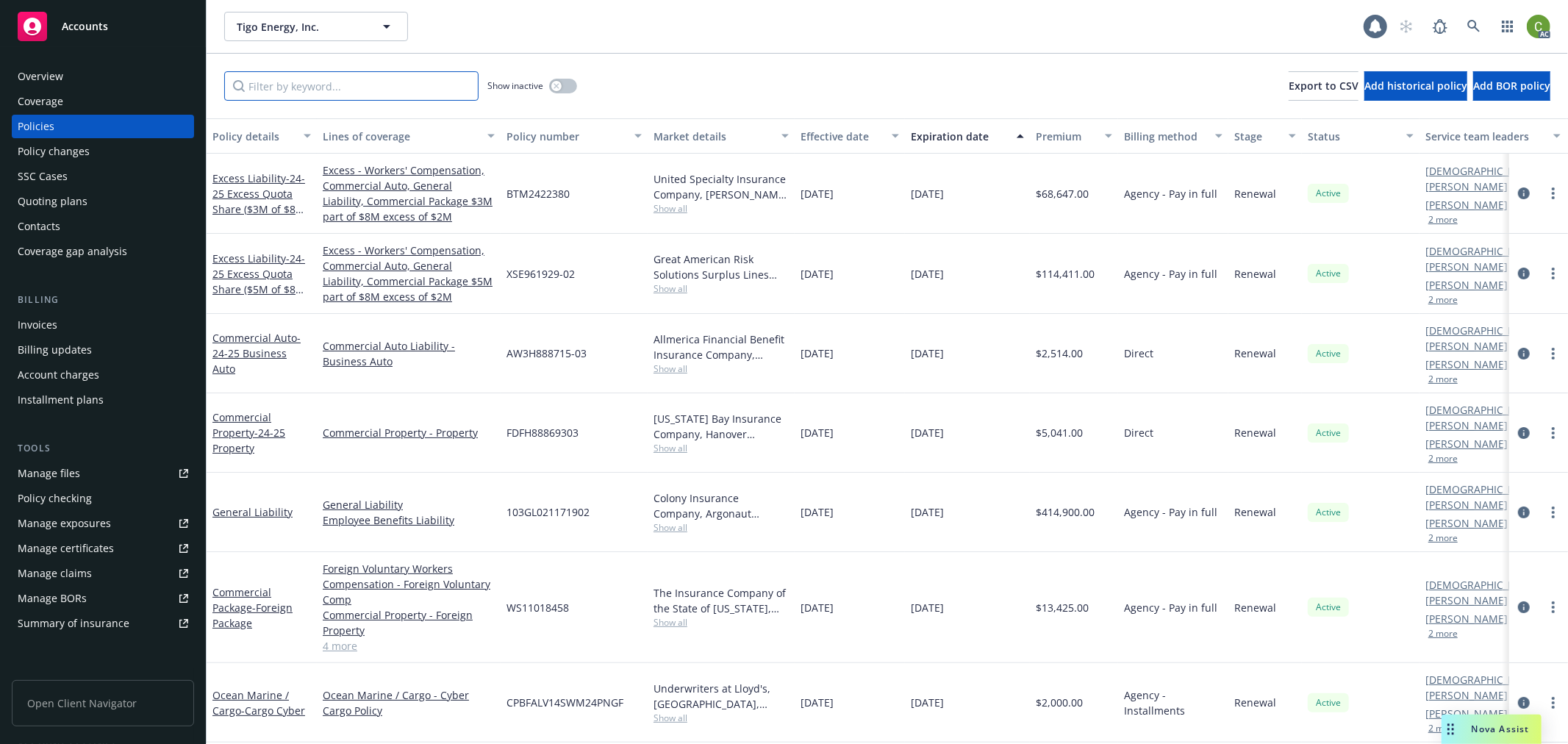
drag, startPoint x: 403, startPoint y: 87, endPoint x: 468, endPoint y: 105, distance: 67.4
click at [427, 93] on input "Filter by keyword..." at bounding box center [352, 85] width 254 height 29
paste input "FALV14SWM24PNGF"
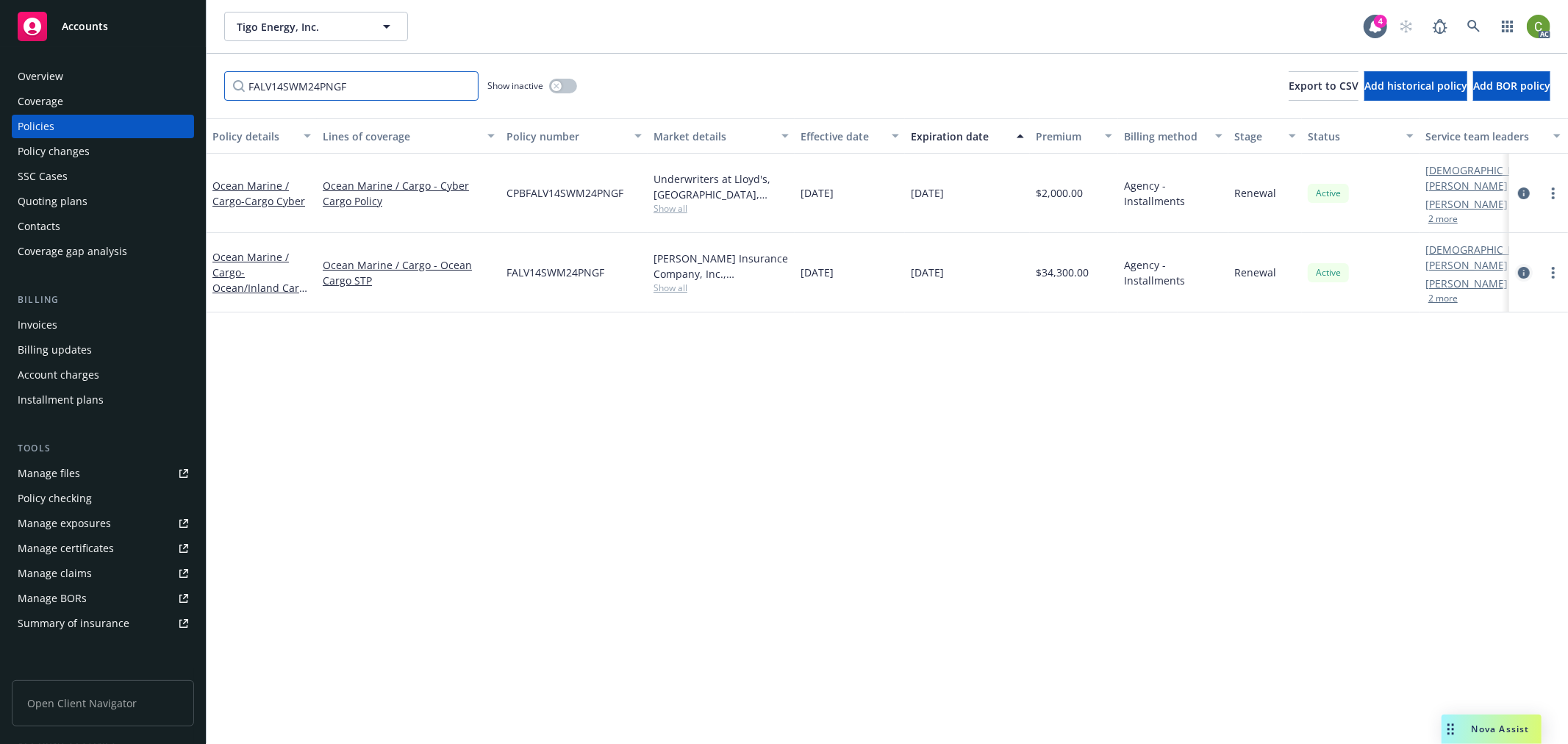
type input "FALV14SWM24PNGF"
click at [1519, 267] on icon "circleInformation" at bounding box center [1524, 273] width 12 height 12
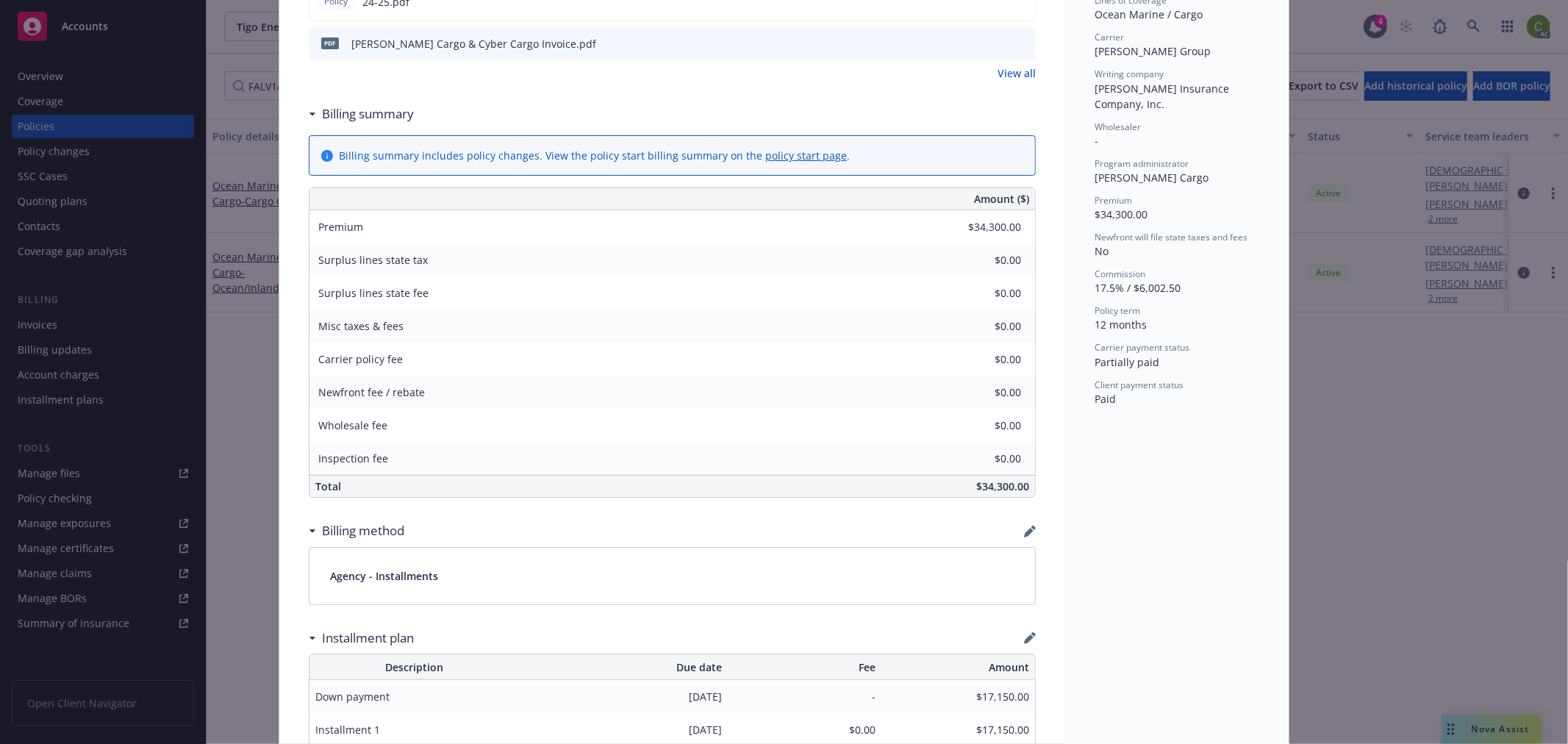
scroll to position [44, 0]
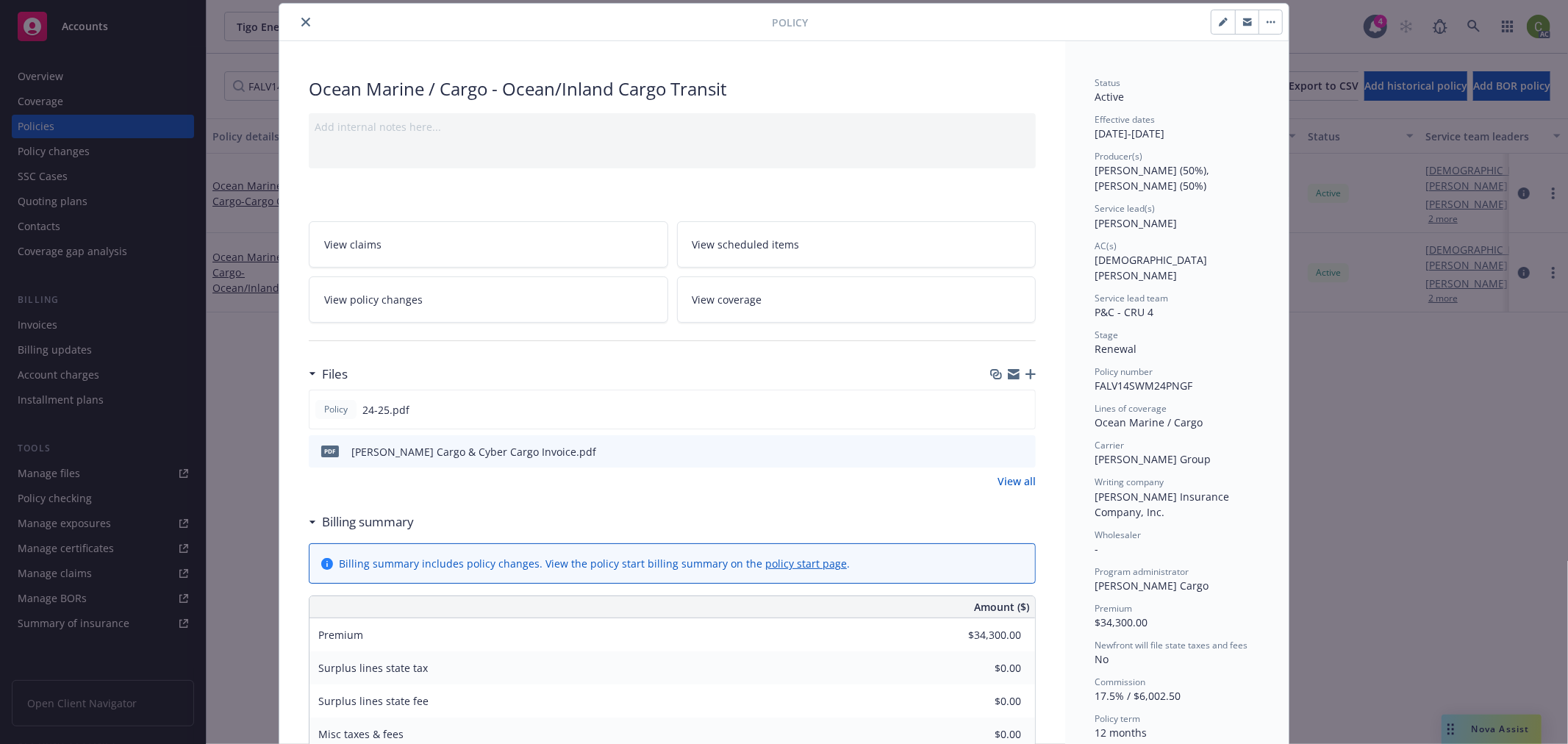
click at [1017, 451] on icon "preview file" at bounding box center [1022, 451] width 13 height 10
drag, startPoint x: 302, startPoint y: 19, endPoint x: 503, endPoint y: 47, distance: 202.9
click at [312, 18] on div at bounding box center [529, 22] width 487 height 17
click at [1472, 25] on div "Policy Ocean Marine / Cargo - Ocean/Inland Cargo Transit Add internal notes her…" at bounding box center [784, 372] width 1568 height 744
click at [301, 24] on icon "close" at bounding box center [305, 21] width 9 height 9
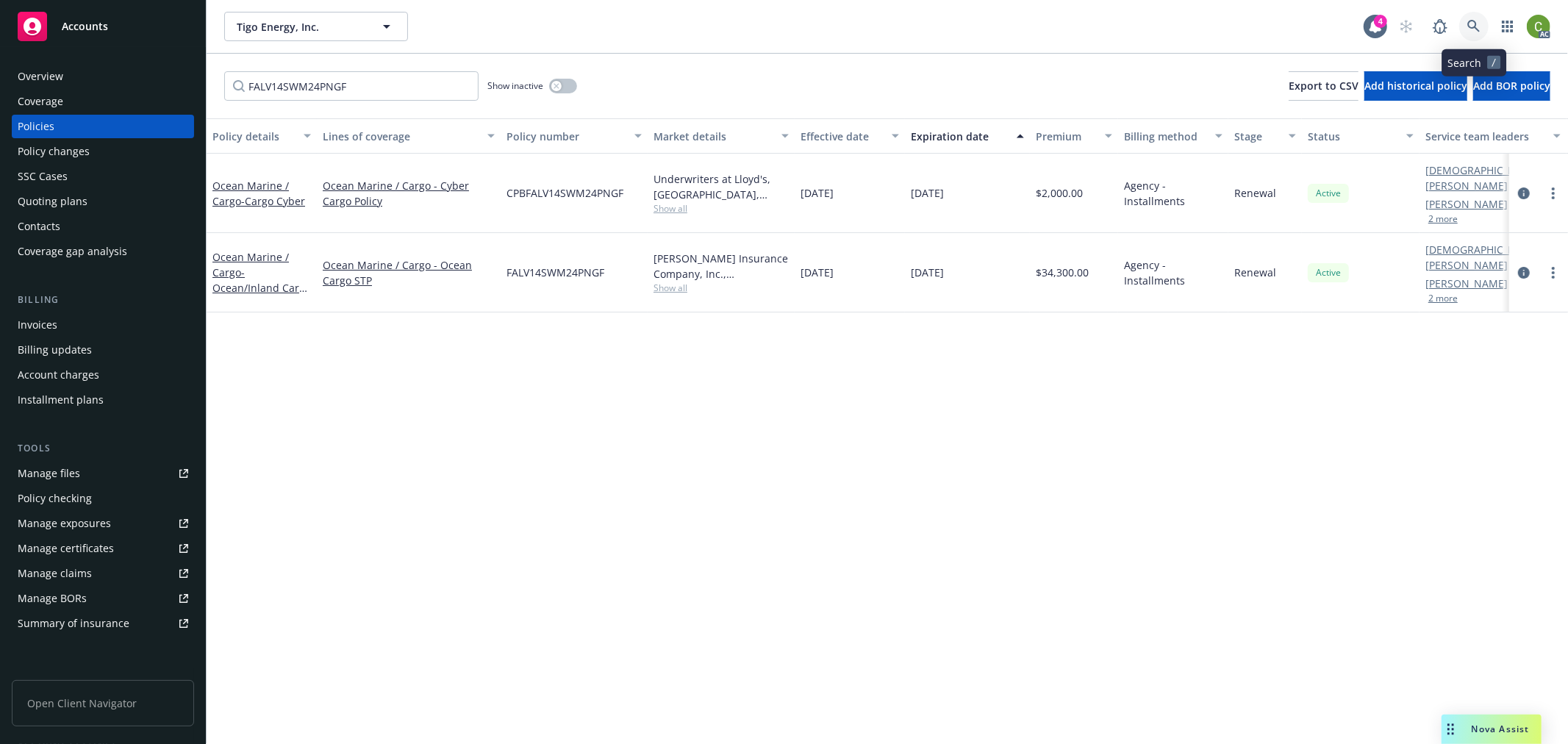
click at [1482, 23] on link at bounding box center [1473, 26] width 29 height 29
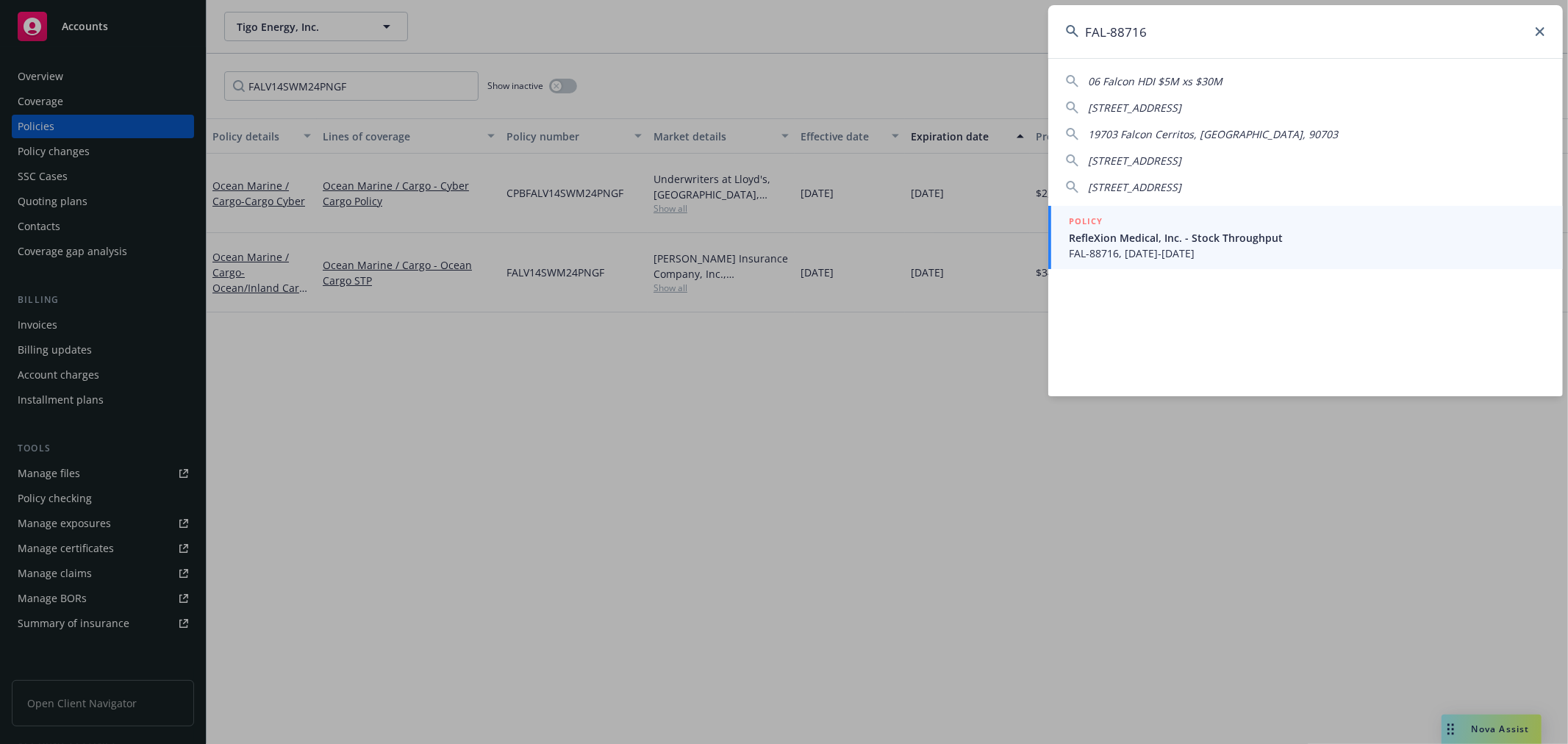
type input "FAL-88716"
click at [1213, 253] on span "FAL-88716, 06/01/2025-06/01/2026" at bounding box center [1306, 254] width 477 height 16
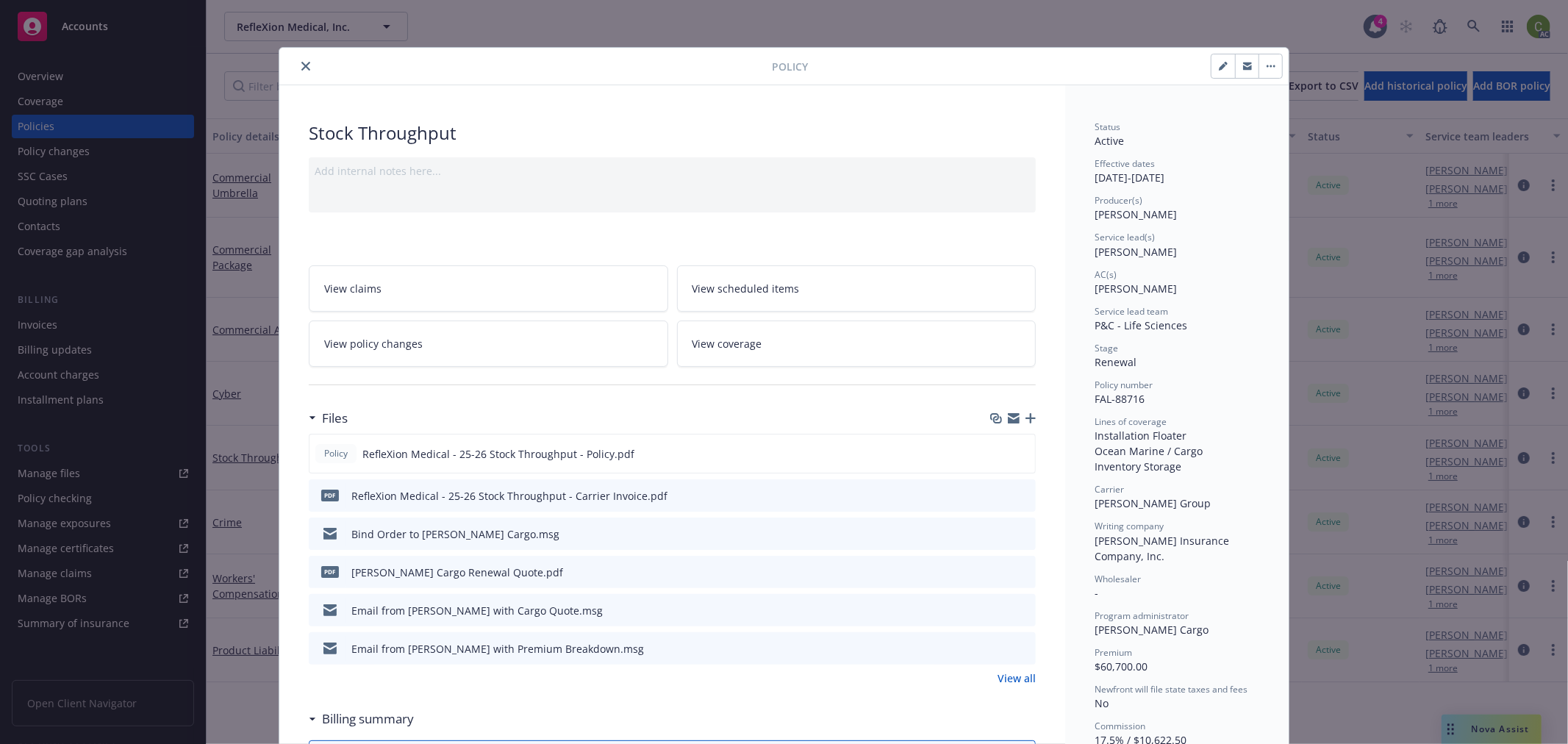
click at [301, 69] on icon "close" at bounding box center [305, 66] width 9 height 9
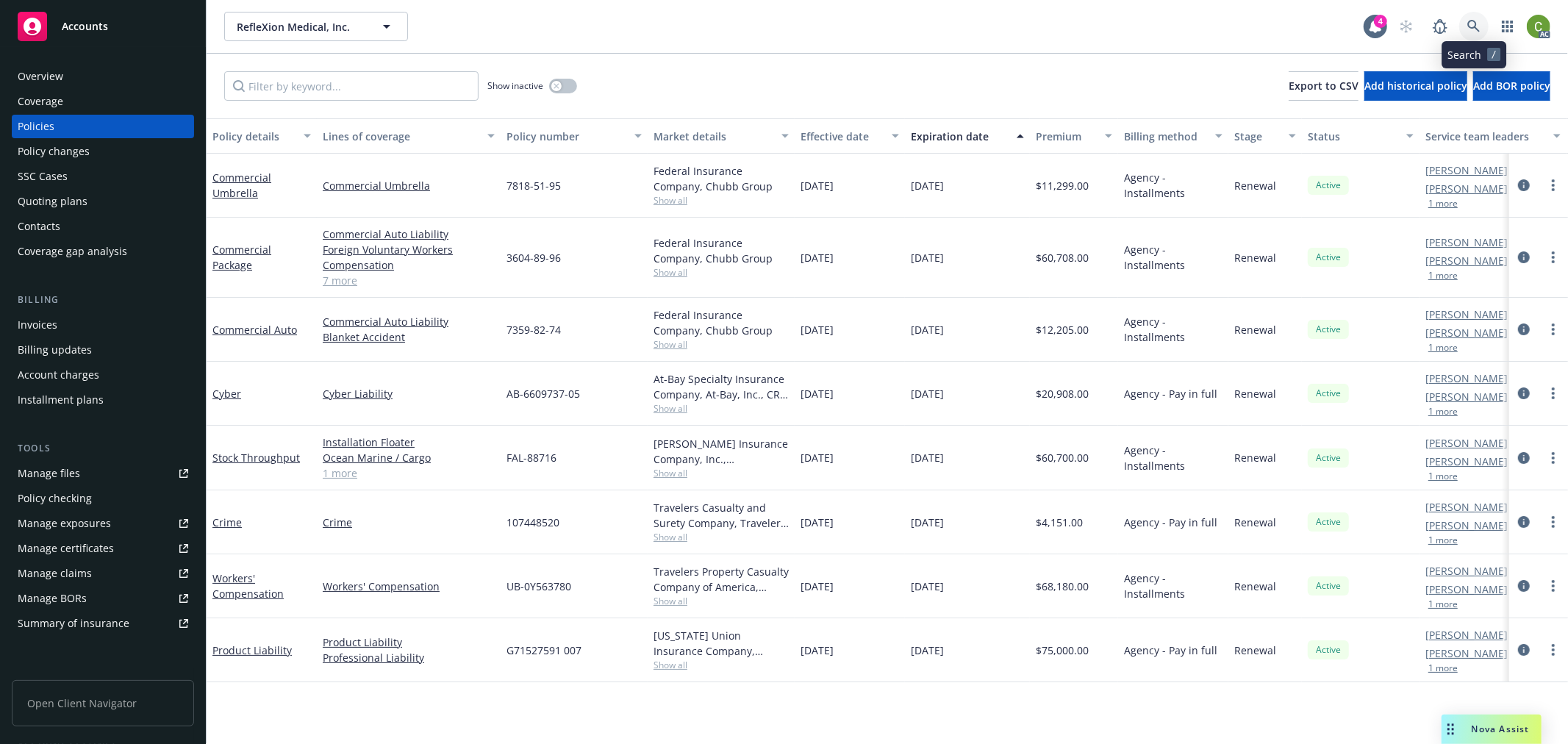
click at [1475, 24] on icon at bounding box center [1474, 26] width 13 height 13
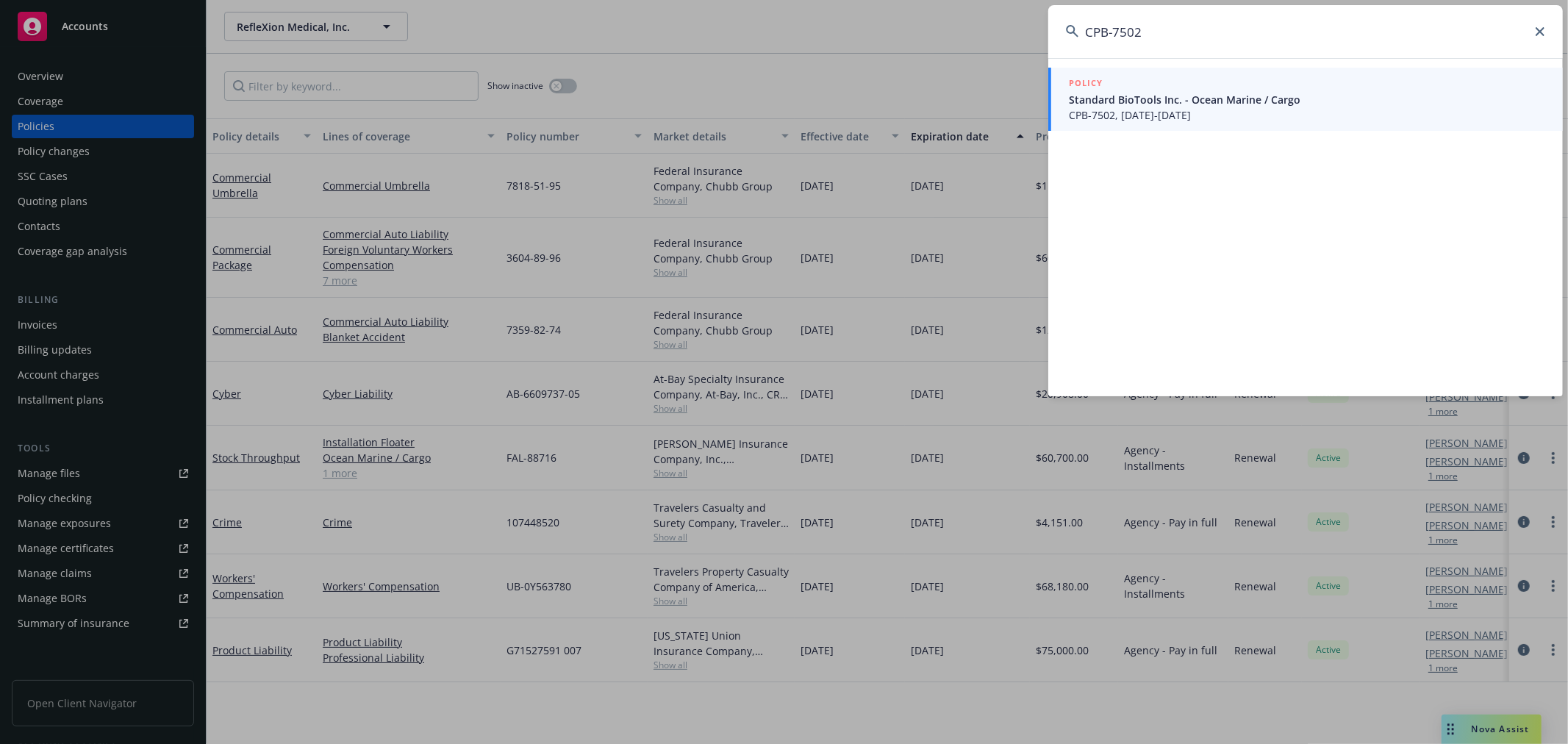
type input "CPB-7502"
click at [1173, 108] on span "CPB-7502, 06/01/2025-06/01/2026" at bounding box center [1306, 115] width 477 height 16
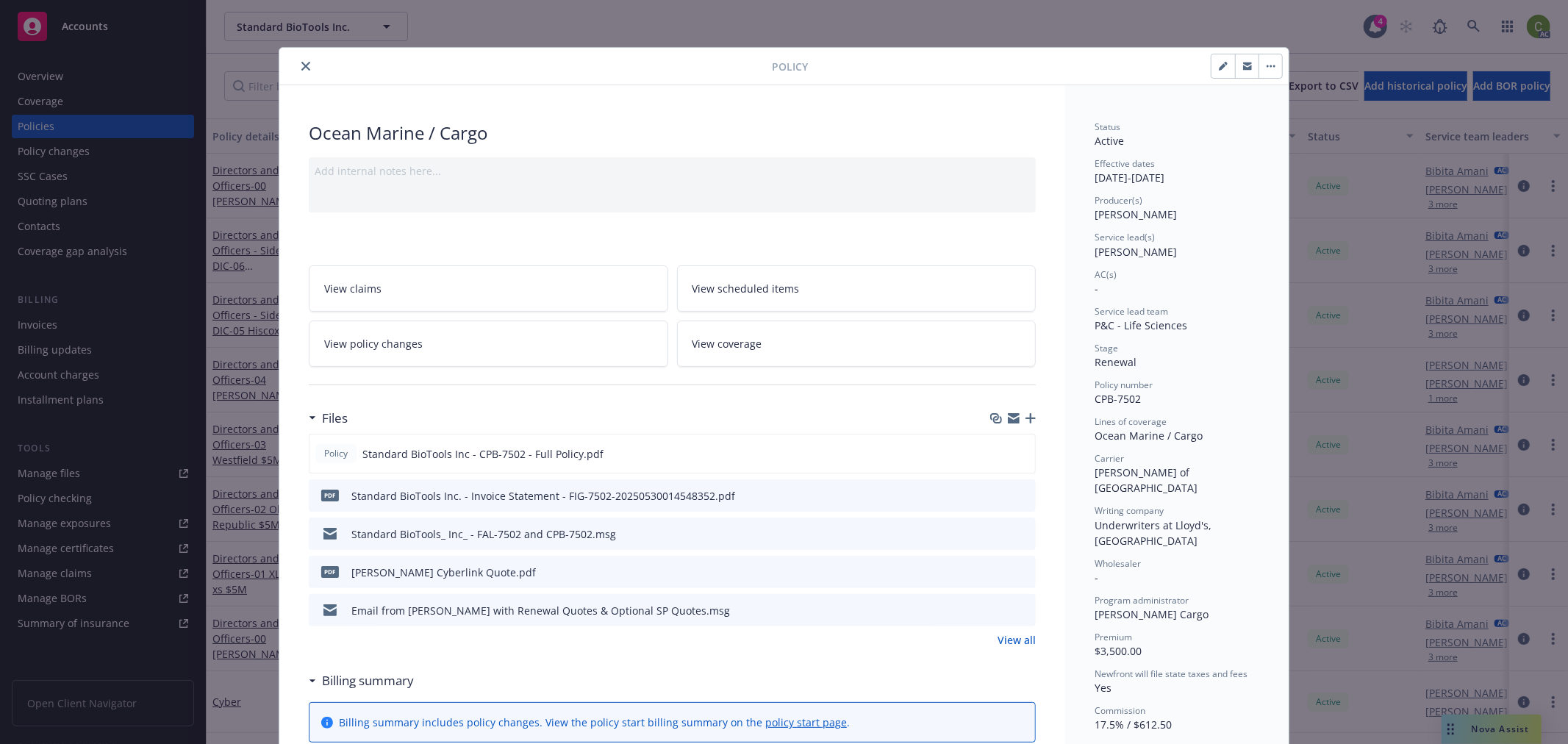
click at [302, 69] on icon "close" at bounding box center [305, 66] width 9 height 9
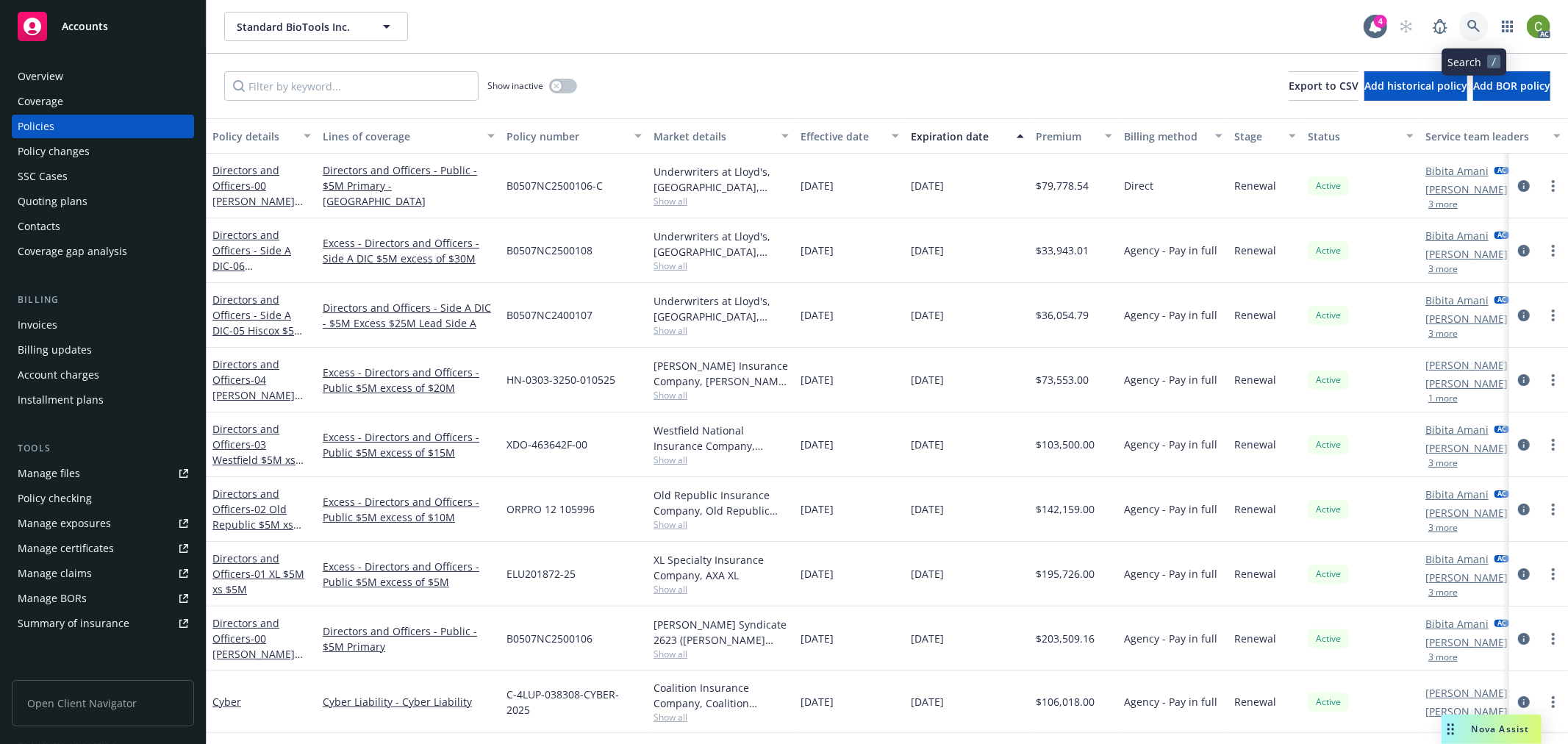
drag, startPoint x: 1468, startPoint y: 33, endPoint x: 1458, endPoint y: 55, distance: 24.2
click at [1468, 34] on link at bounding box center [1473, 26] width 29 height 29
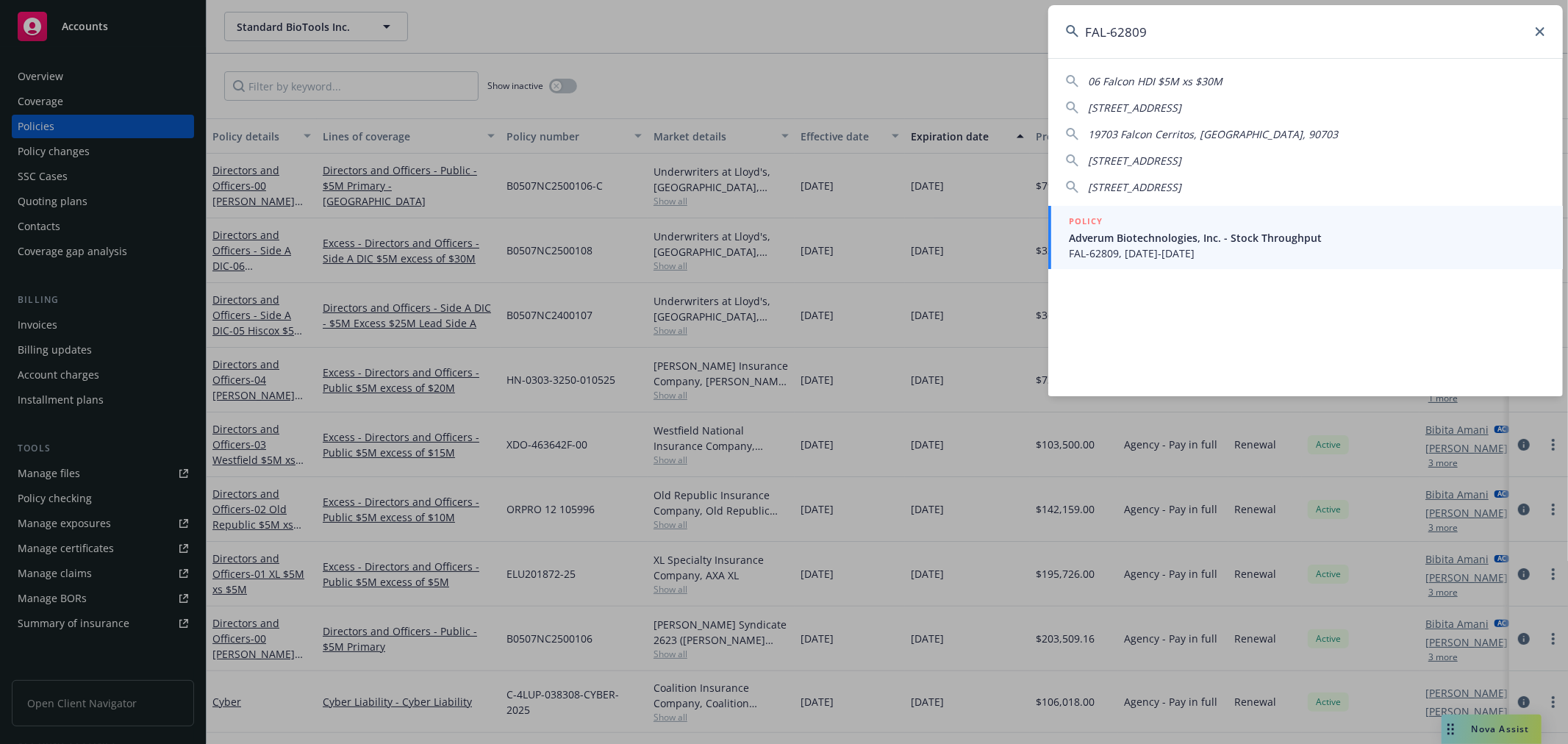
type input "FAL-62809"
click at [1204, 247] on span "FAL-62809, 07/31/2025-07/31/2026" at bounding box center [1306, 254] width 477 height 16
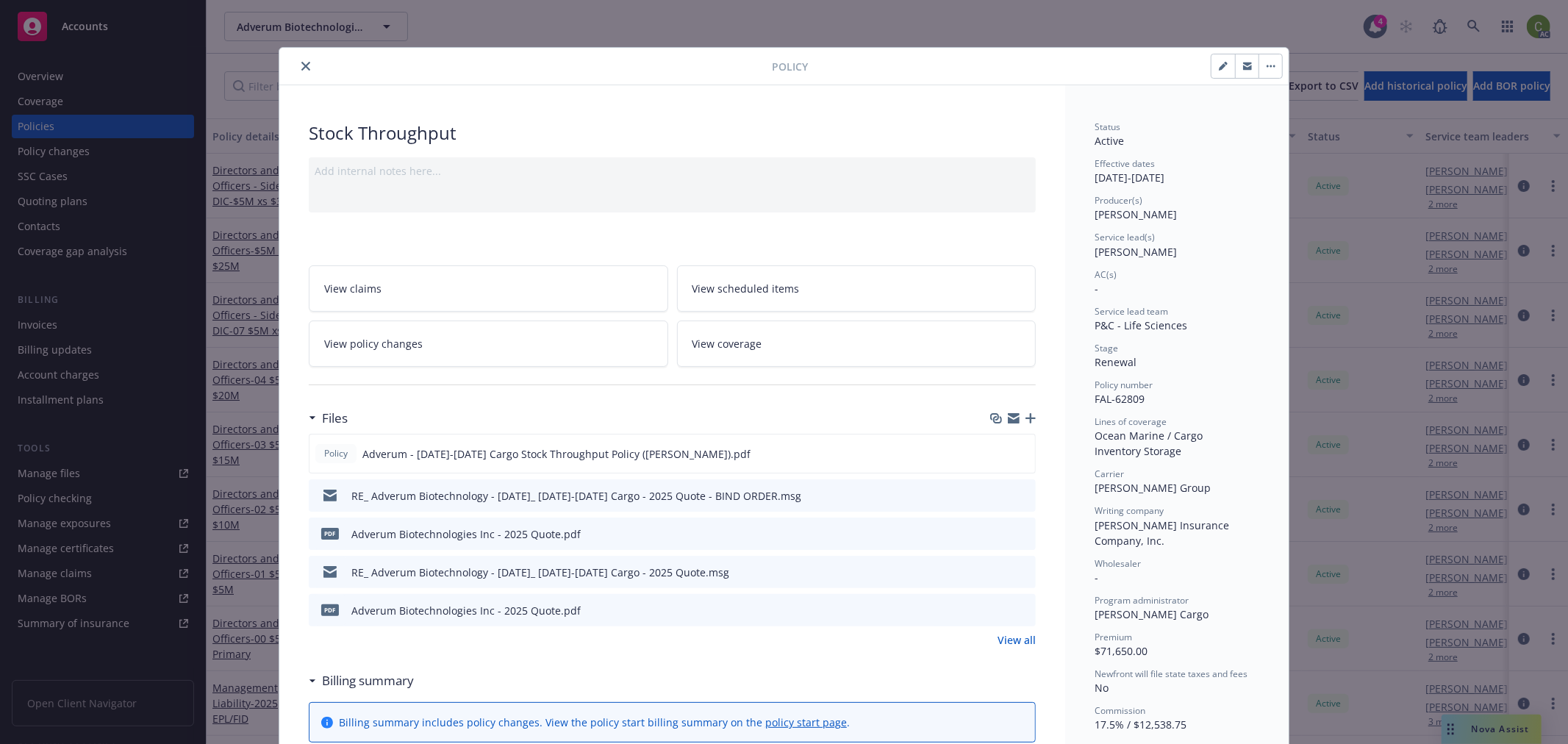
click at [1012, 645] on link "View all" at bounding box center [1016, 640] width 38 height 16
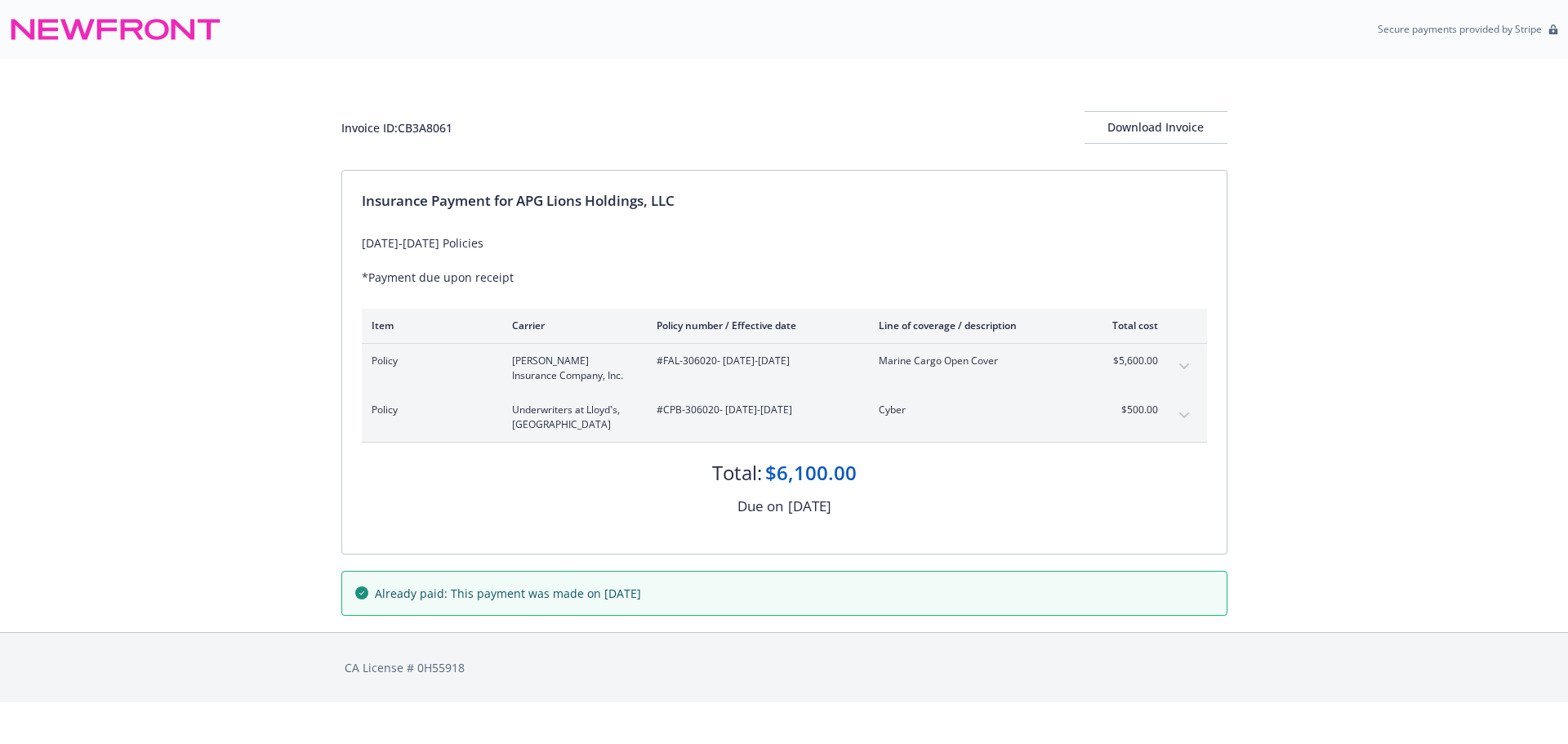
click at [1183, 366] on icon "expand content" at bounding box center [1183, 366] width 10 height 6
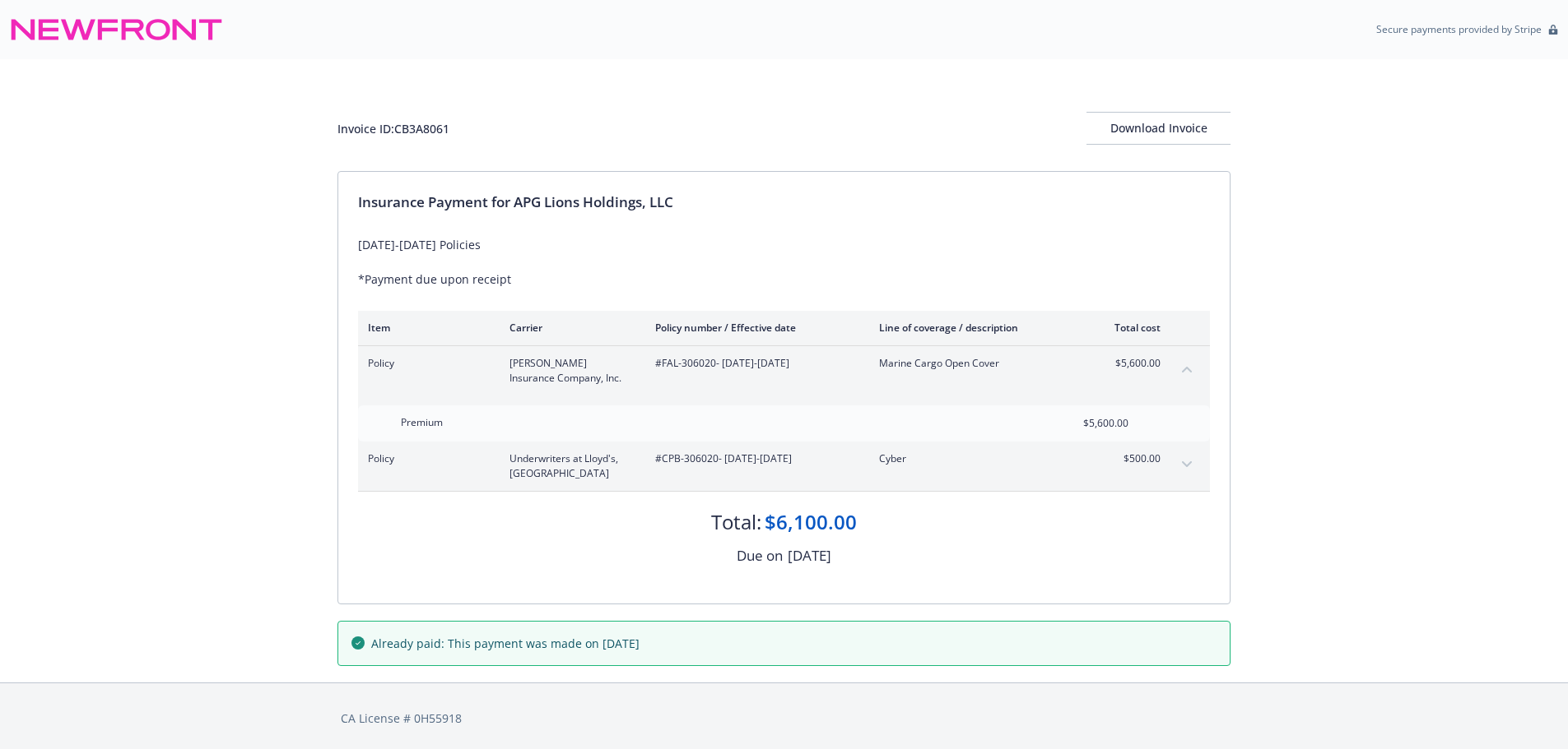
click at [1189, 465] on icon "expand content" at bounding box center [1187, 464] width 10 height 6
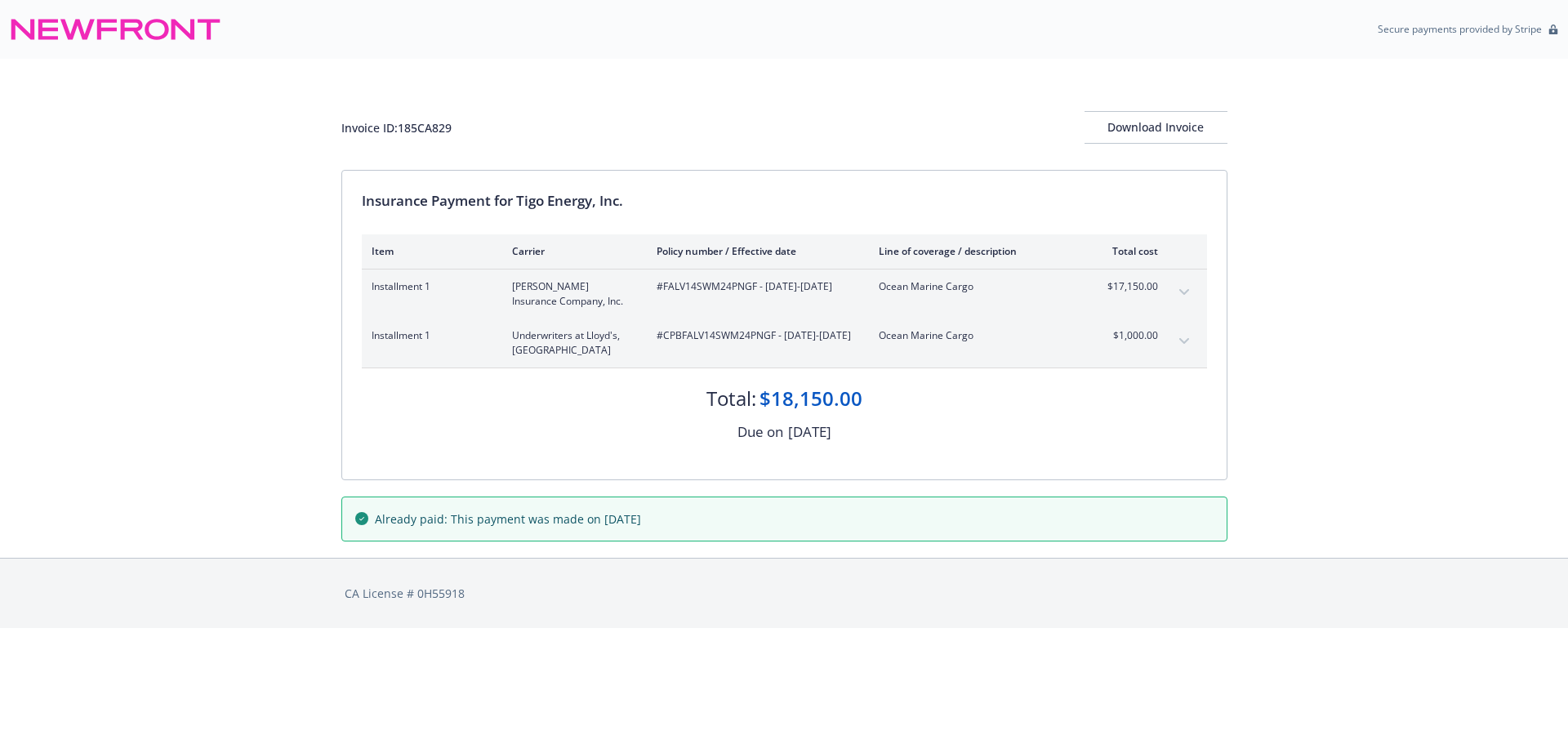
click at [1193, 344] on button "expand content" at bounding box center [1184, 342] width 26 height 26
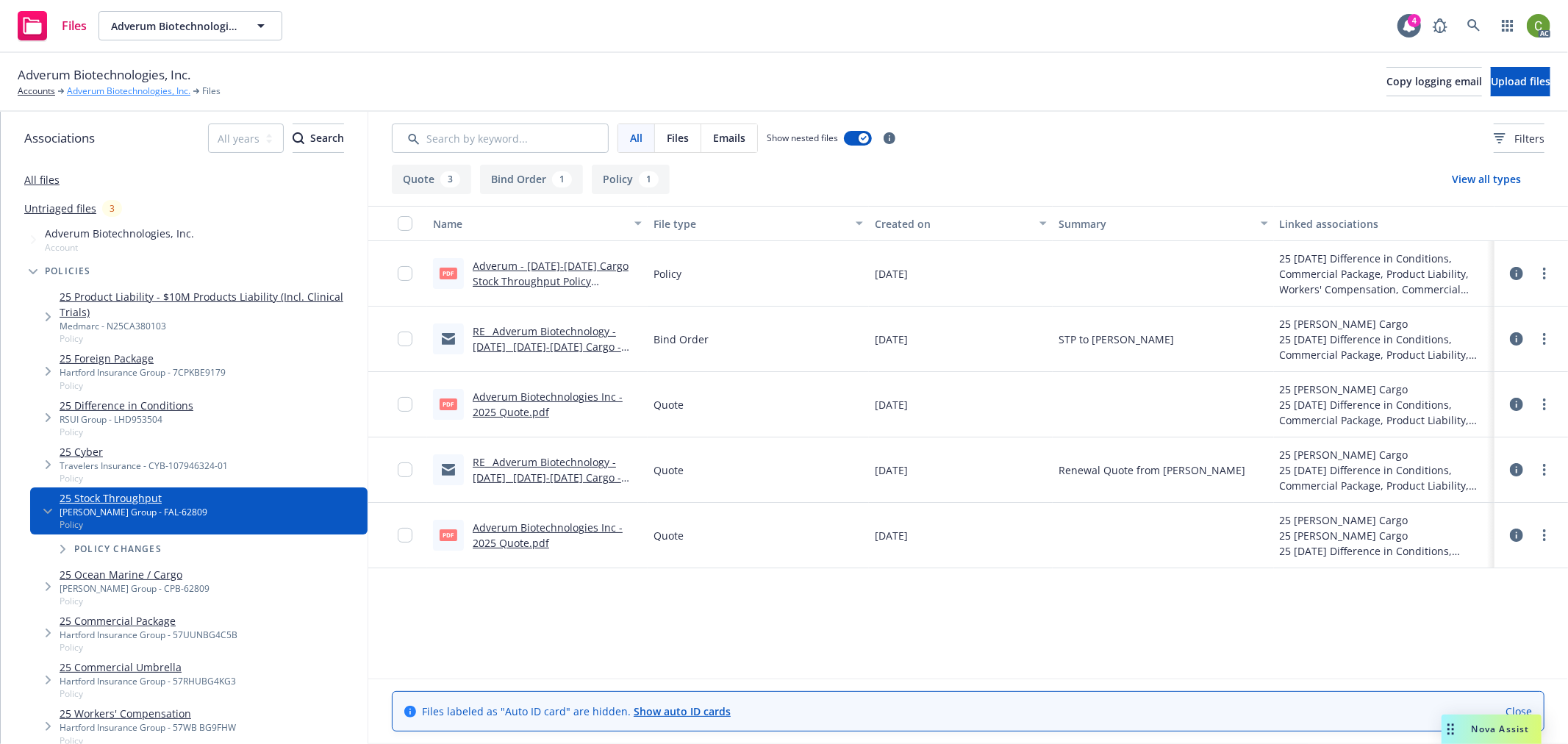
click at [108, 89] on link "Adverum Biotechnologies, Inc." at bounding box center [129, 91] width 123 height 13
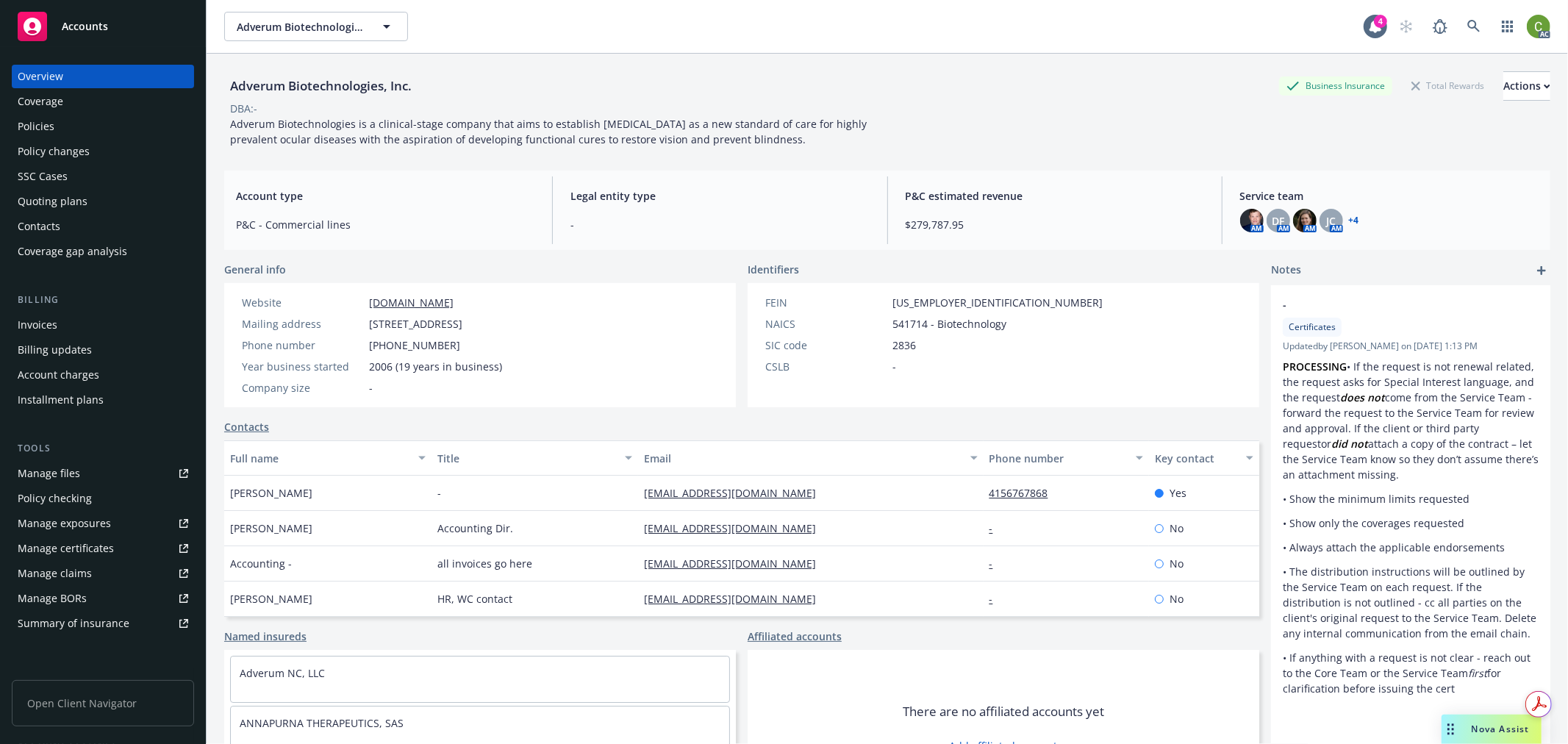
click at [85, 128] on div "Policies" at bounding box center [103, 127] width 171 height 24
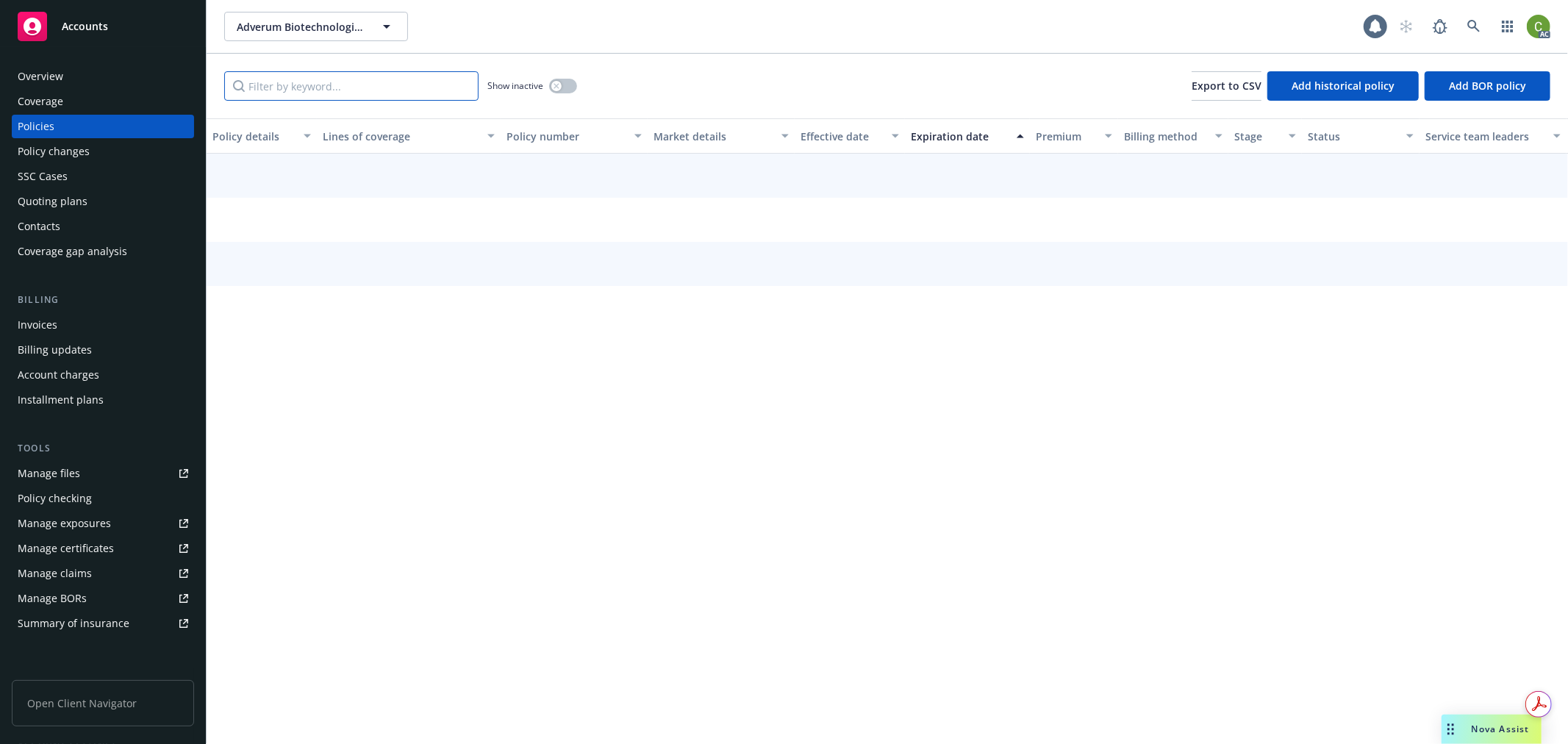
click at [273, 93] on input "Filter by keyword..." at bounding box center [352, 85] width 254 height 29
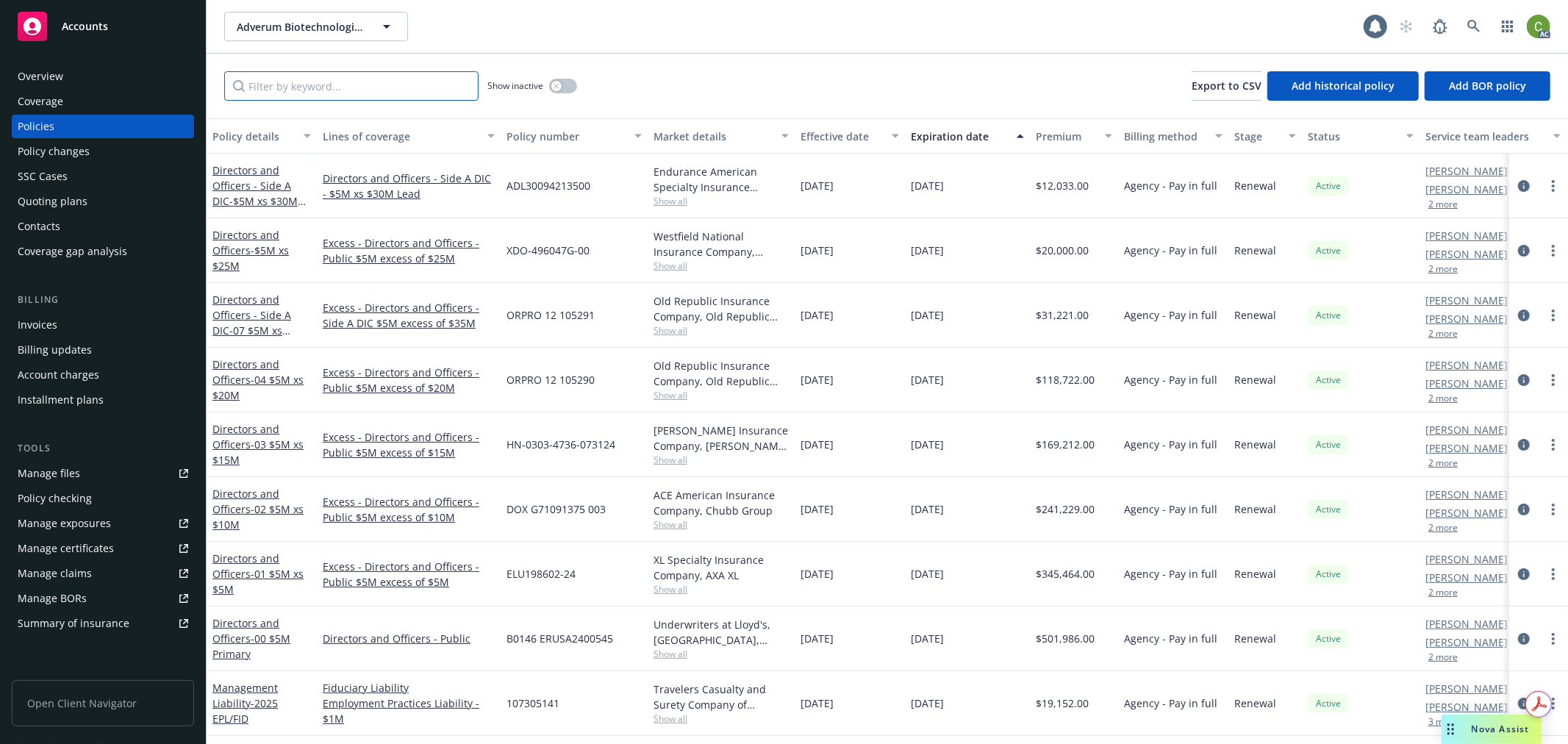
paste input "Adverum Biotechnologies, Inc."
type input "Adverum Biotechnologies, Inc."
click at [466, 85] on input "Adverum Biotechnologies, Inc." at bounding box center [352, 85] width 254 height 29
click at [438, 89] on input "Filter by keyword..." at bounding box center [352, 85] width 254 height 29
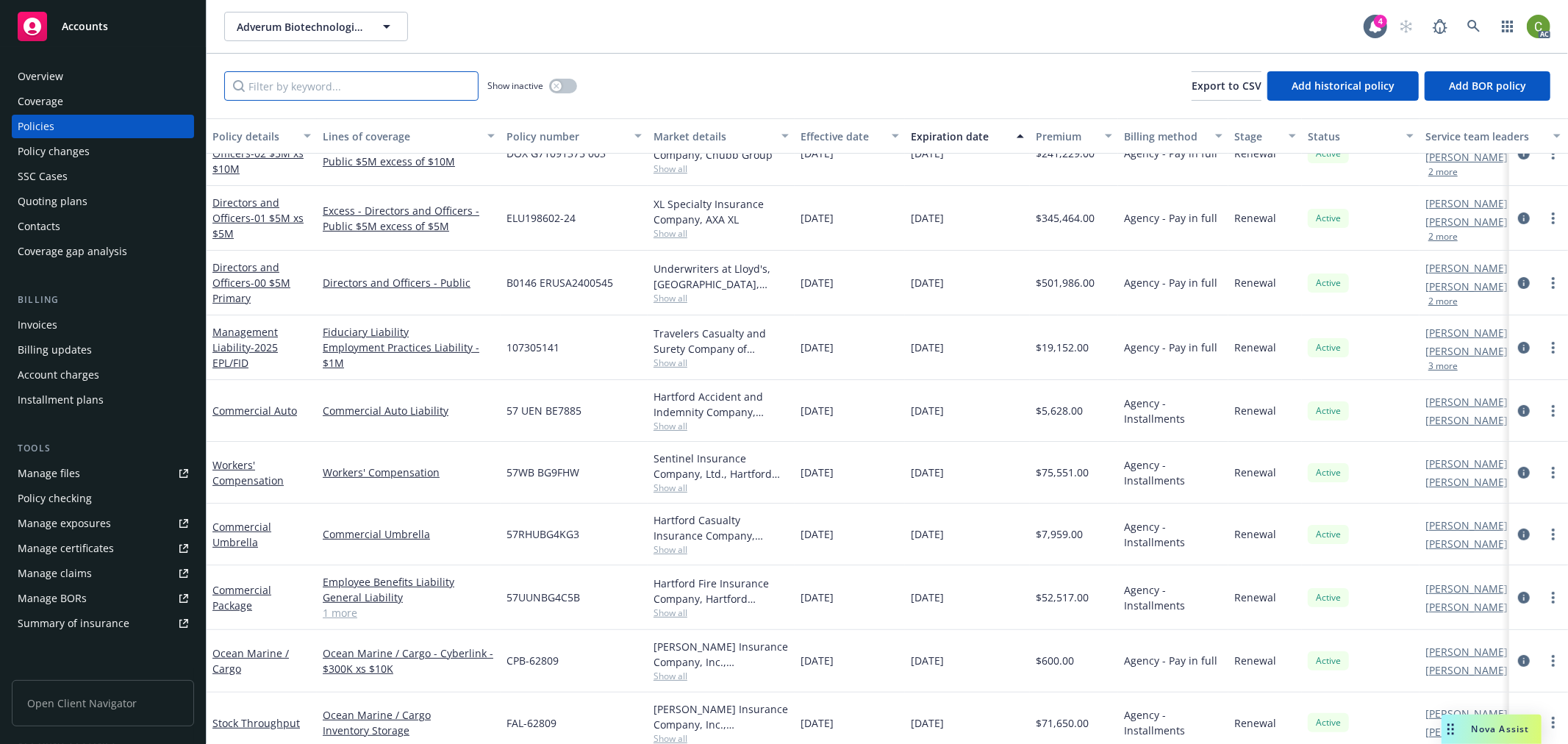
scroll to position [408, 0]
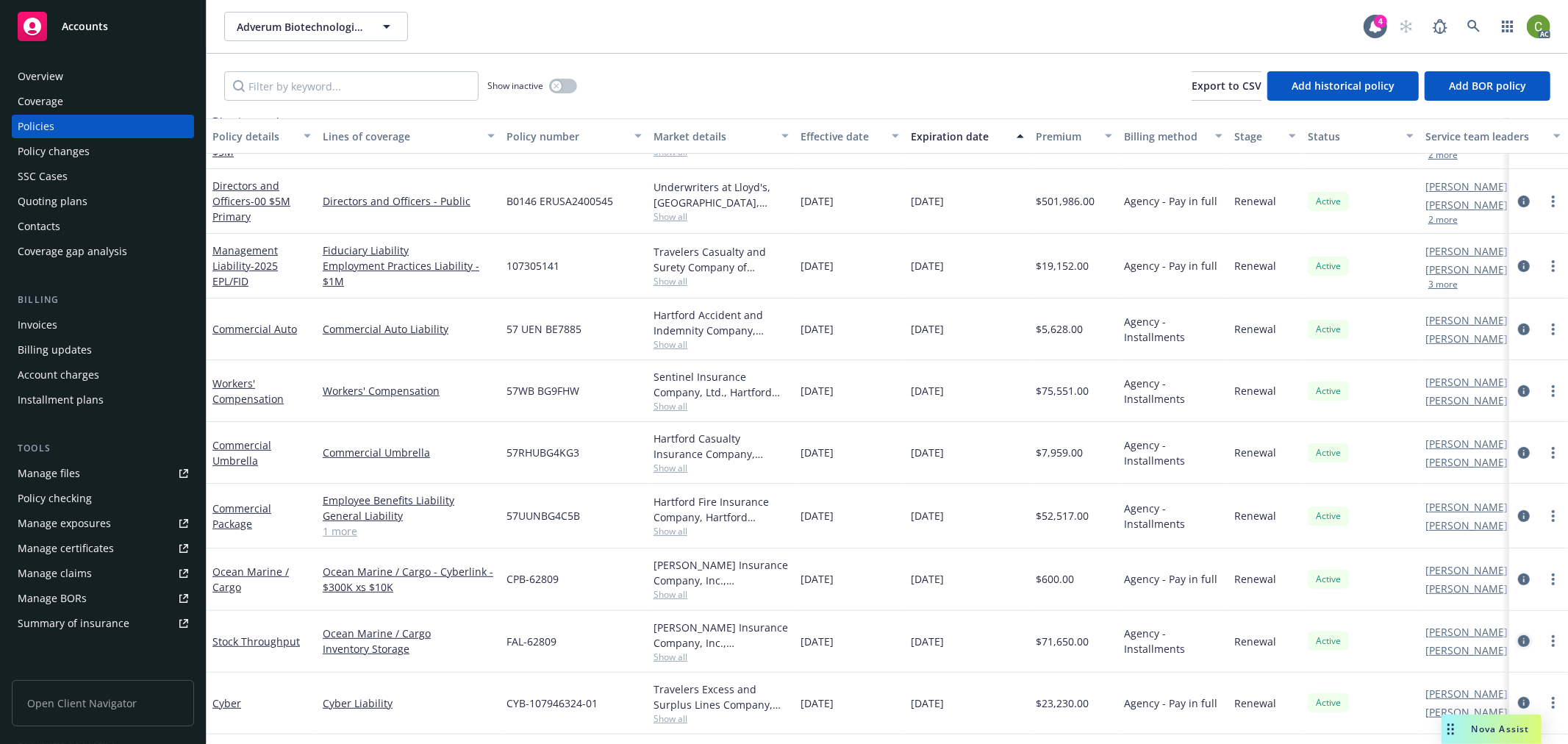
click at [1518, 642] on icon "circleInformation" at bounding box center [1524, 641] width 12 height 12
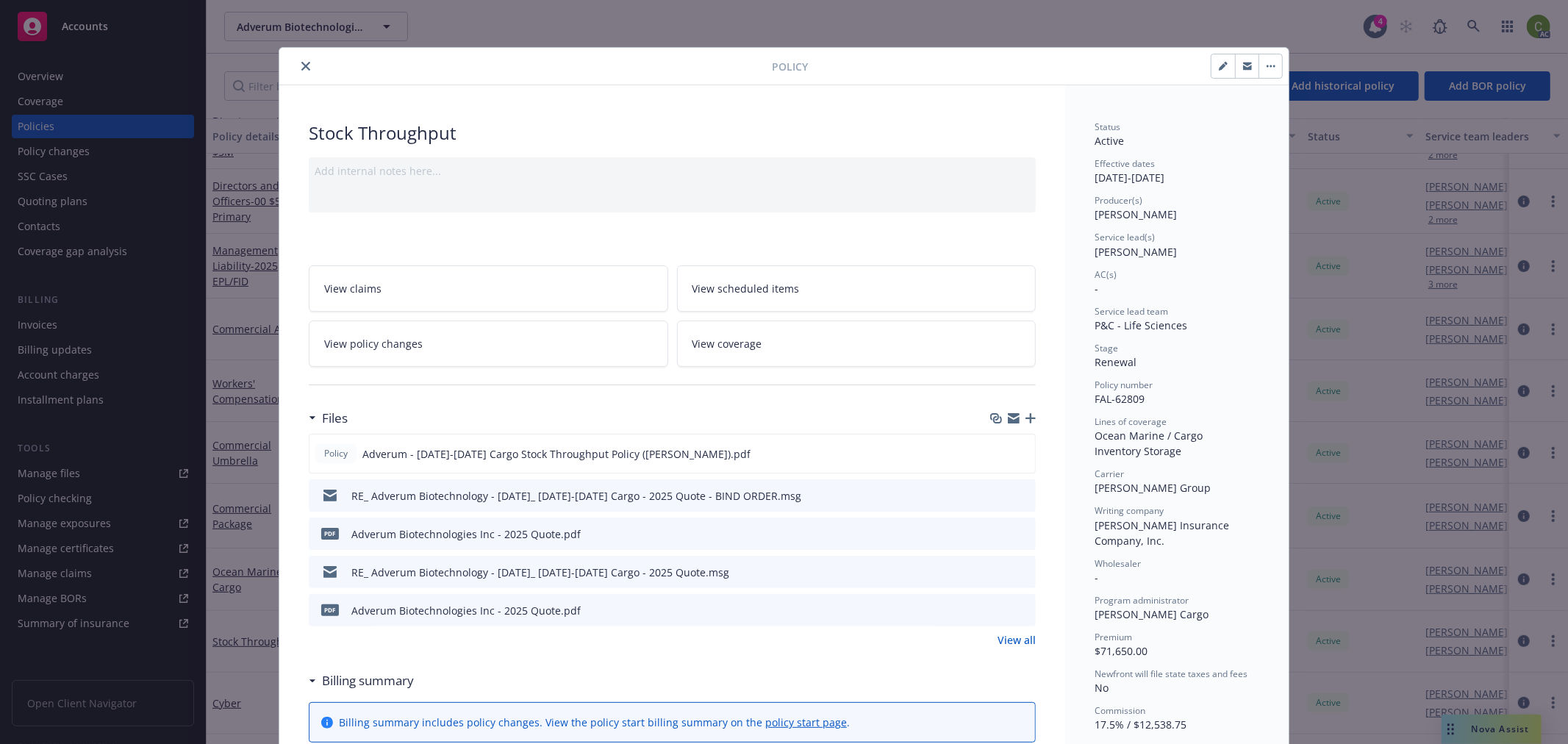
click at [301, 68] on icon "close" at bounding box center [305, 66] width 9 height 9
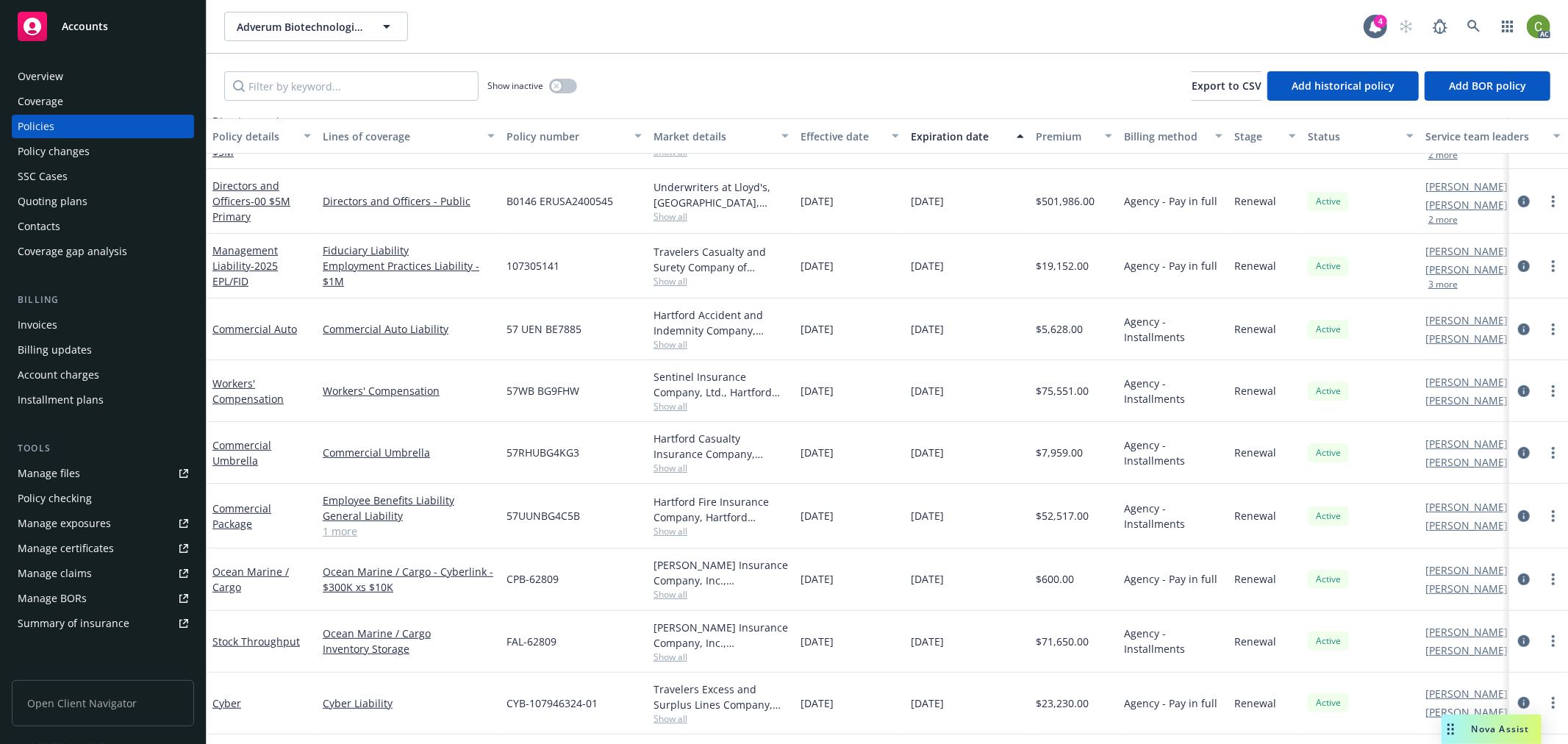
click at [69, 327] on div "Invoices" at bounding box center [103, 325] width 171 height 24
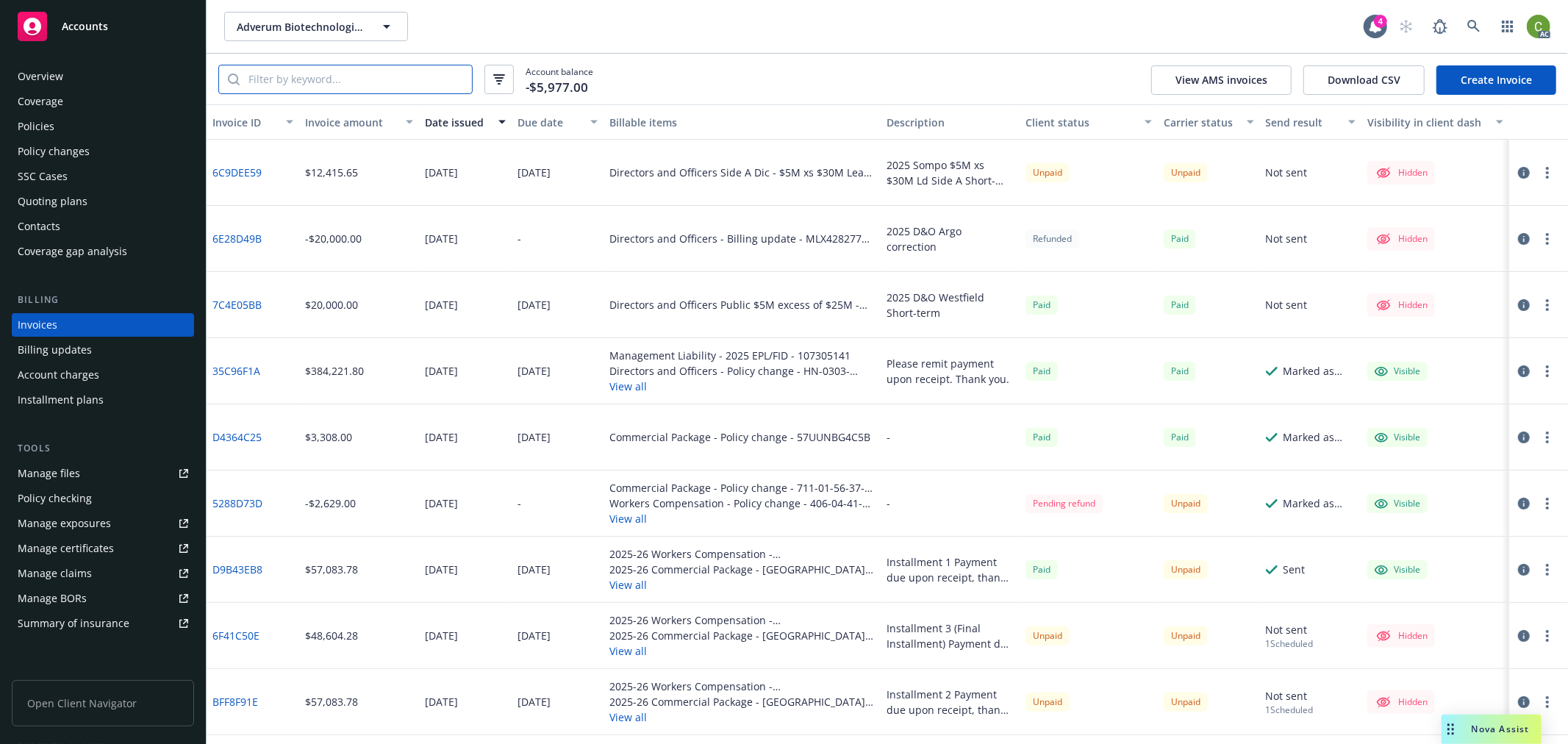
click at [441, 83] on input "search" at bounding box center [356, 79] width 232 height 28
paste input "FAL-62809"
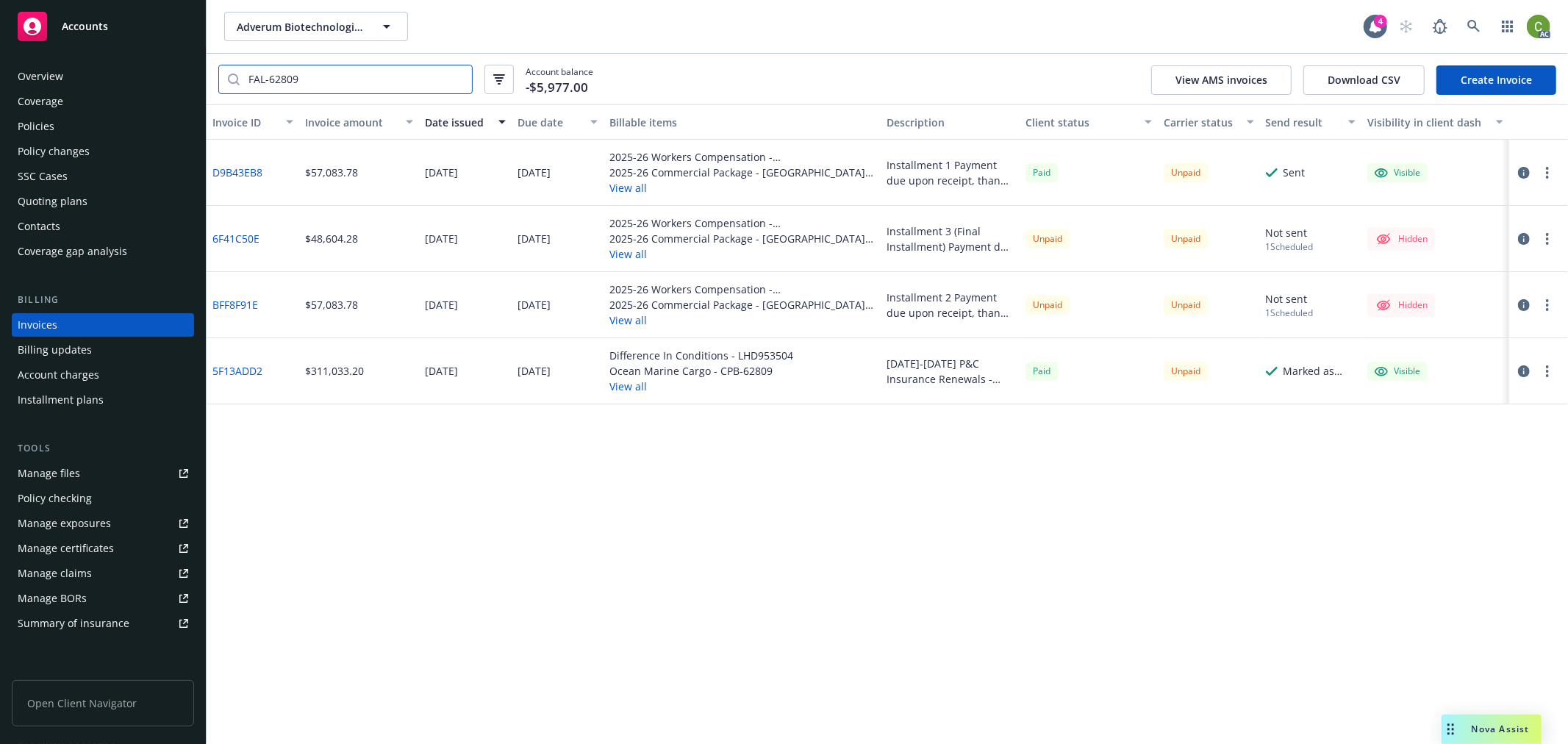
type input "FAL-62809"
click at [247, 372] on link "5F13ADD2" at bounding box center [237, 371] width 50 height 16
click at [1482, 28] on link at bounding box center [1473, 26] width 29 height 29
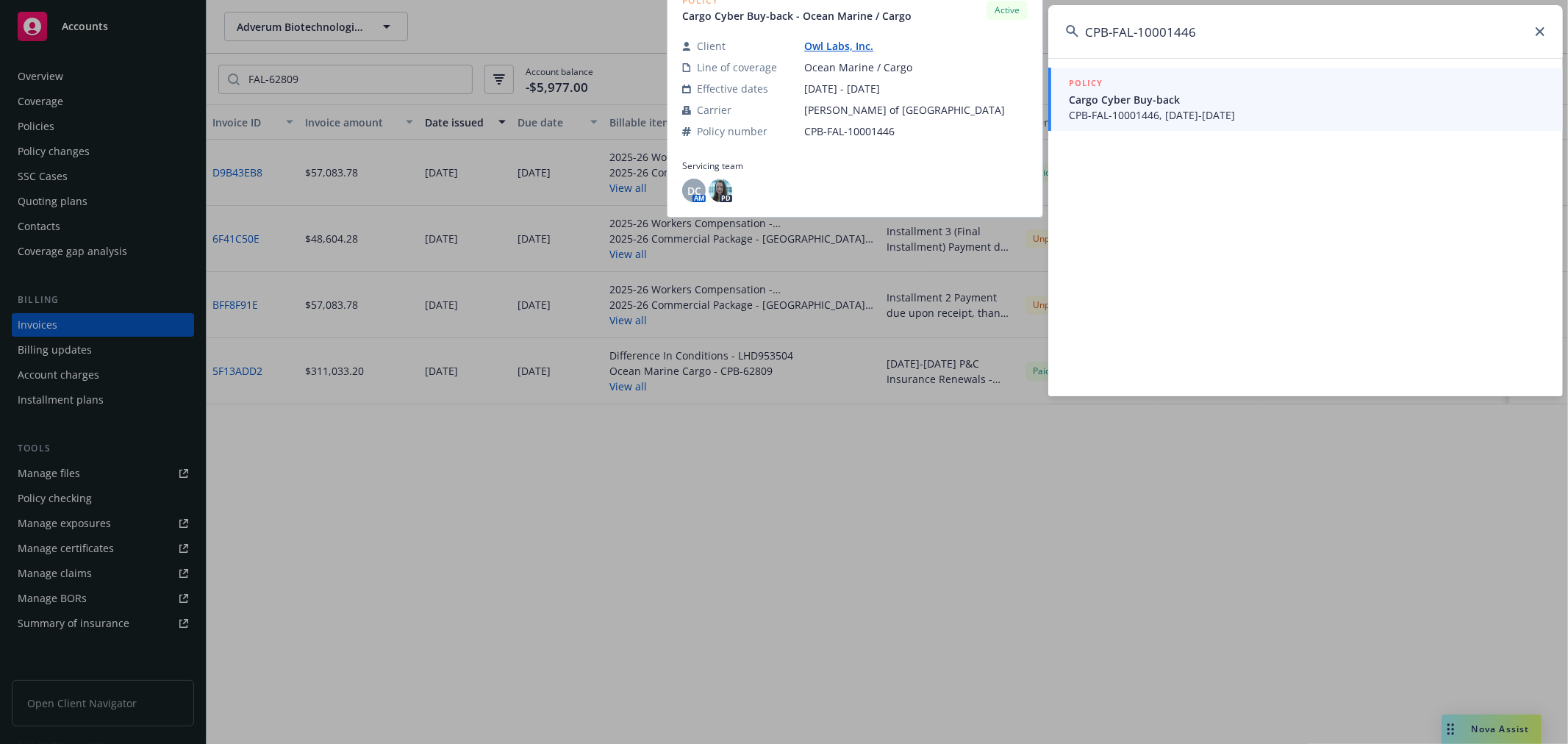
type input "CPB-FAL-10001446"
click at [1266, 108] on span "CPB-FAL-10001446, 10/01/2024-11/01/2025" at bounding box center [1306, 115] width 477 height 16
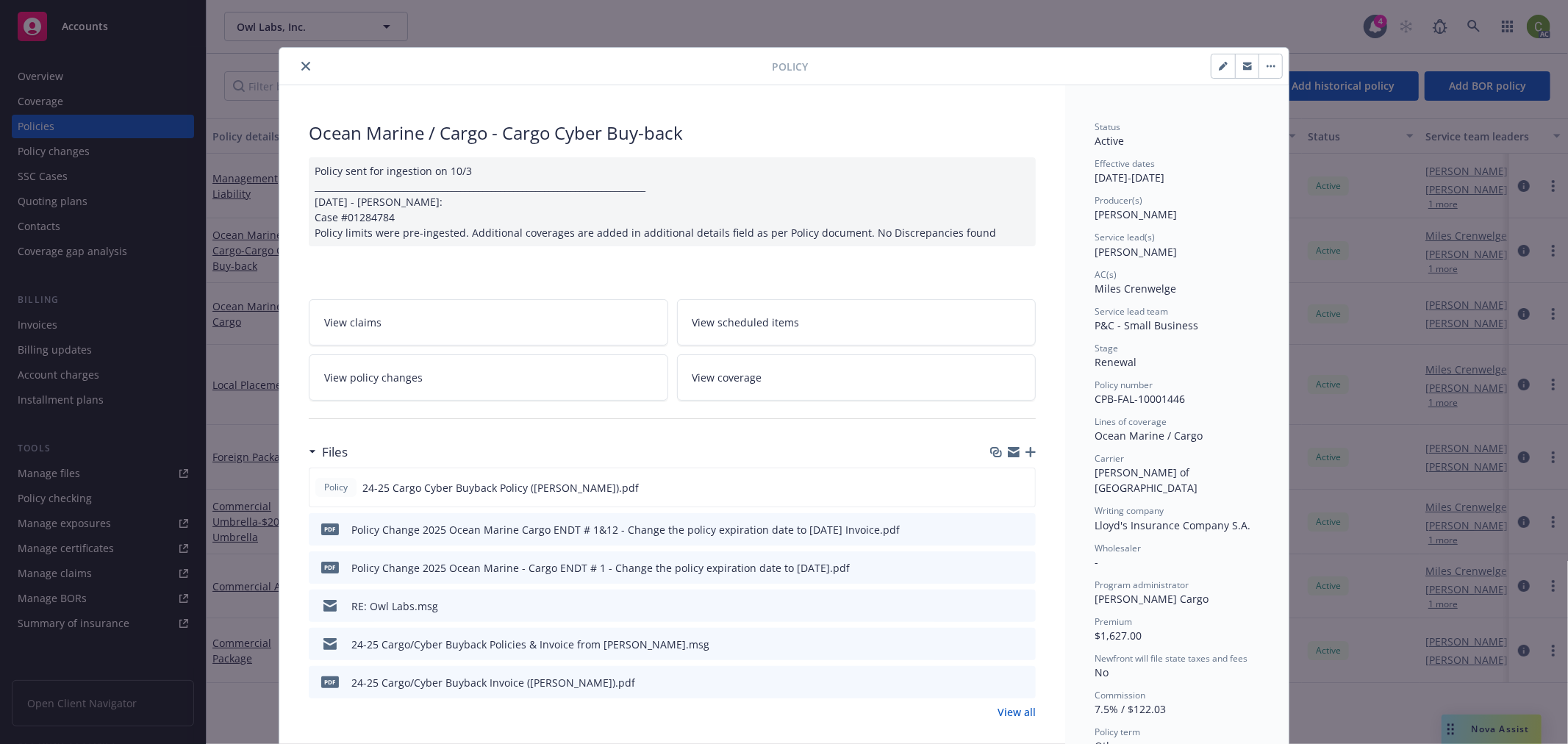
click at [472, 387] on link "View policy changes" at bounding box center [488, 377] width 360 height 47
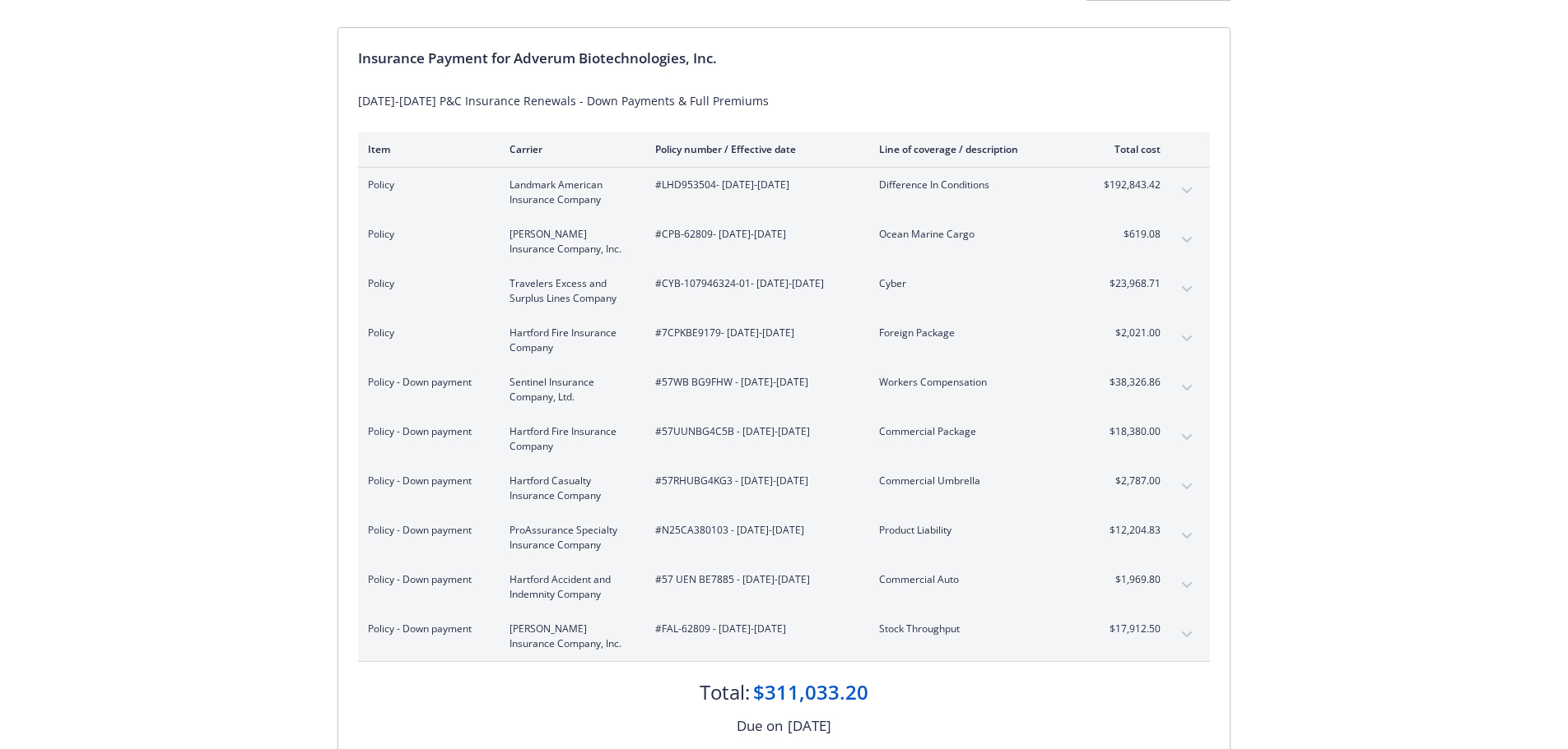
scroll to position [318, 0]
